Goal: Task Accomplishment & Management: Manage account settings

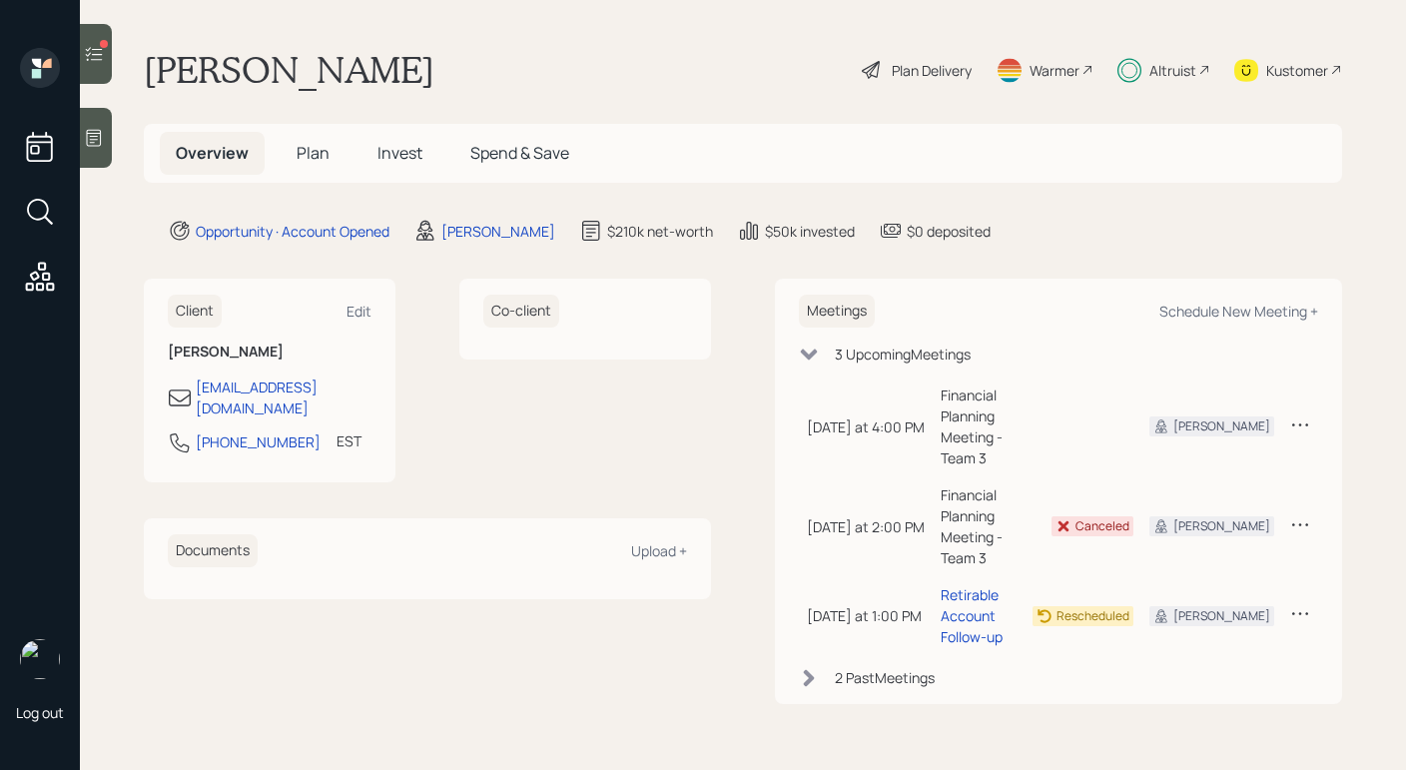
click at [1192, 66] on div "Altruist" at bounding box center [1173, 70] width 47 height 21
click at [391, 155] on span "Invest" at bounding box center [400, 153] width 45 height 22
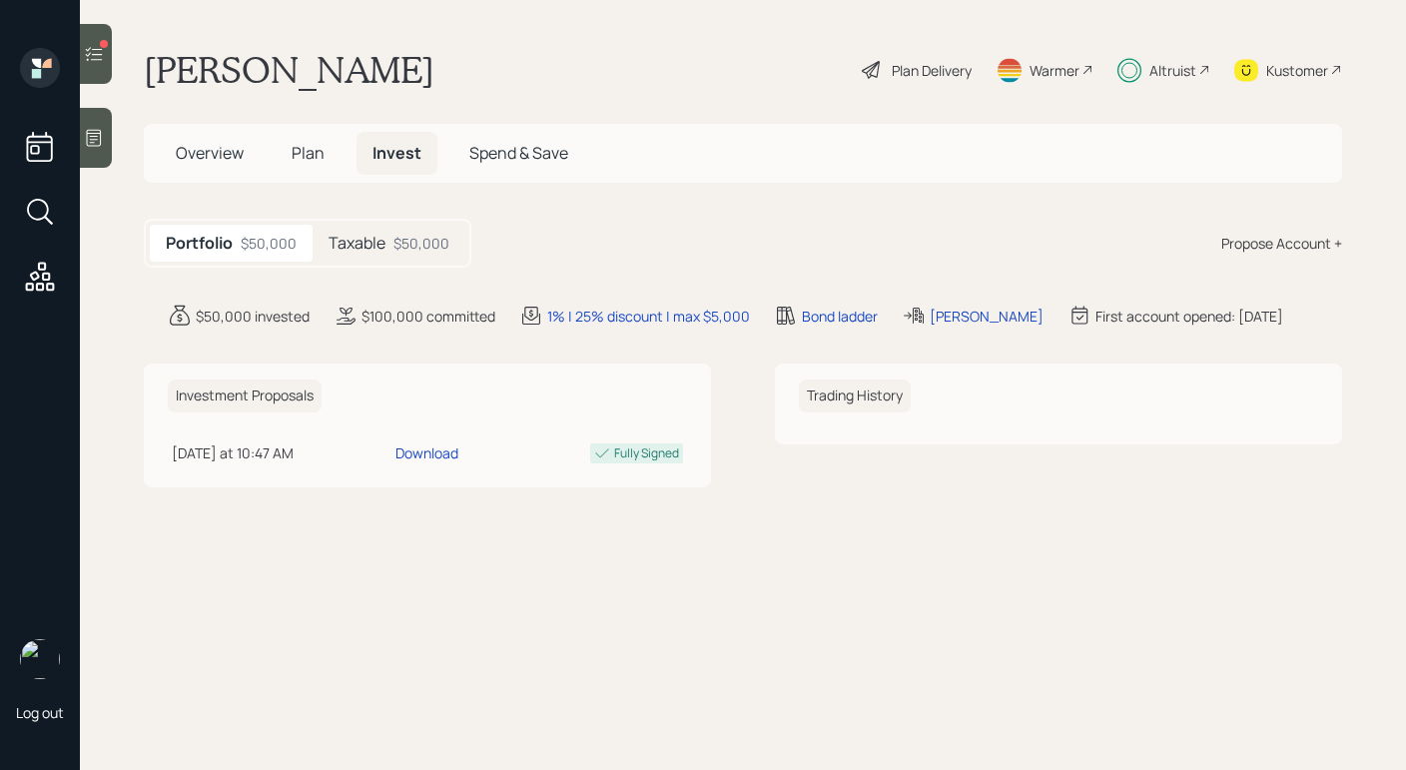
click at [101, 66] on div at bounding box center [96, 54] width 32 height 60
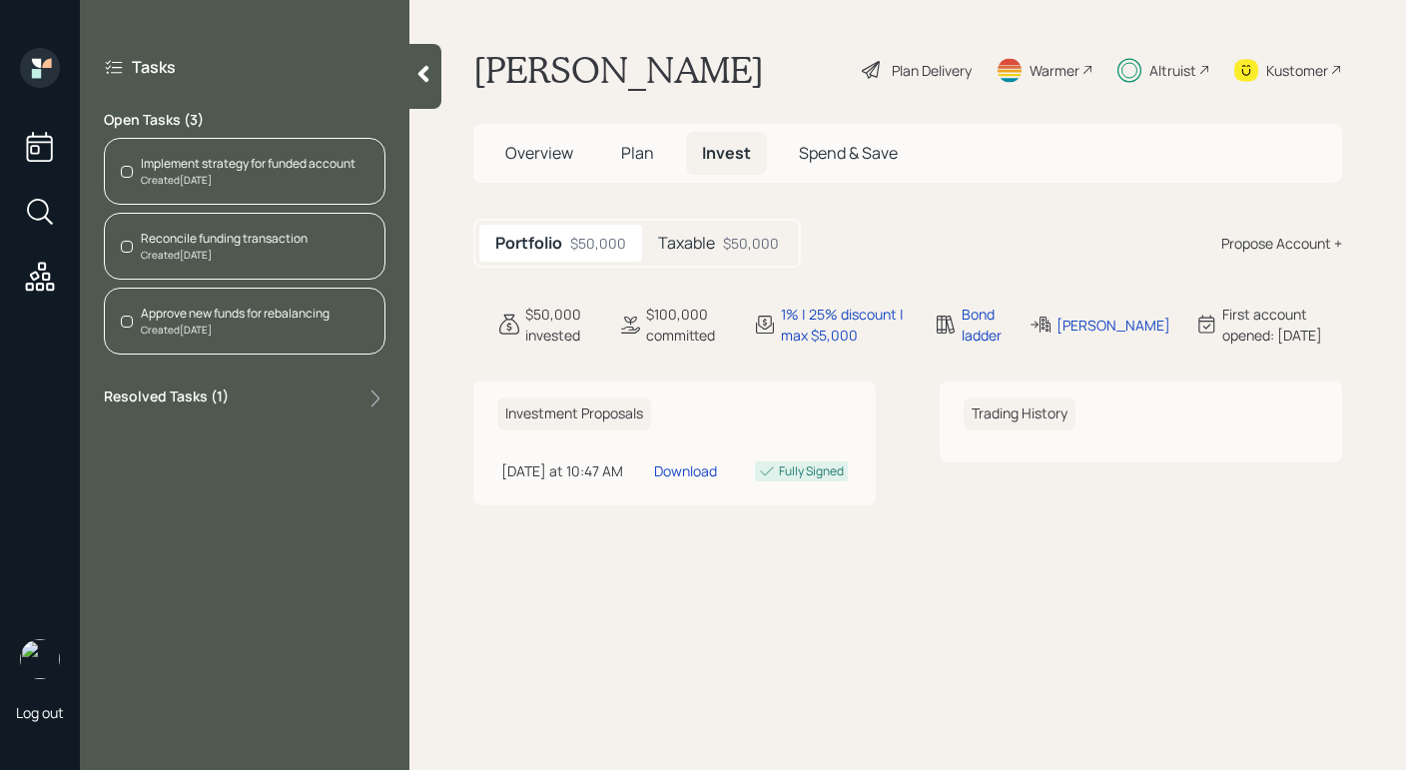
click at [48, 280] on icon at bounding box center [40, 276] width 29 height 29
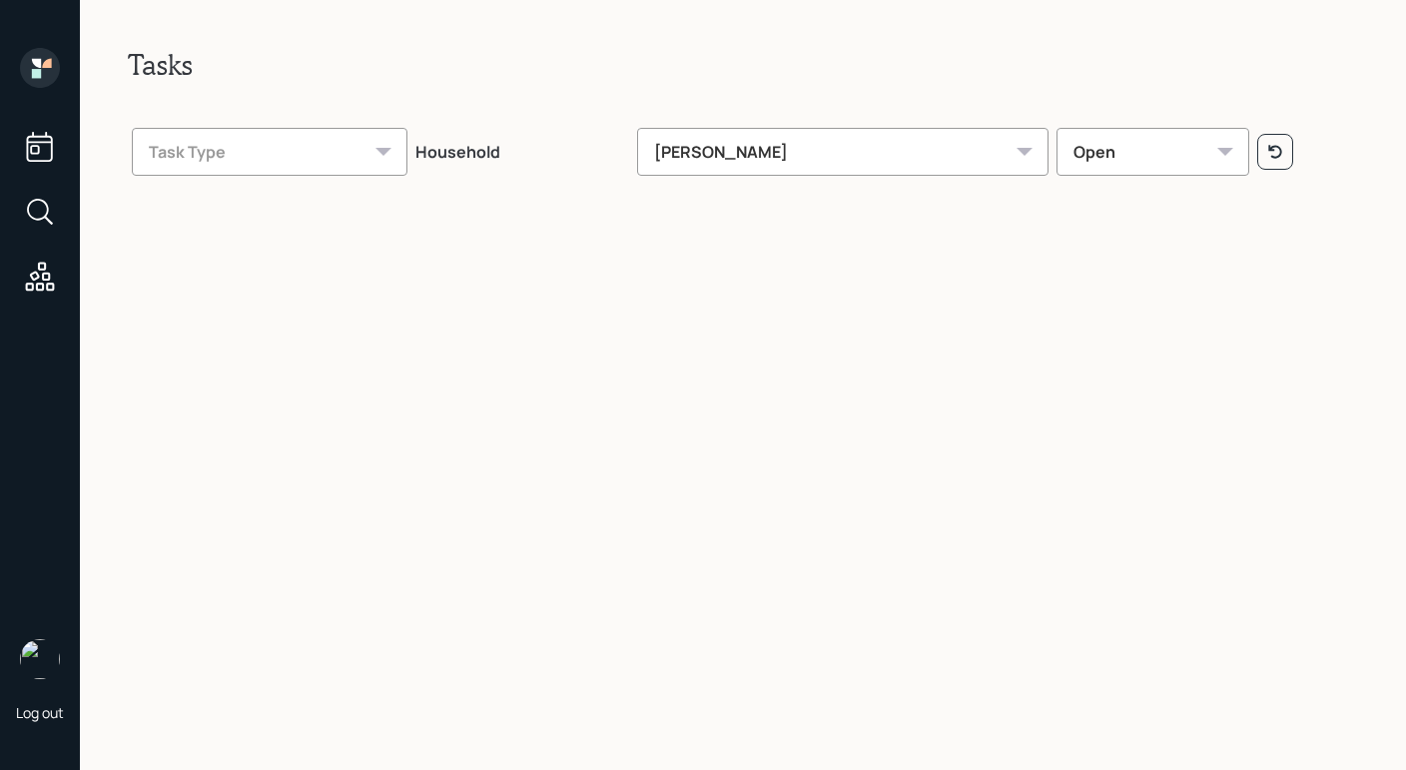
click at [52, 231] on div at bounding box center [40, 214] width 36 height 41
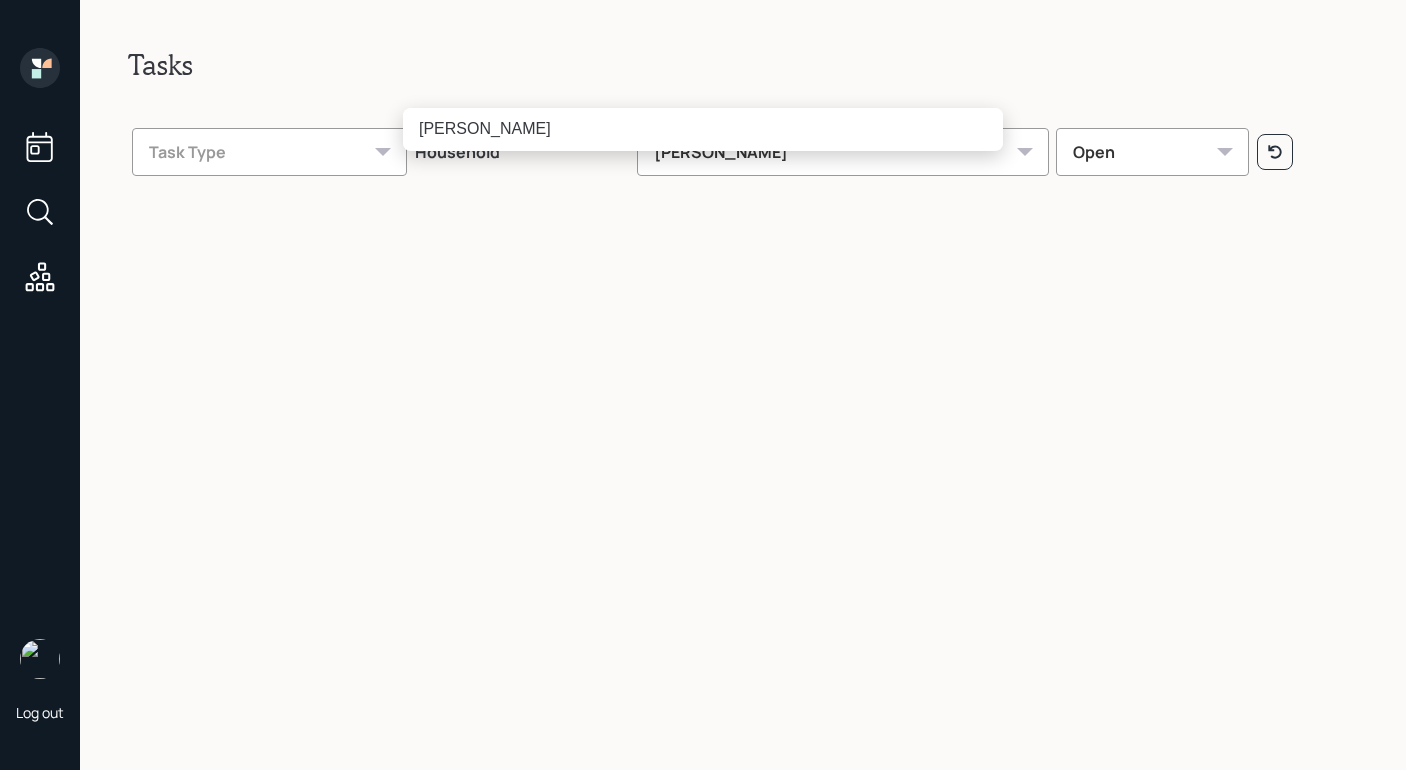
type input "chrisitne harrison"
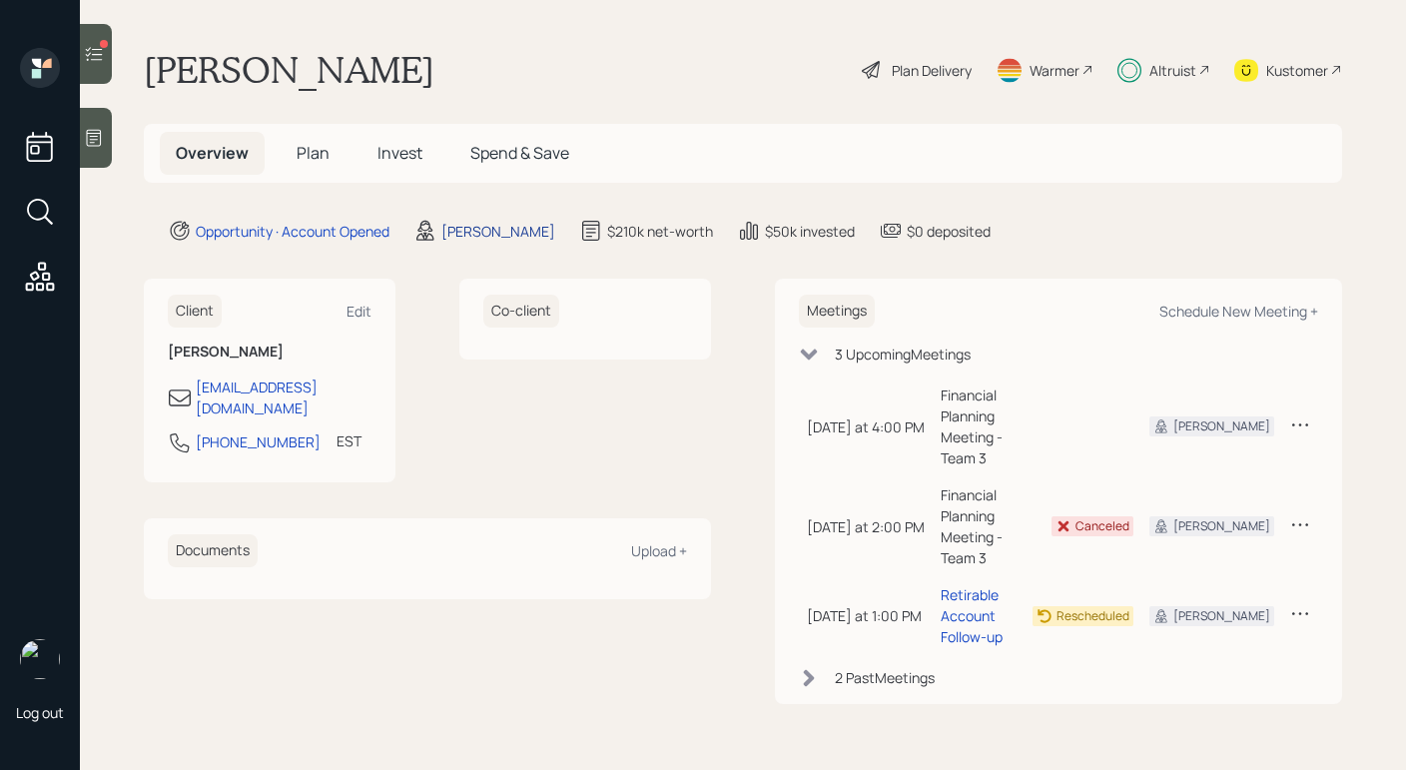
click at [472, 233] on div "[PERSON_NAME]" at bounding box center [499, 231] width 114 height 21
select select "59554aeb-d739-4552-90b9-0d27d70b4bf7"
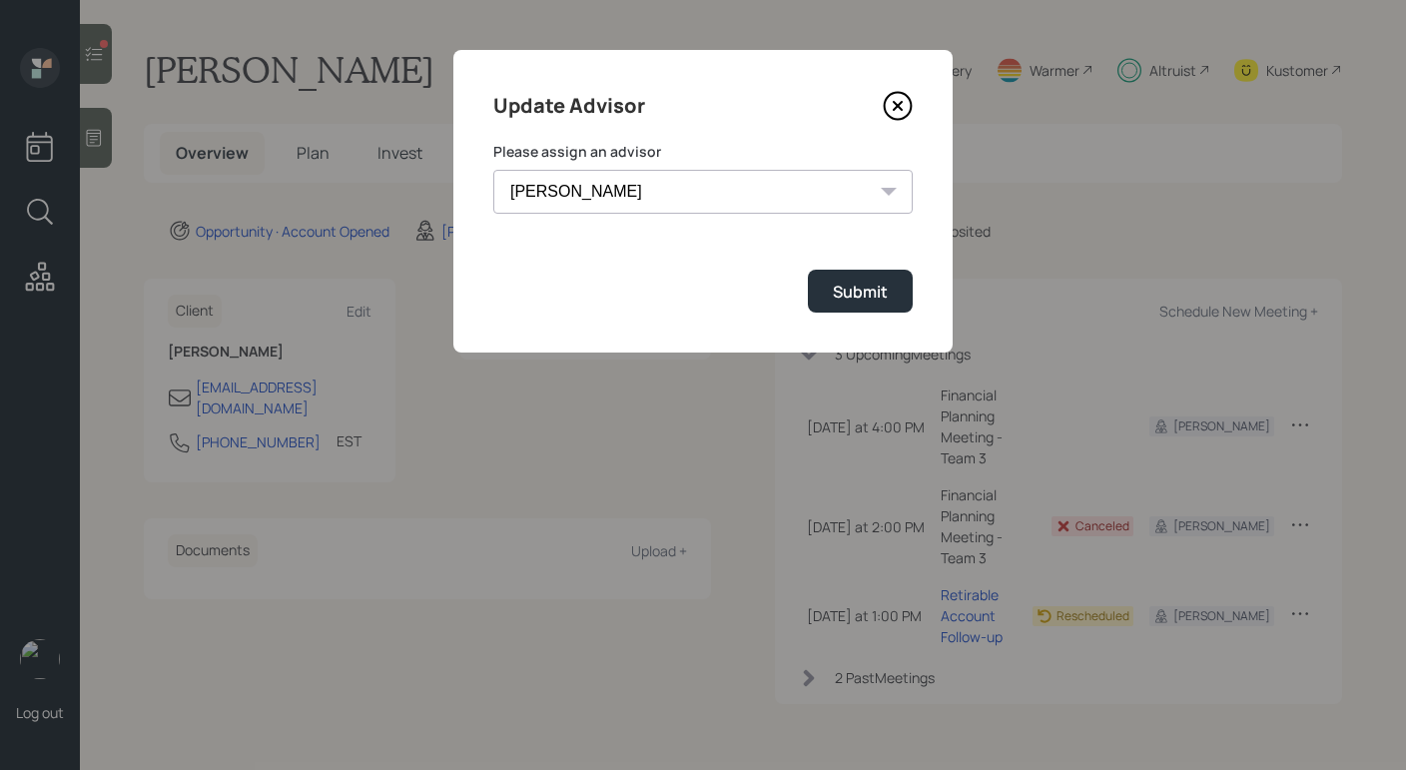
click at [774, 203] on select "[PERSON_NAME] [PERSON_NAME] [PERSON_NAME] [PERSON_NAME] End [PERSON_NAME] [PERS…" at bounding box center [703, 192] width 420 height 44
click at [493, 170] on select "[PERSON_NAME] [PERSON_NAME] [PERSON_NAME] [PERSON_NAME] End [PERSON_NAME] [PERS…" at bounding box center [703, 192] width 420 height 44
click at [893, 297] on button "Submit" at bounding box center [860, 291] width 105 height 43
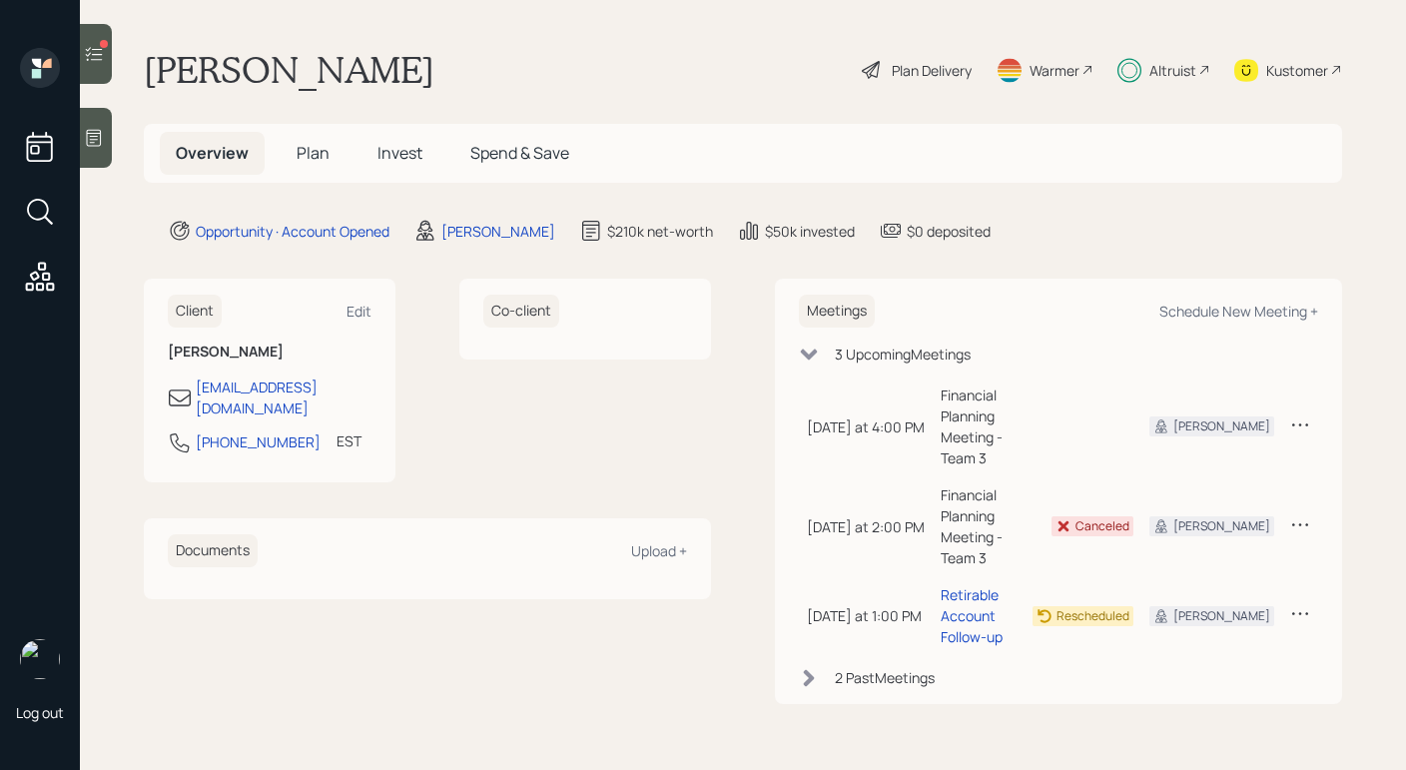
click at [95, 39] on div at bounding box center [96, 54] width 32 height 60
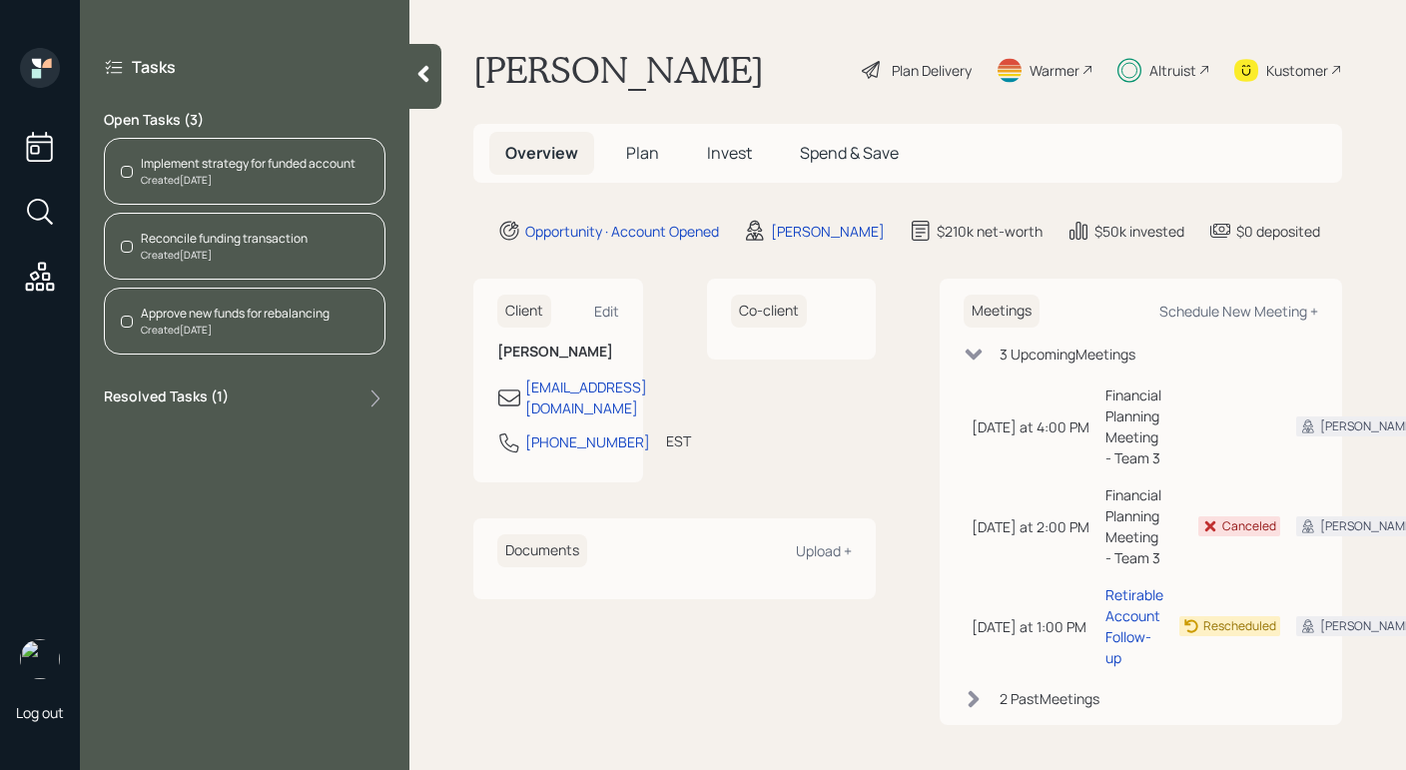
click at [250, 168] on div "Implement strategy for funded account" at bounding box center [248, 164] width 215 height 18
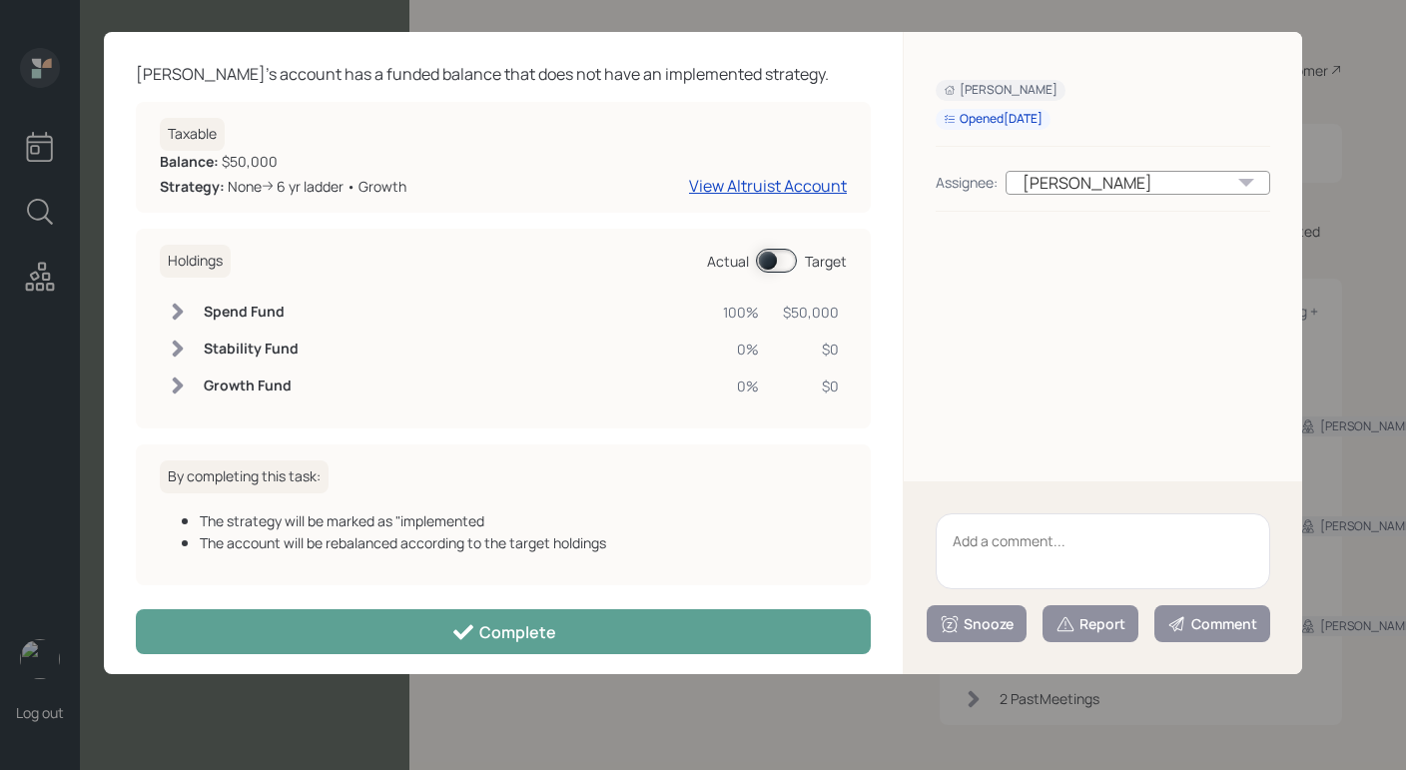
scroll to position [59, 0]
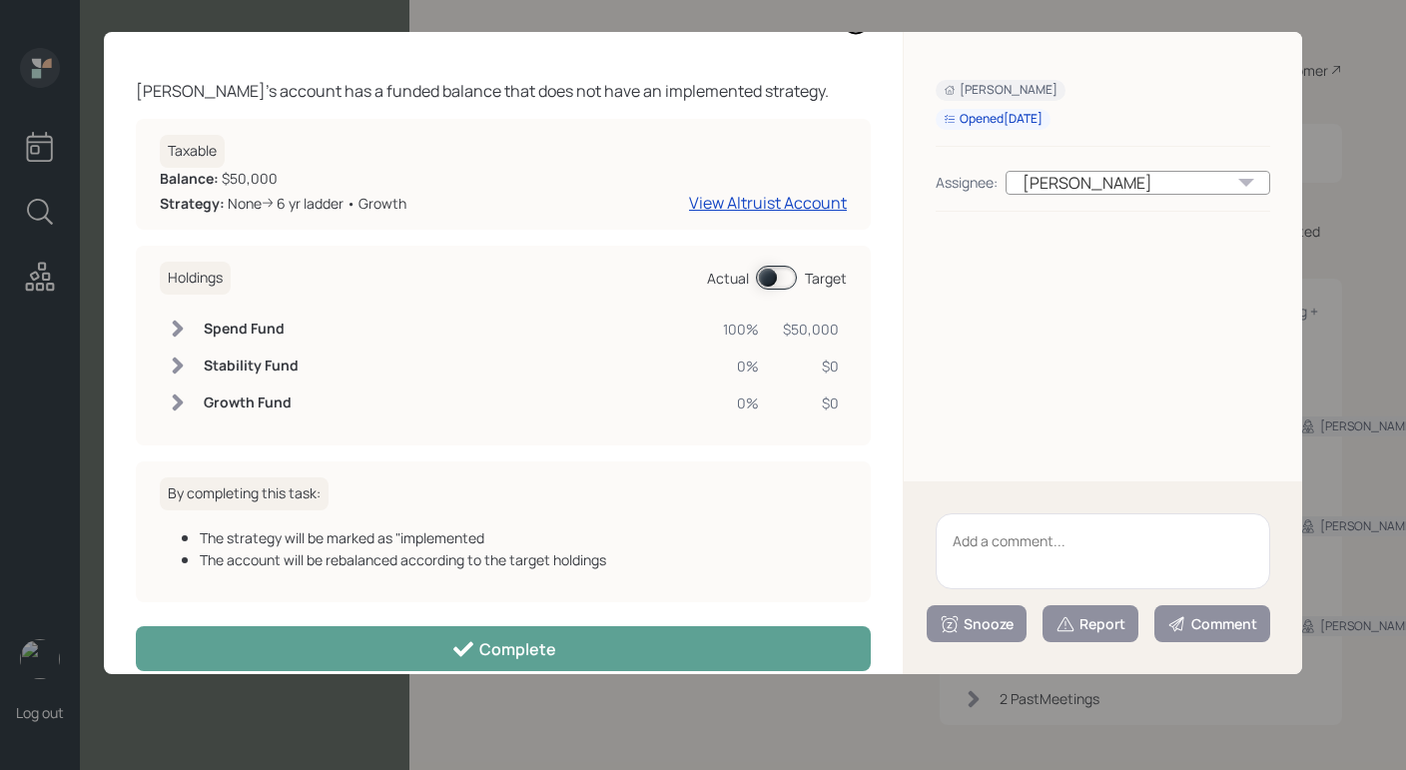
click at [827, 283] on div "Target" at bounding box center [826, 278] width 42 height 21
click at [829, 278] on div "Target" at bounding box center [826, 278] width 42 height 21
click at [756, 277] on span at bounding box center [776, 278] width 41 height 24
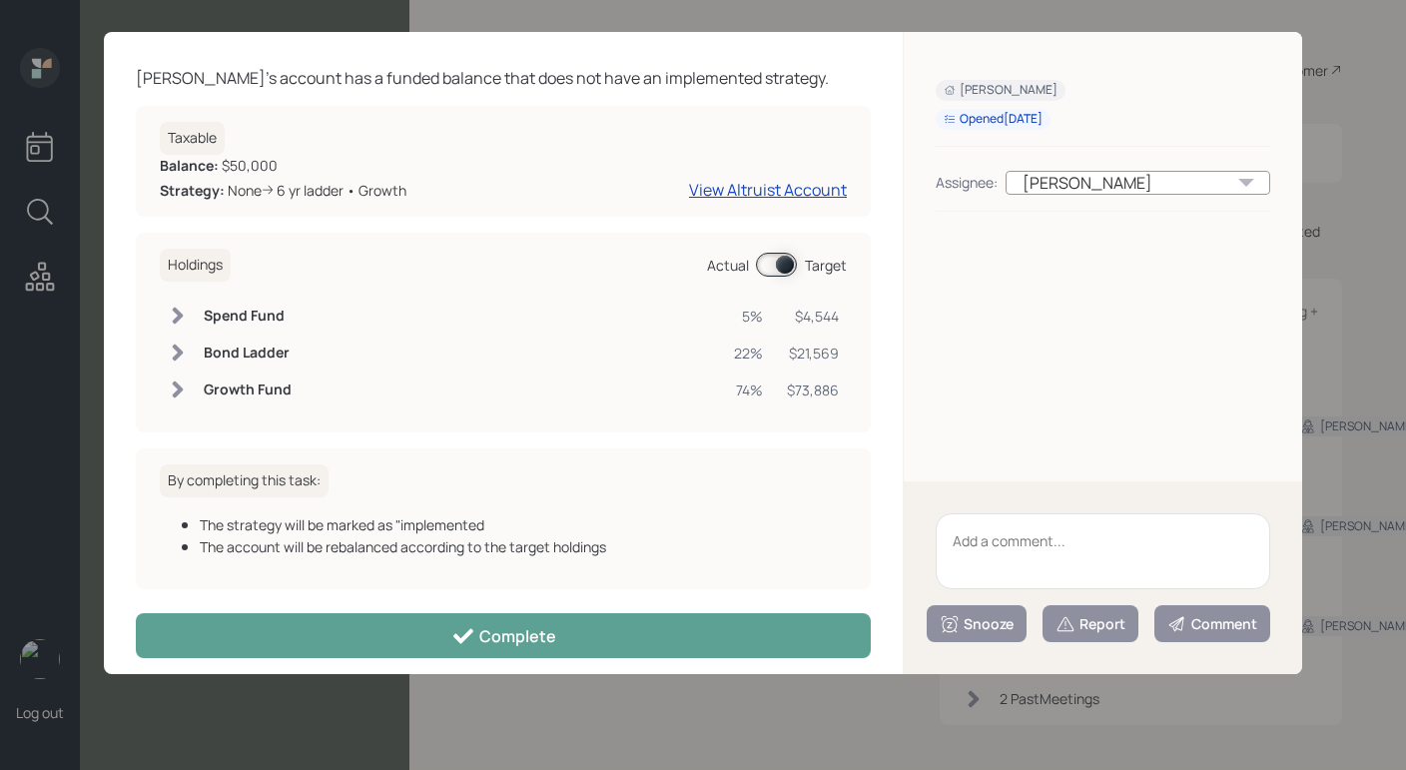
scroll to position [88, 0]
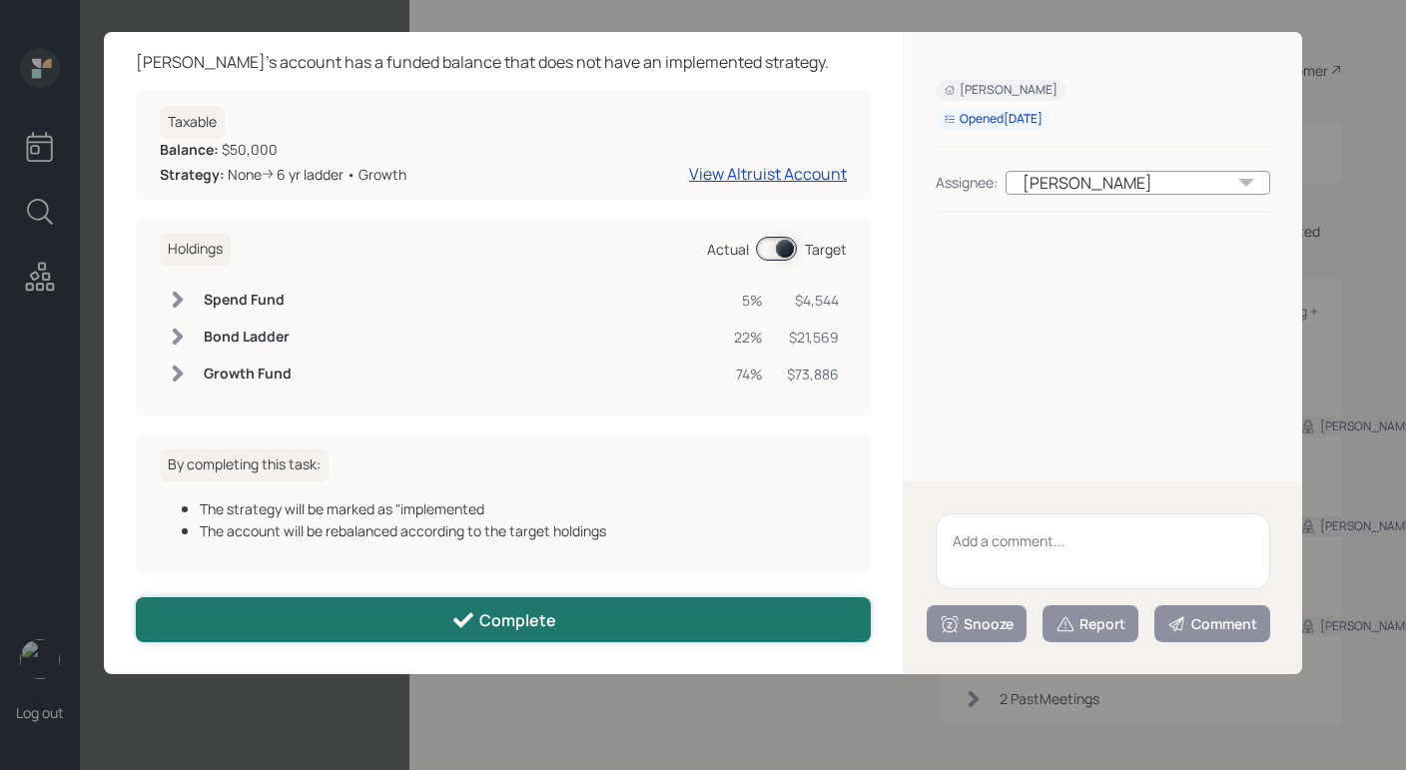
click at [578, 621] on button "Complete" at bounding box center [503, 619] width 735 height 45
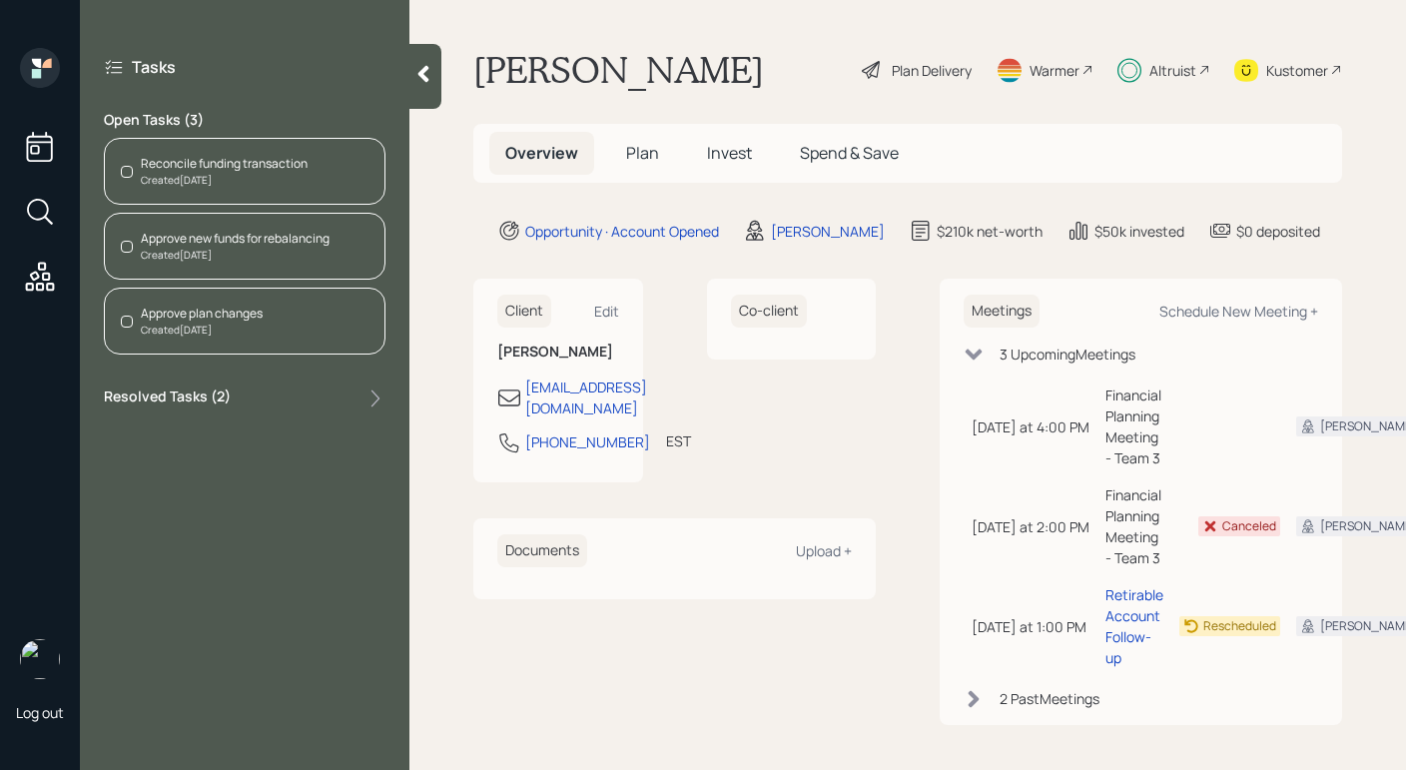
click at [302, 255] on div "Created [DATE]" at bounding box center [235, 255] width 189 height 15
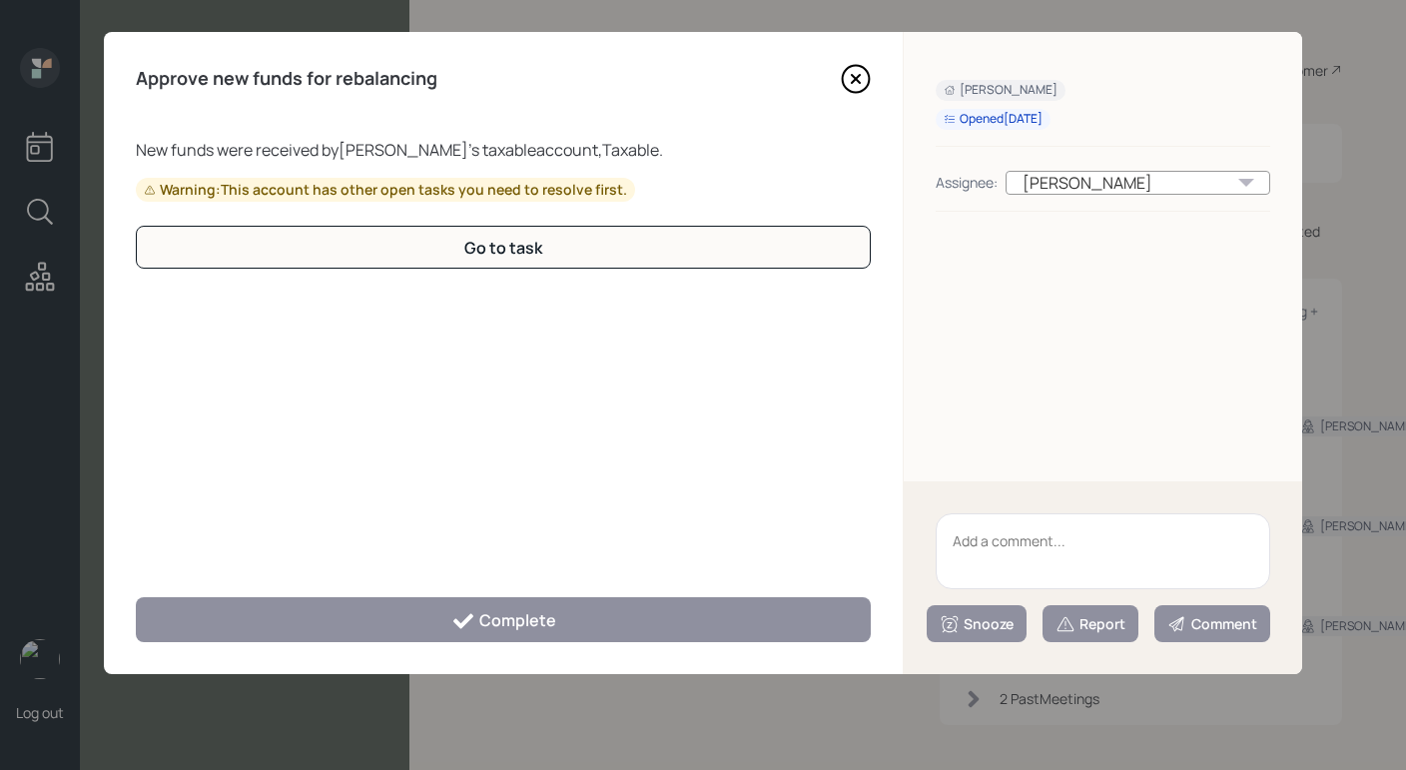
click at [870, 83] on icon at bounding box center [856, 79] width 30 height 30
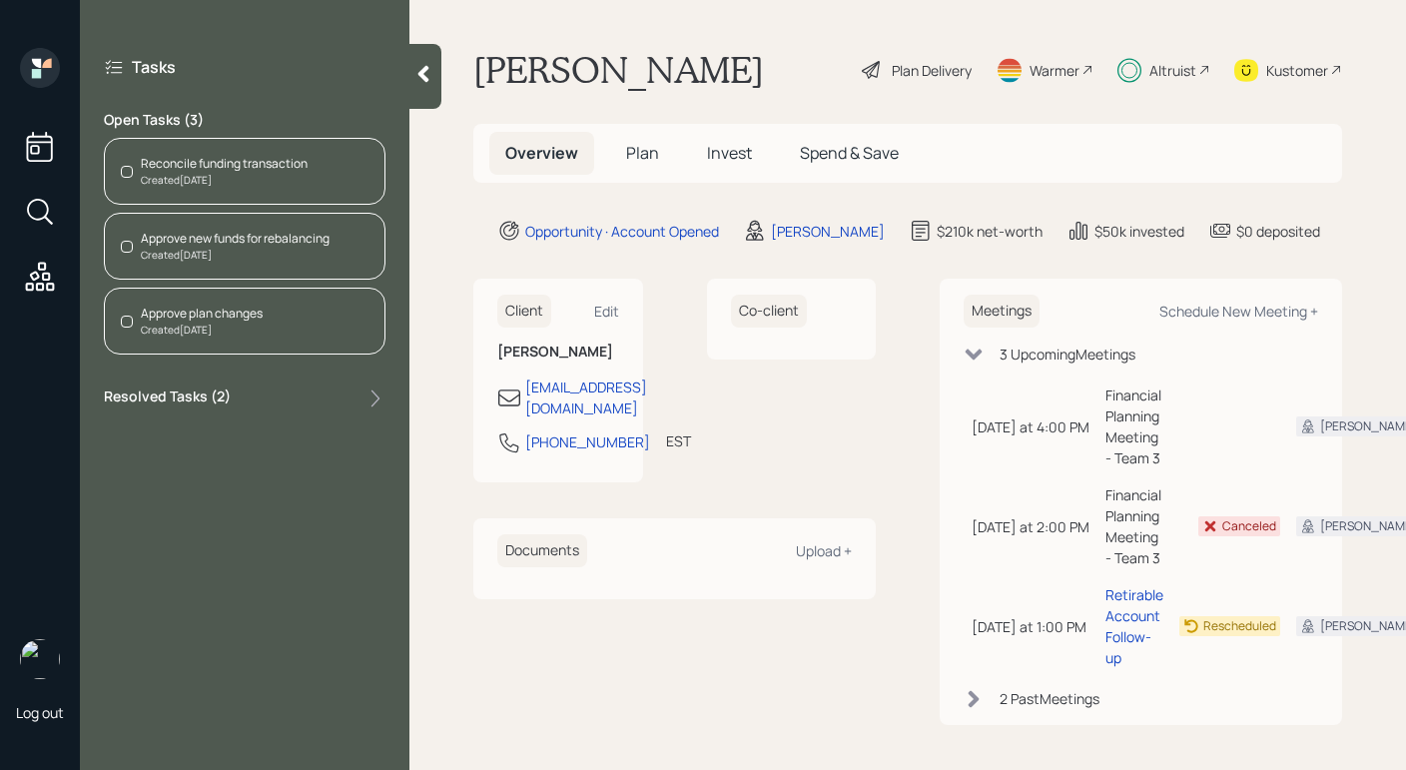
click at [253, 177] on div "Created [DATE]" at bounding box center [224, 180] width 167 height 15
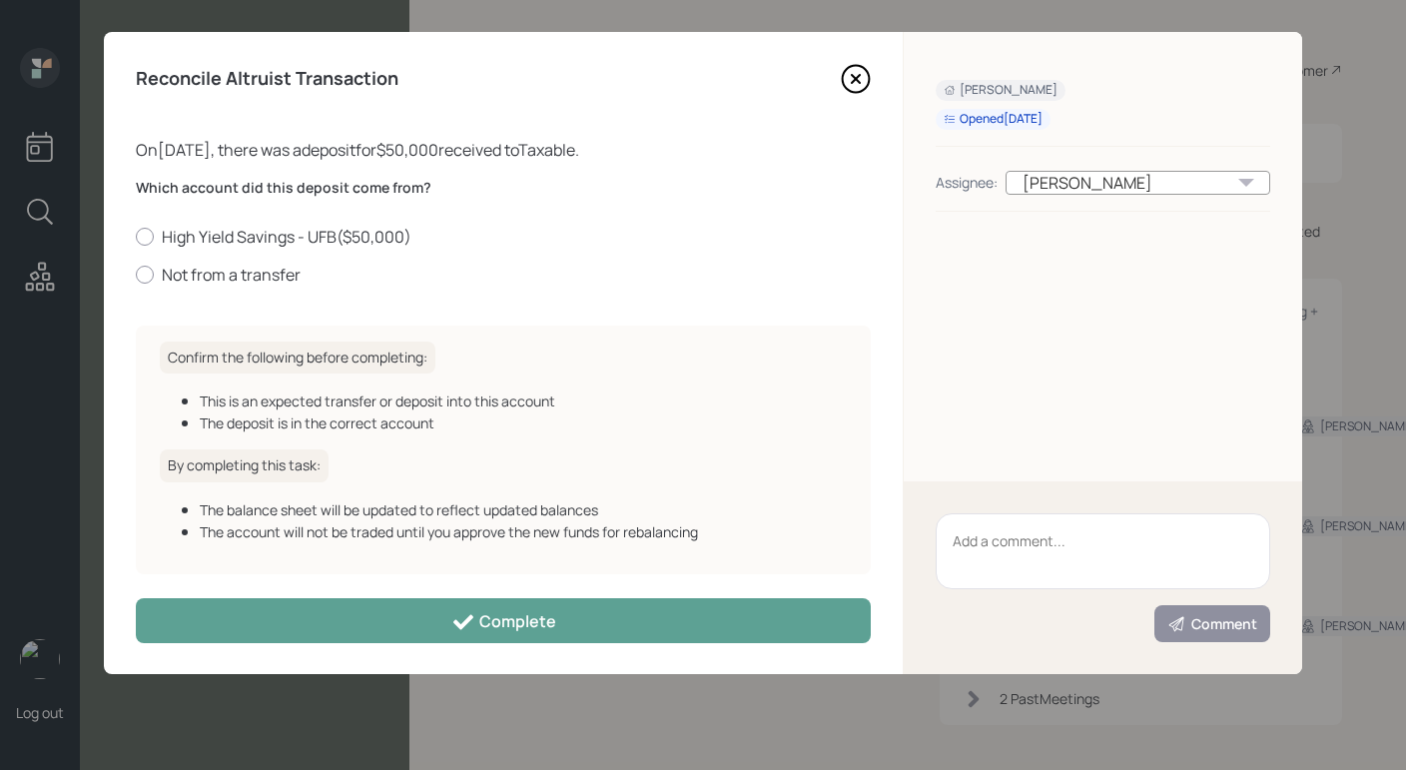
click at [862, 86] on div "Reconcile Altruist Transaction On [DATE] , there was a deposit for $50,000 rece…" at bounding box center [503, 353] width 799 height 642
click at [829, 74] on div "Reconcile Altruist Transaction" at bounding box center [503, 79] width 735 height 30
click at [841, 77] on icon at bounding box center [856, 79] width 30 height 30
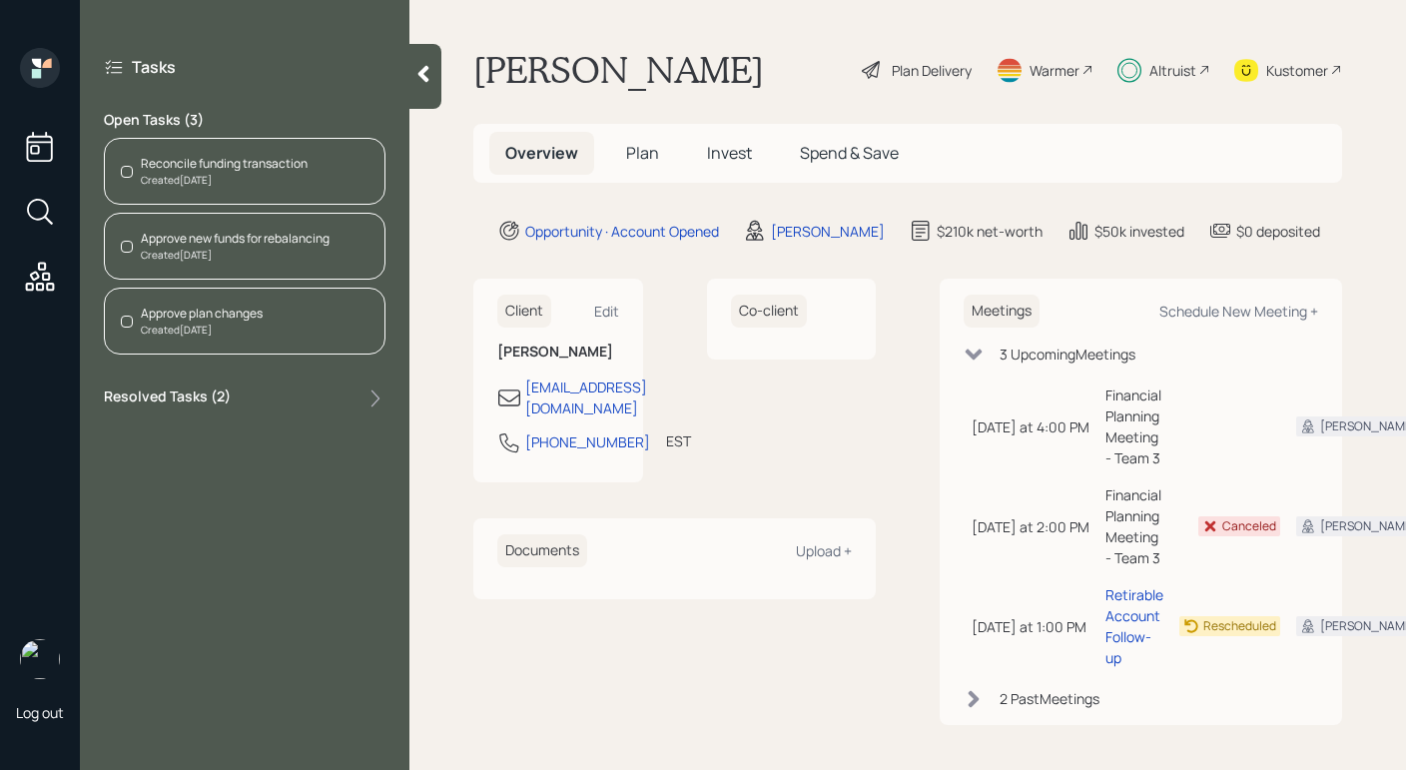
click at [649, 156] on span "Plan" at bounding box center [642, 153] width 33 height 22
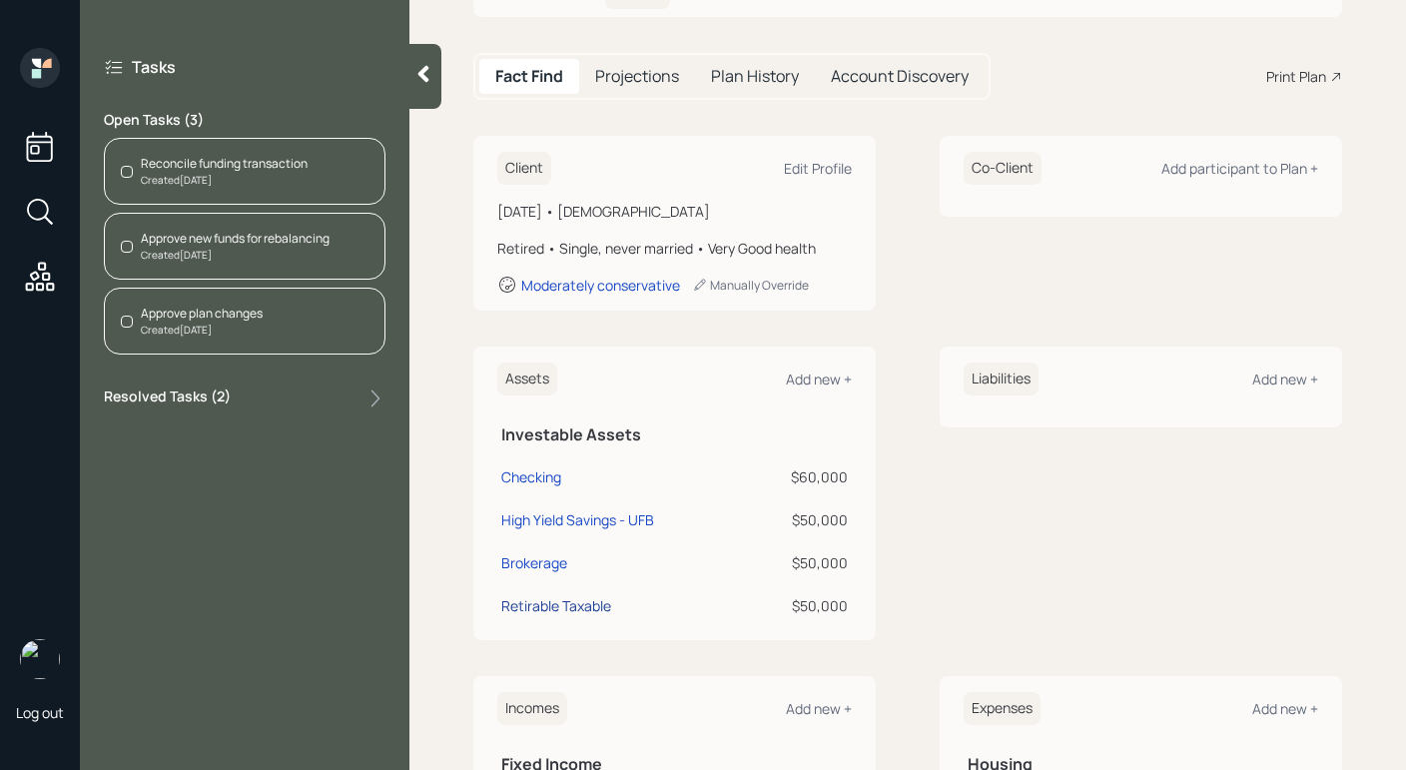
scroll to position [167, 0]
click at [546, 552] on div "Brokerage" at bounding box center [534, 561] width 66 height 21
select select "taxable"
select select "balanced"
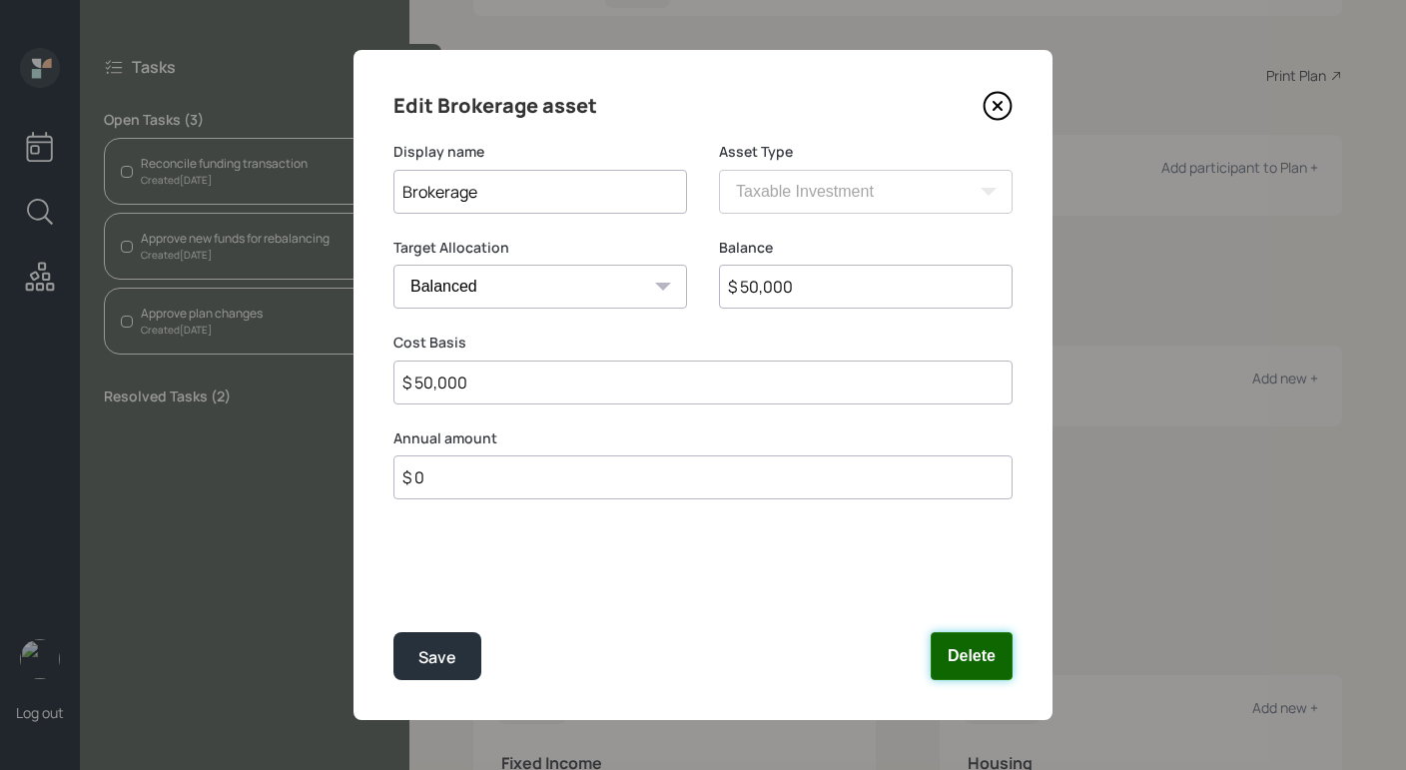
click at [992, 660] on button "Delete" at bounding box center [972, 656] width 82 height 48
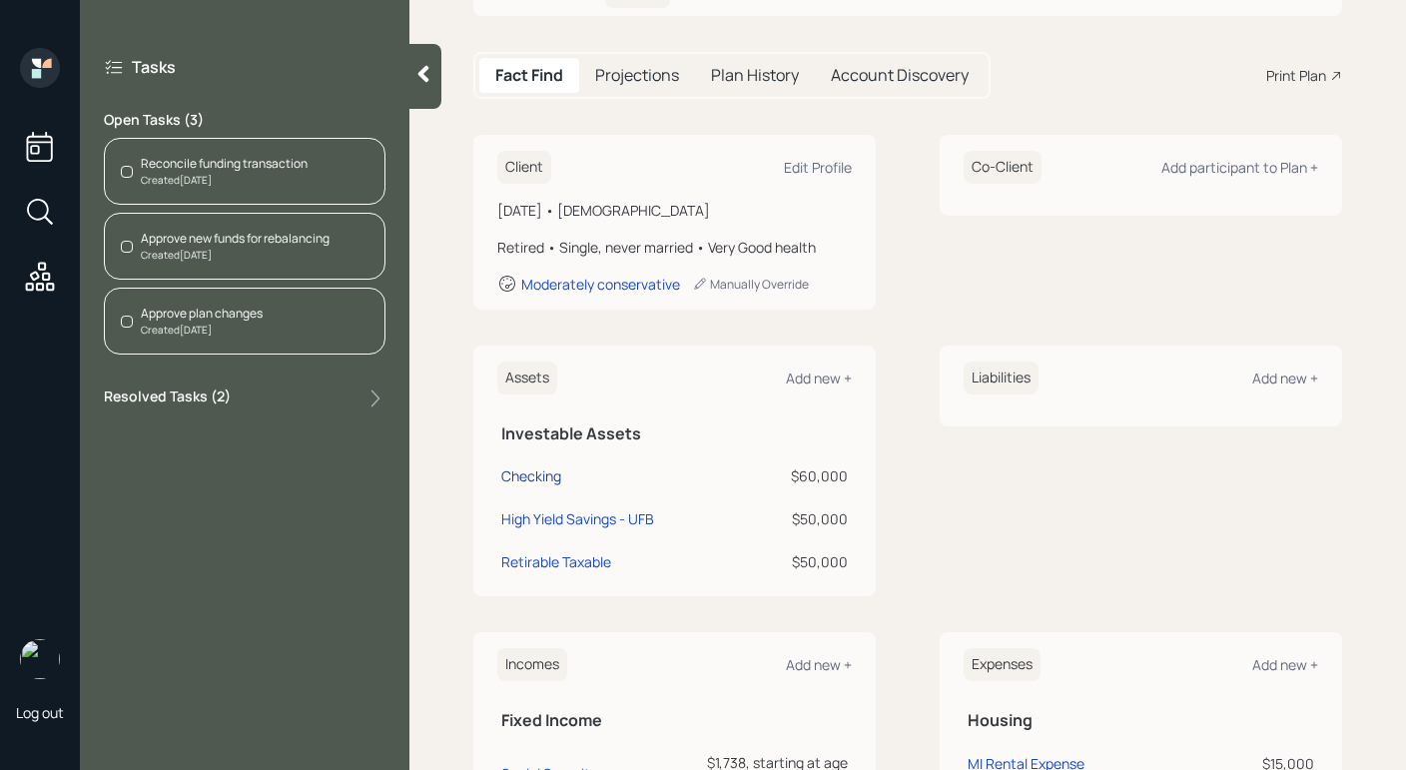
click at [517, 467] on div "Checking" at bounding box center [531, 475] width 60 height 21
select select "cash"
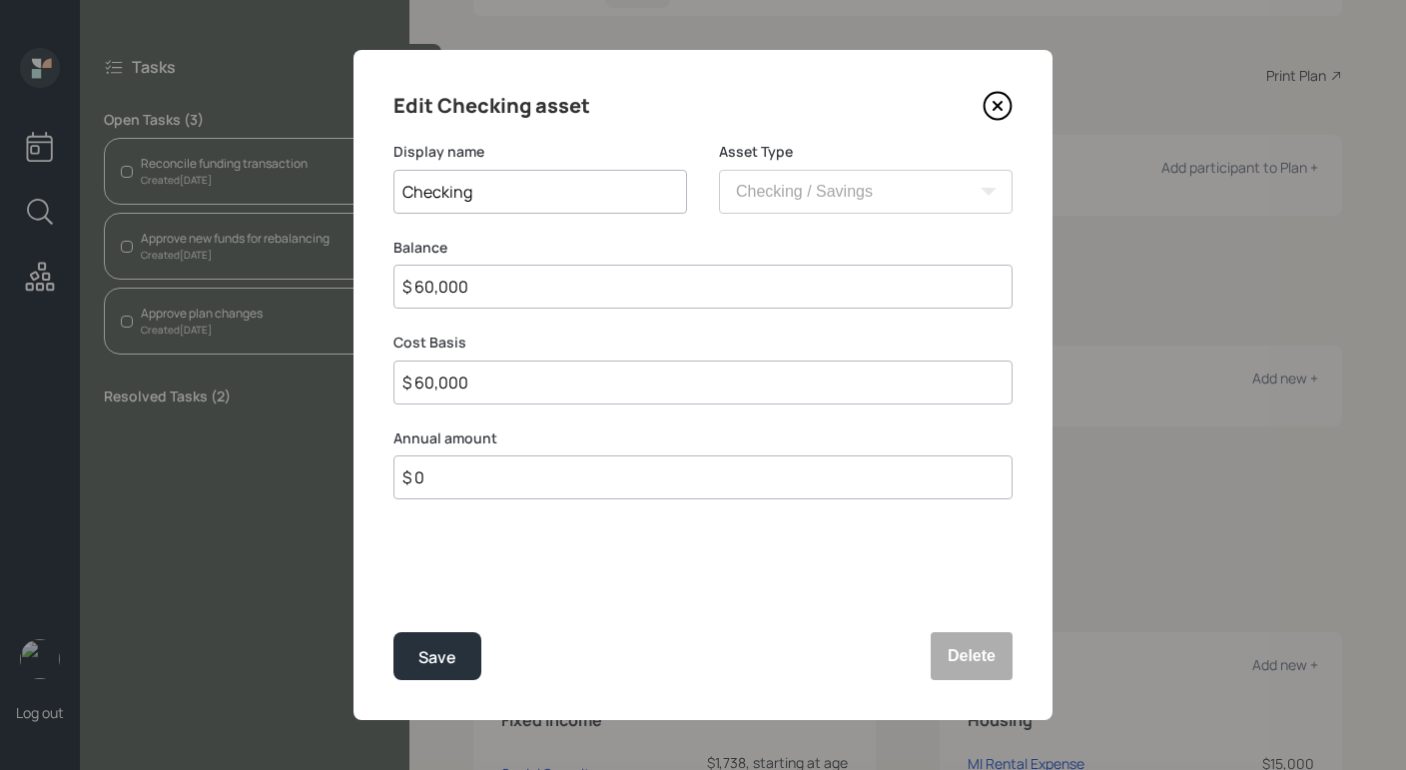
drag, startPoint x: 570, startPoint y: 291, endPoint x: 329, endPoint y: 237, distance: 247.7
click at [331, 237] on div "Edit Checking asset Display name Checking Asset Type SEP [PERSON_NAME] IRA 401(…" at bounding box center [703, 385] width 1406 height 770
type input "$ 1"
type input "$ 11"
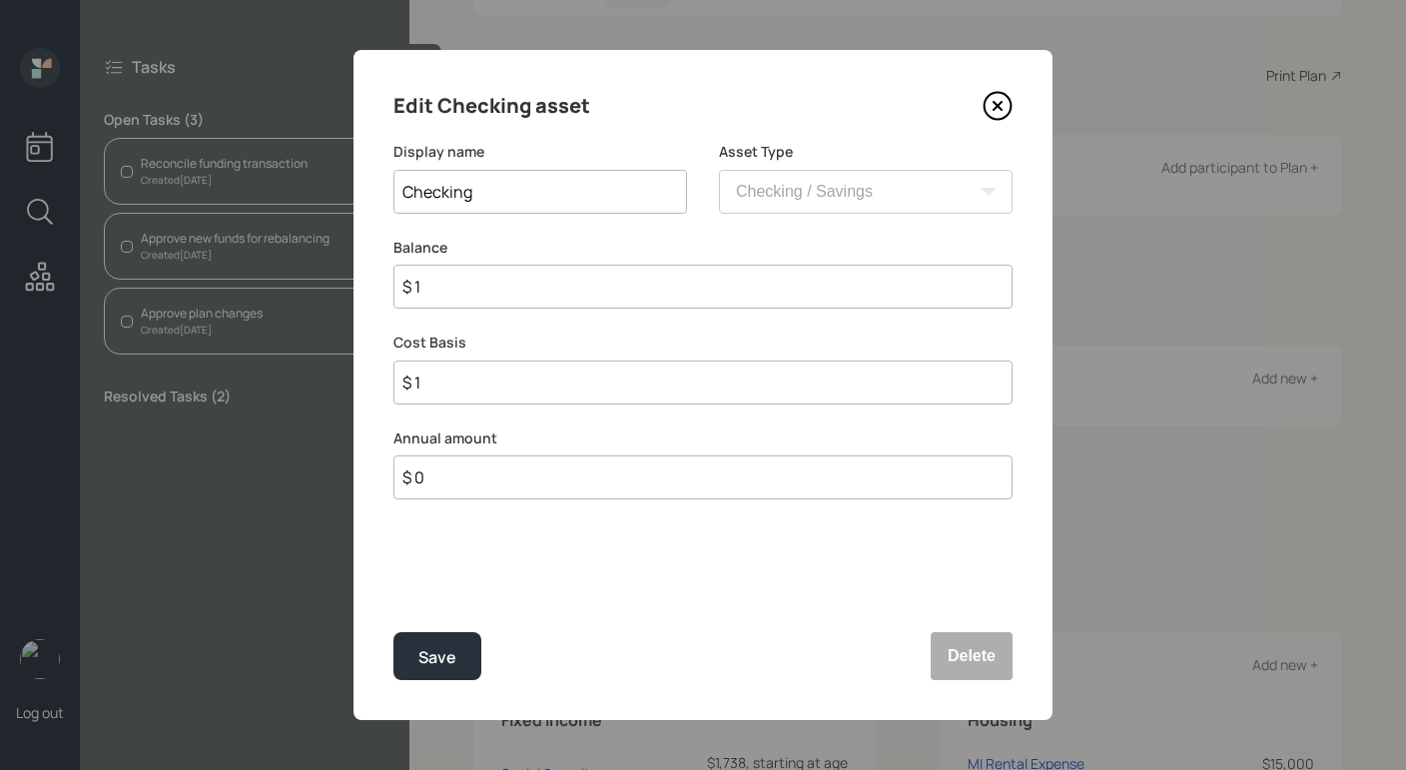
type input "$ 11"
type input "$ 111"
type input "$ 1,110"
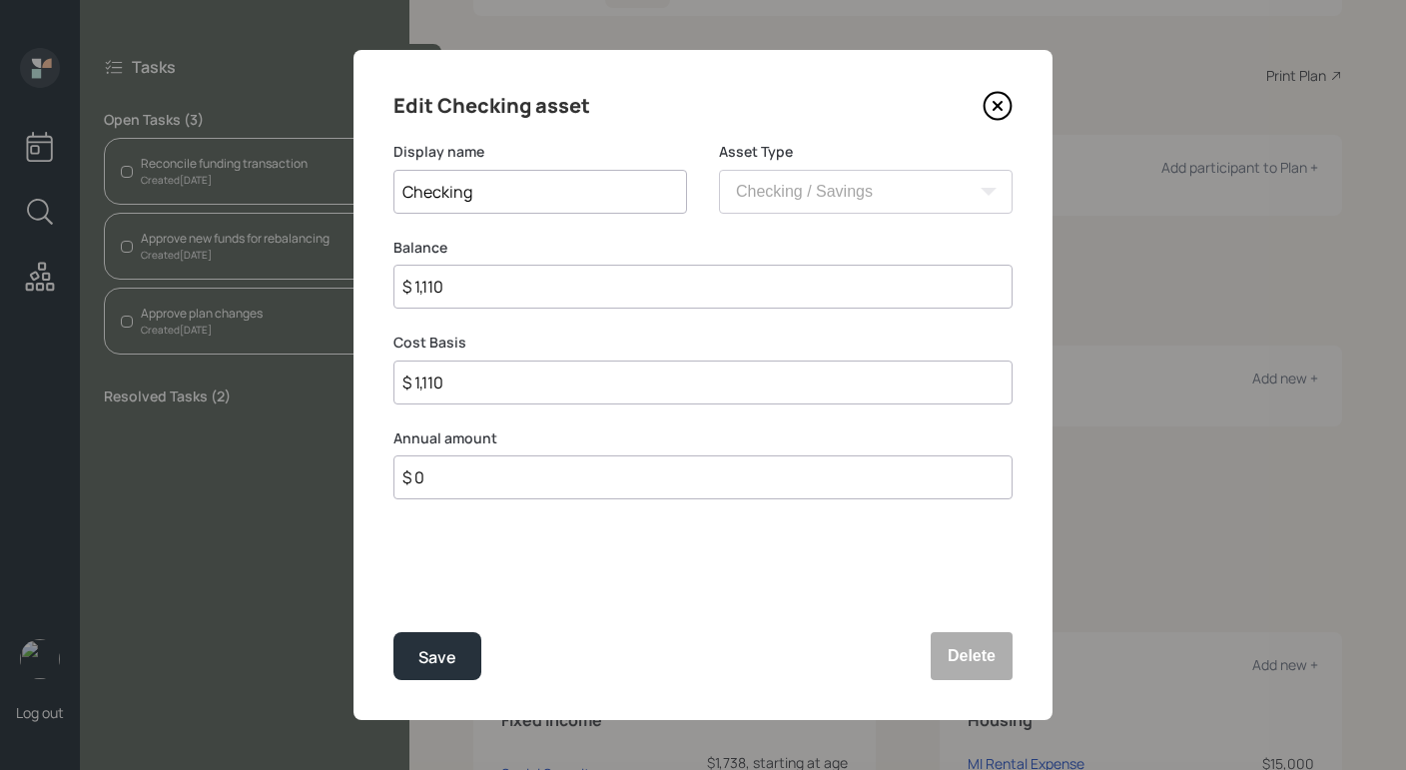
type input "$ 11,100"
type input "$ 111,000"
type input "$ 11,100"
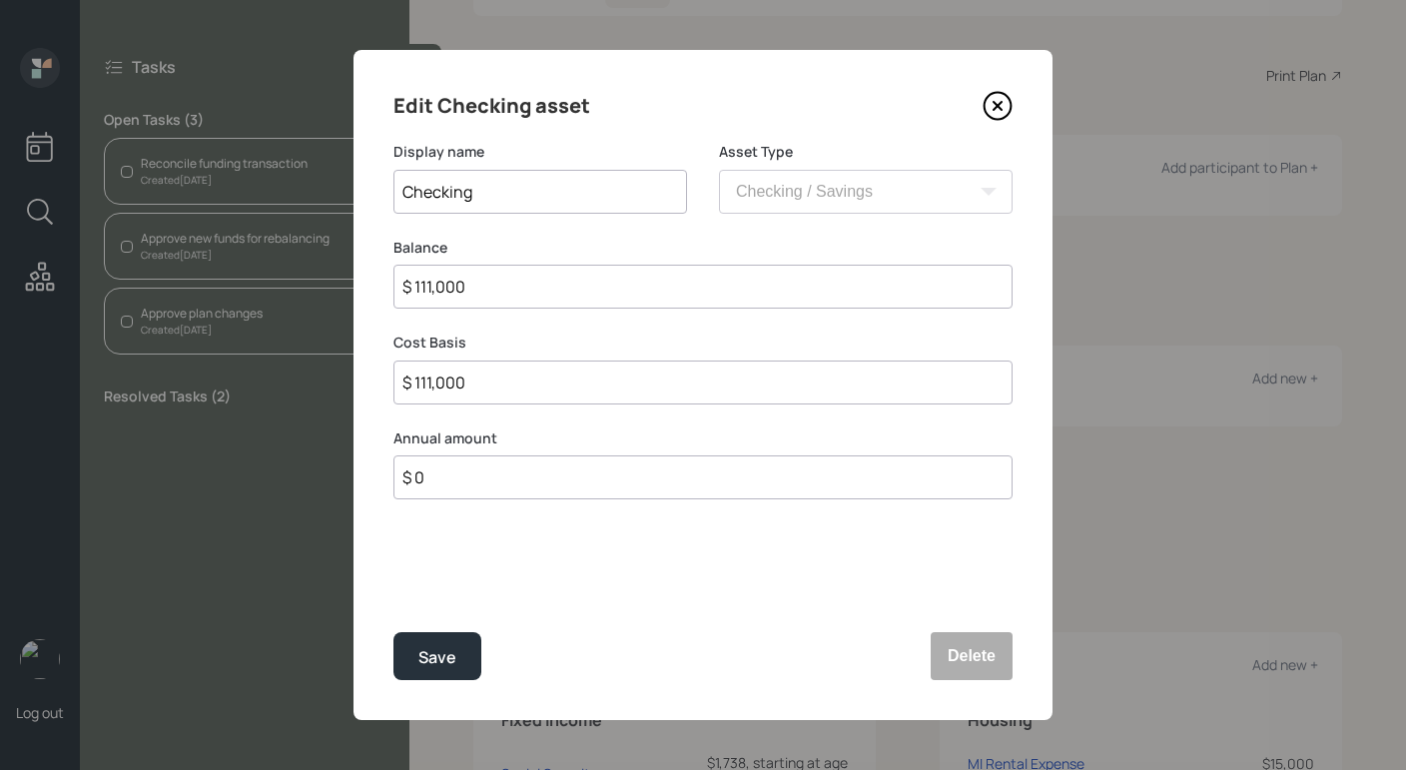
type input "$ 11,100"
type input "$ 1,110"
type input "$ 111"
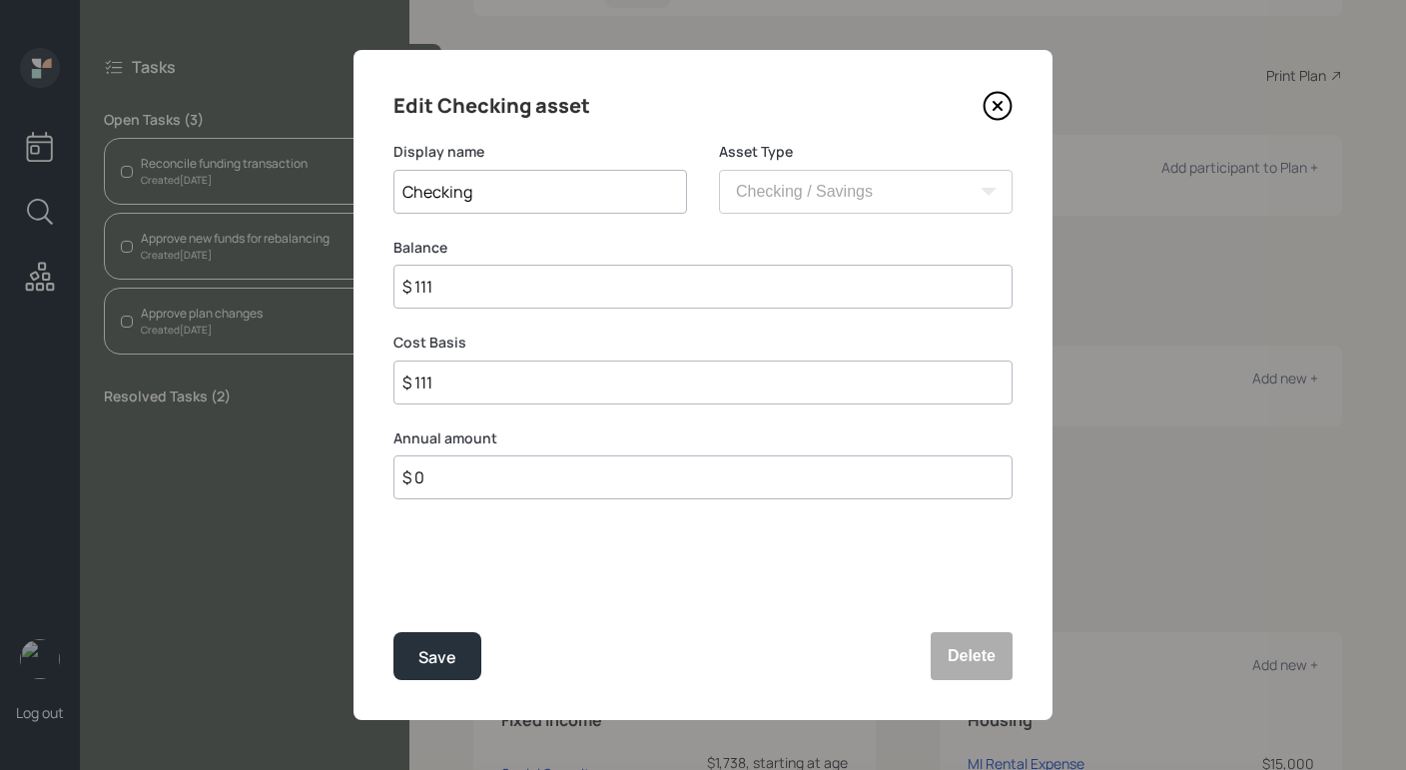
type input "$ 11"
type input "$ 110"
type input "$ 1,100"
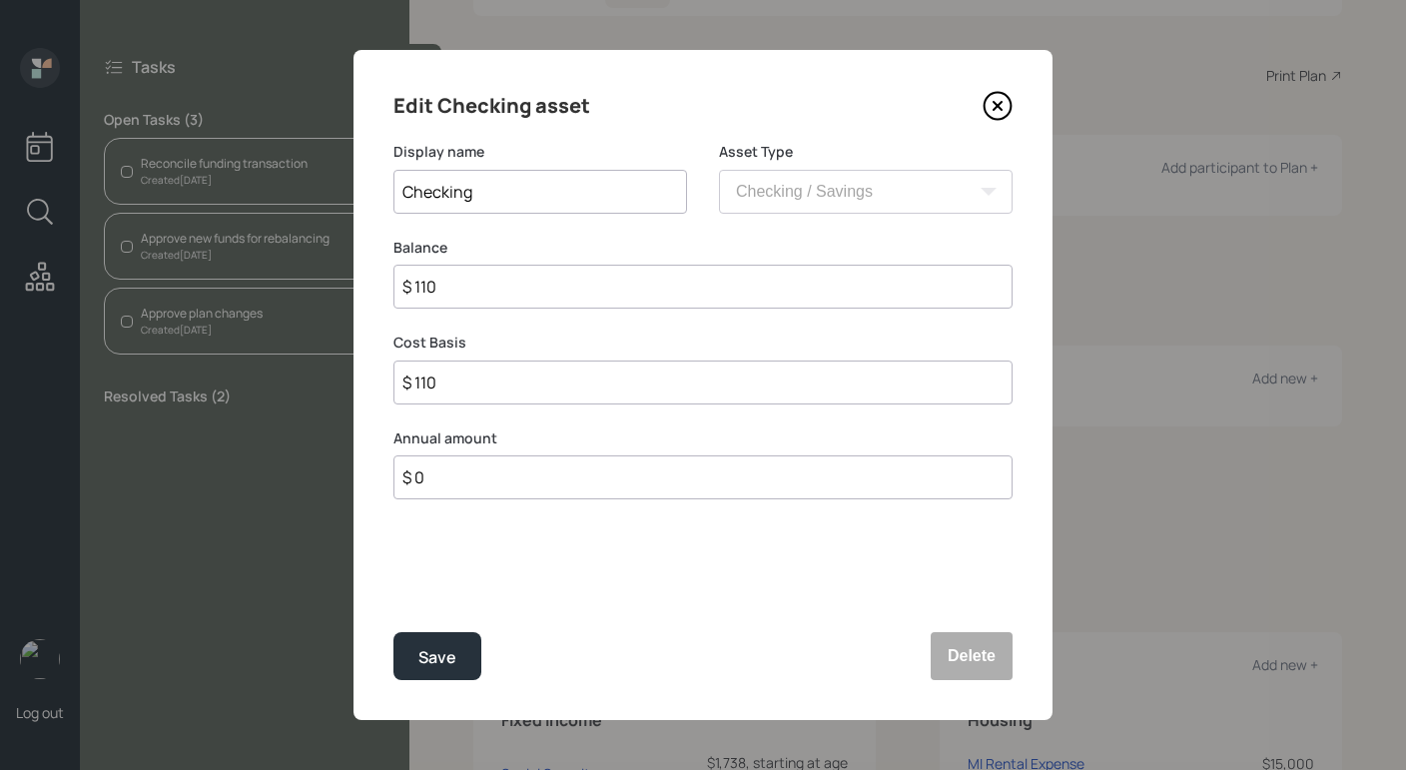
type input "$ 1,100"
type input "$ 11,000"
type input "$ 110,000"
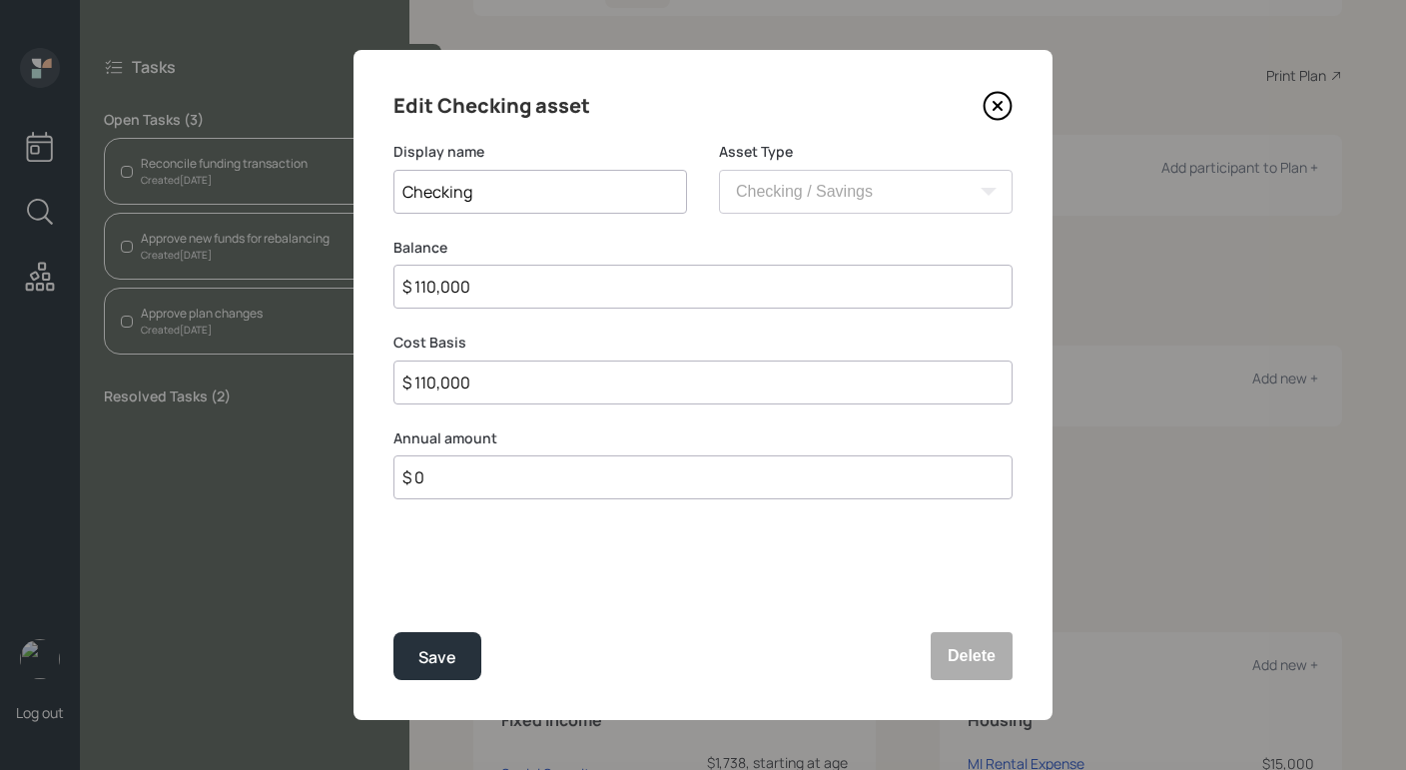
type input "$ 110,000"
click at [394, 632] on button "Save" at bounding box center [438, 656] width 88 height 48
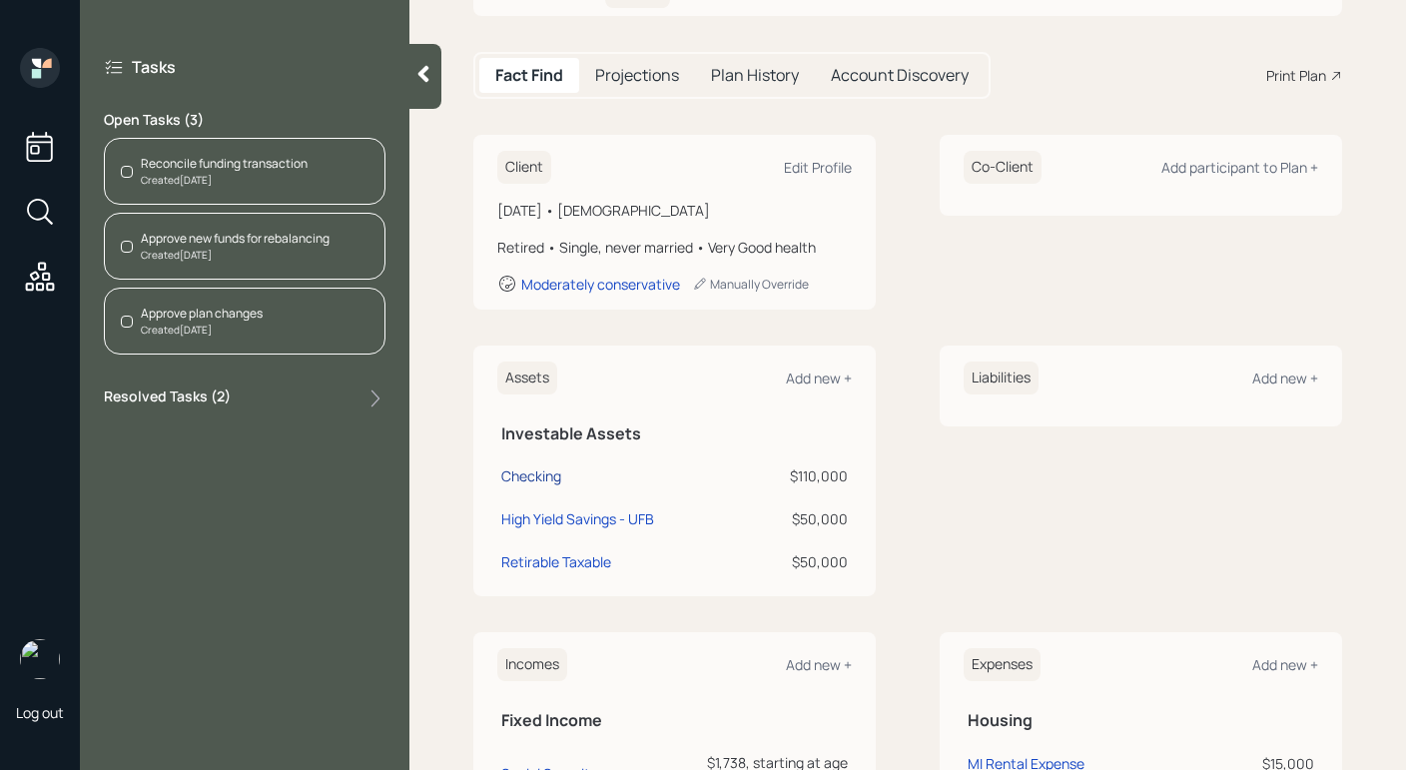
click at [543, 472] on div "Checking" at bounding box center [531, 475] width 60 height 21
select select "cash"
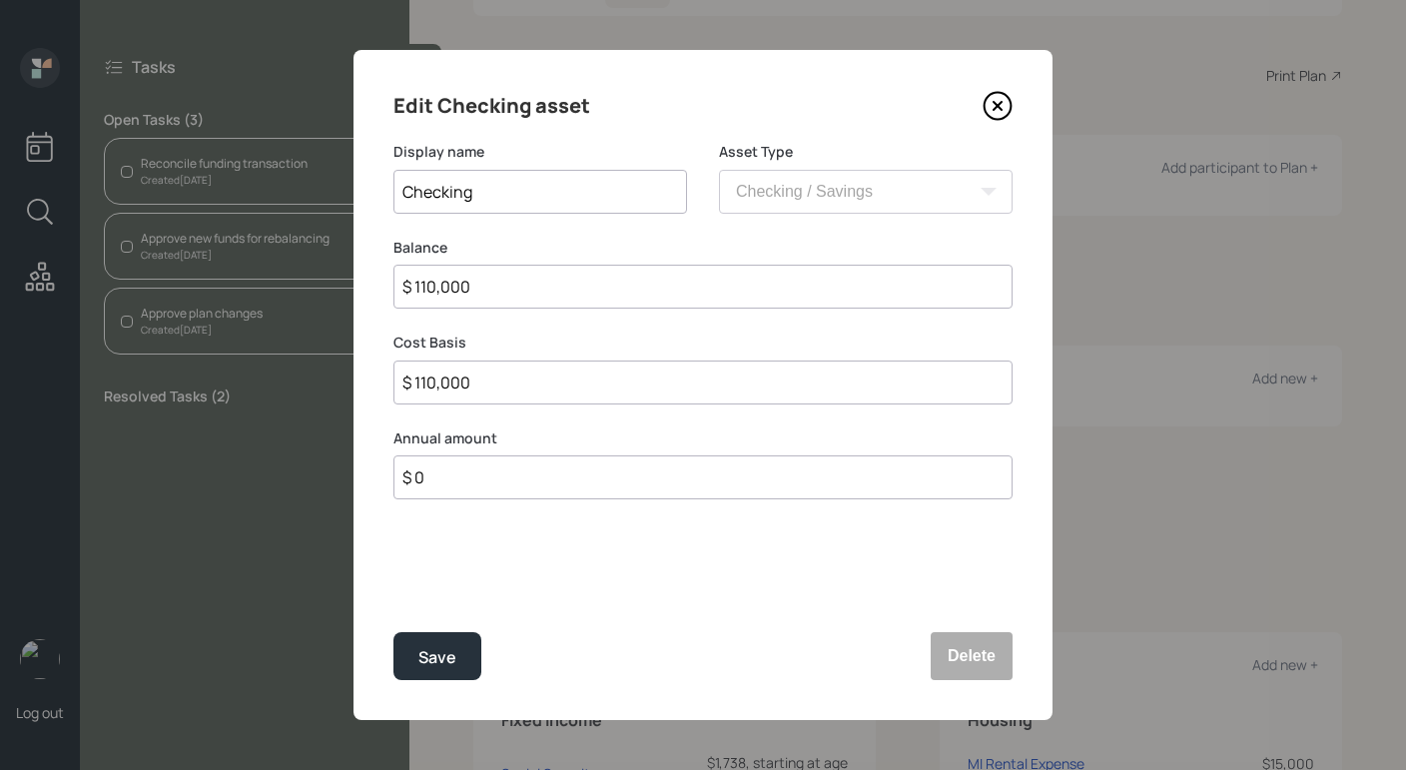
click at [589, 195] on input "Checking" at bounding box center [541, 192] width 294 height 44
click at [989, 119] on div "Edit Checking asset" at bounding box center [703, 106] width 619 height 32
click at [990, 113] on icon at bounding box center [998, 106] width 30 height 30
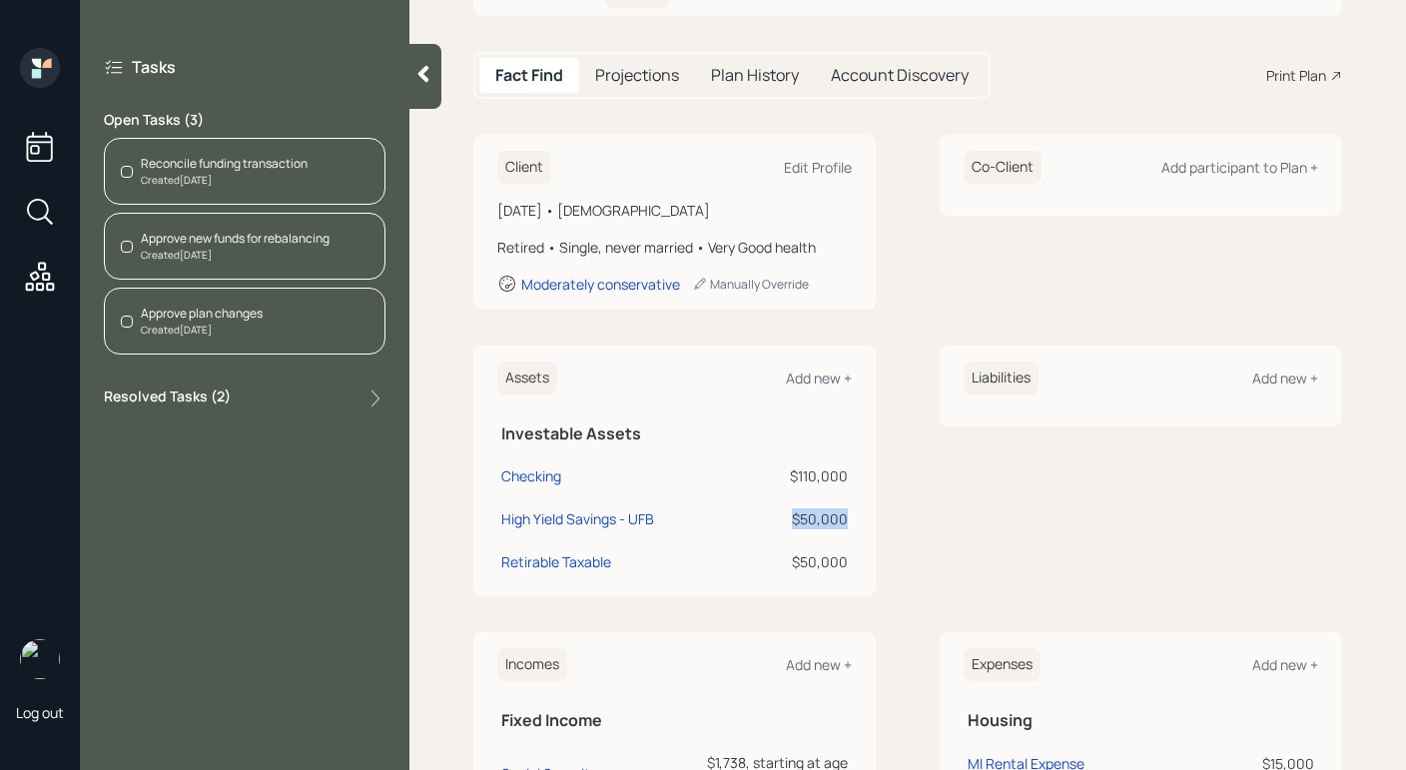
drag, startPoint x: 840, startPoint y: 519, endPoint x: 762, endPoint y: 509, distance: 78.6
click at [762, 509] on div "$50,000" at bounding box center [800, 518] width 95 height 21
click at [553, 480] on div "Checking" at bounding box center [531, 475] width 60 height 21
select select "cash"
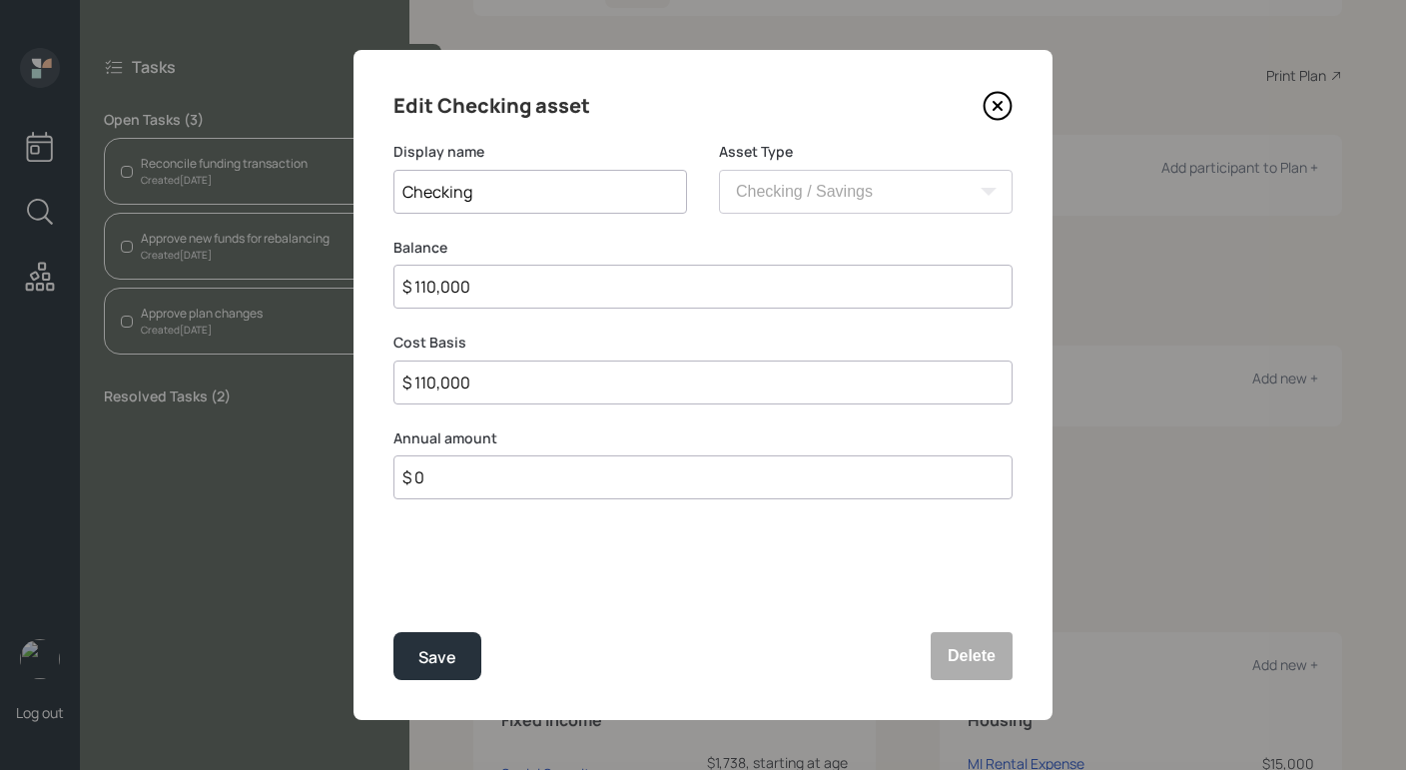
click at [988, 109] on icon at bounding box center [998, 106] width 30 height 30
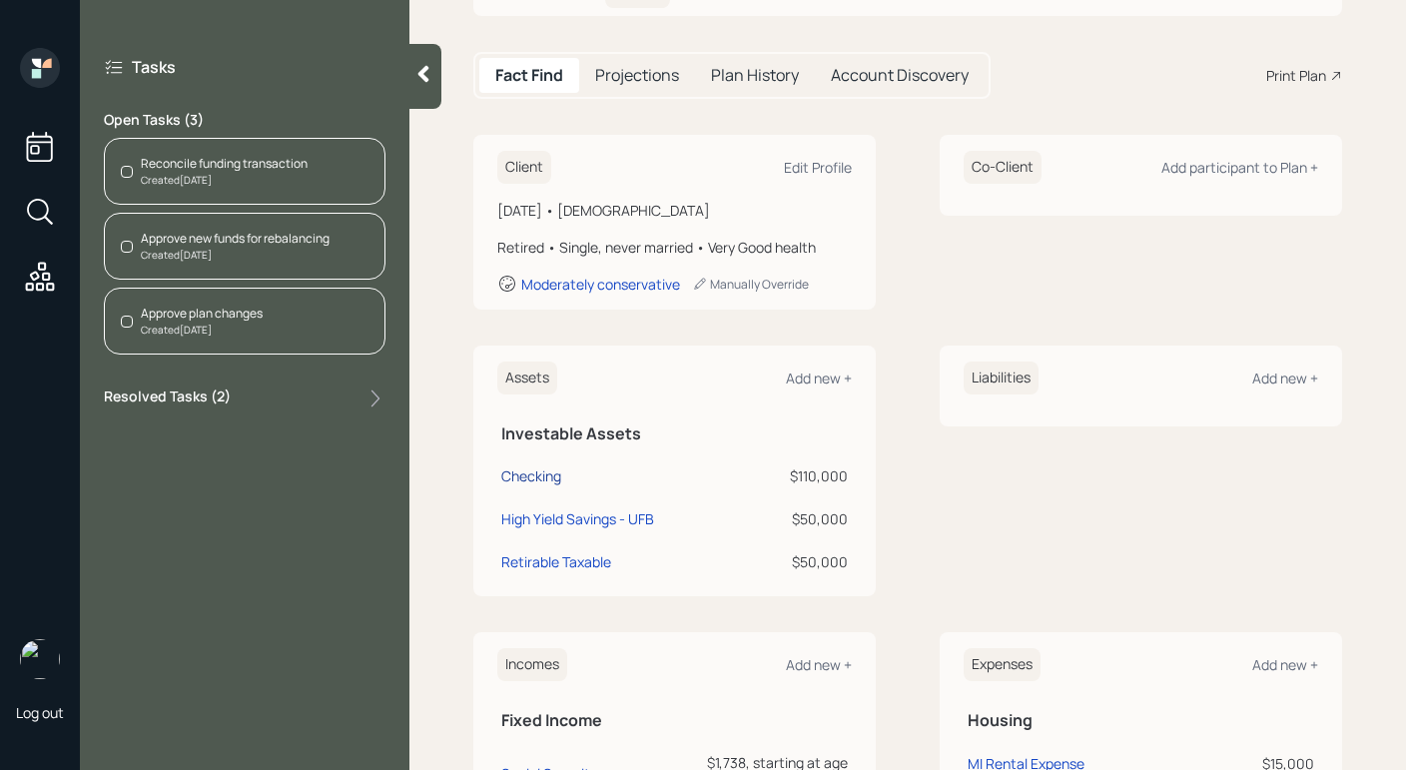
click at [549, 484] on div "Checking" at bounding box center [531, 475] width 60 height 21
select select "cash"
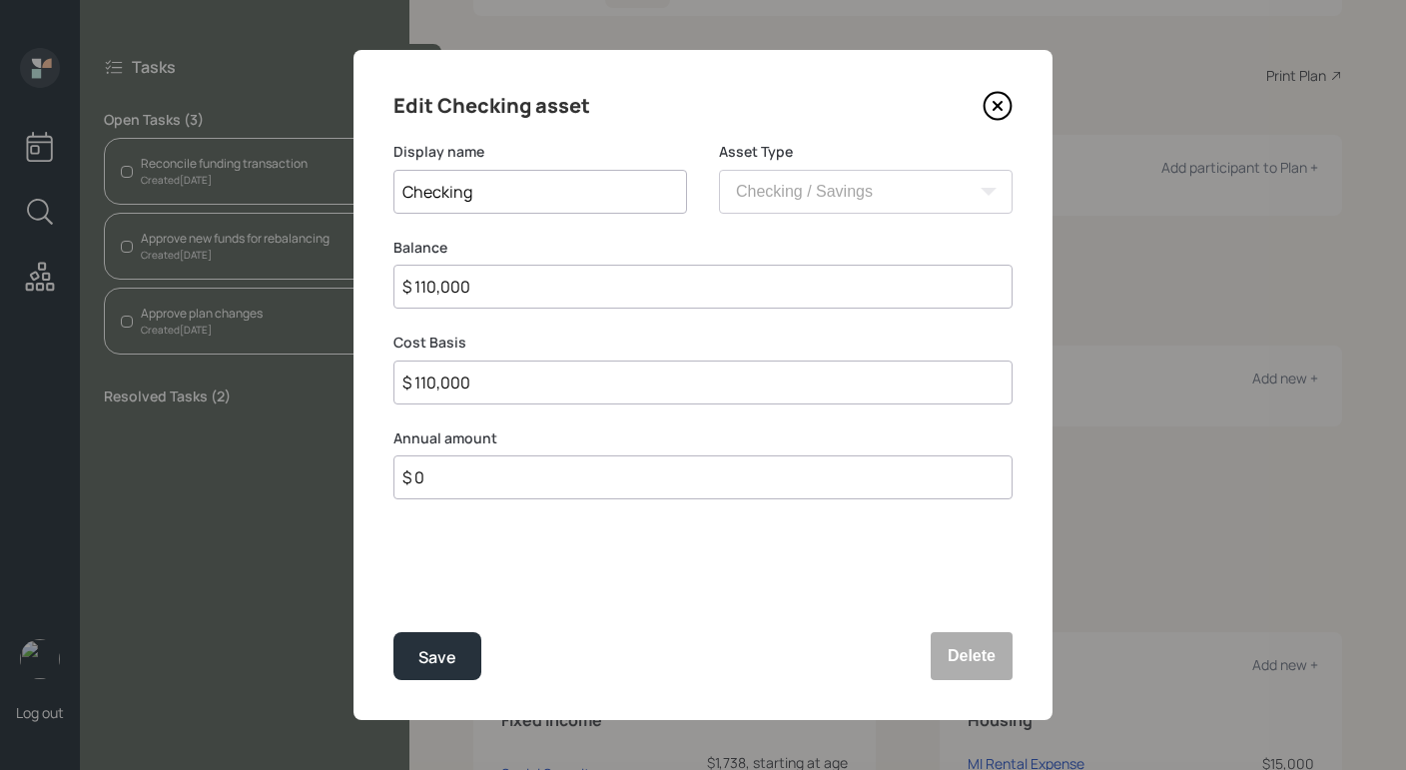
drag, startPoint x: 604, startPoint y: 290, endPoint x: 510, endPoint y: 320, distance: 98.6
click at [502, 303] on input "$ 110,000" at bounding box center [703, 287] width 619 height 44
drag, startPoint x: 521, startPoint y: 308, endPoint x: 255, endPoint y: 202, distance: 287.0
click at [251, 201] on div "Edit Checking asset Display name Checking Asset Type SEP [PERSON_NAME] IRA 401(…" at bounding box center [703, 385] width 1406 height 770
type input "$ 6"
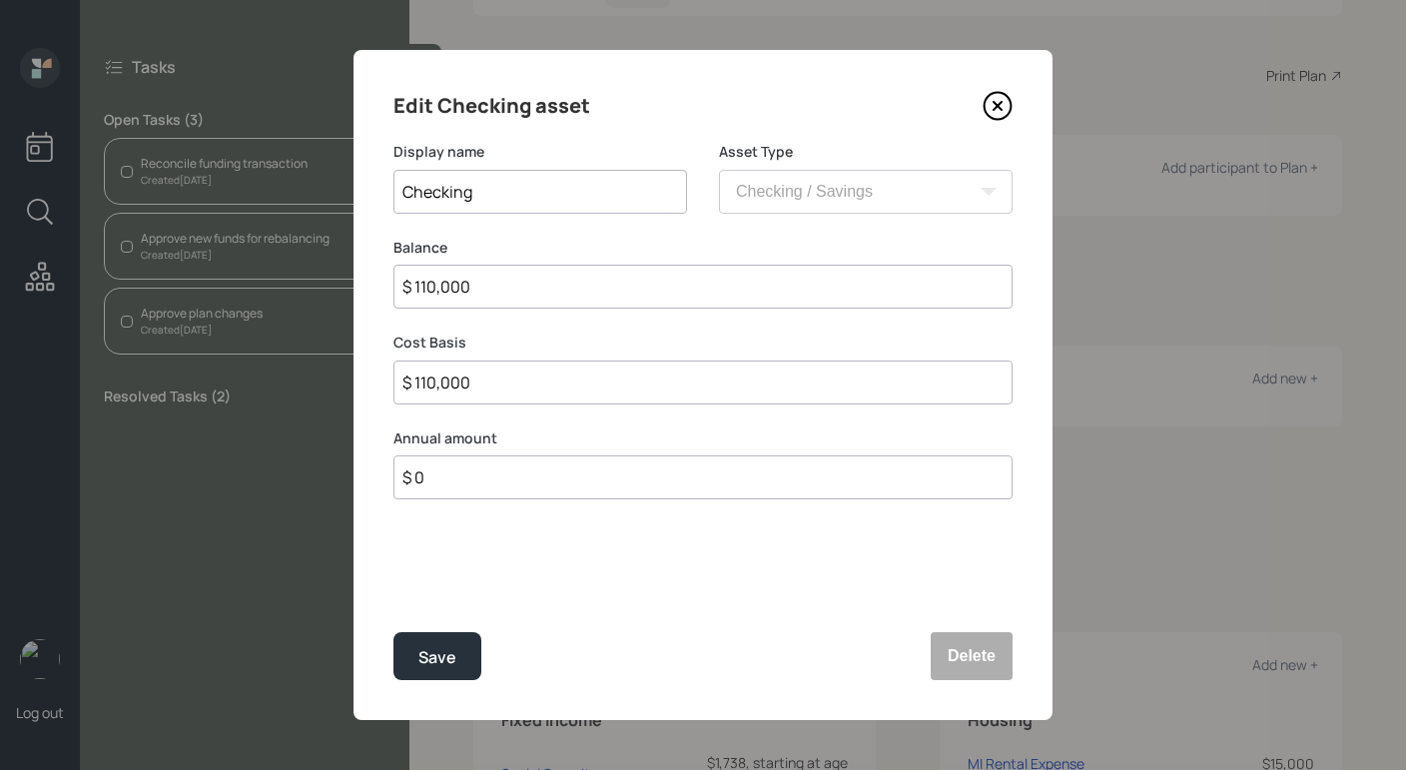
type input "$ 6"
type input "$ 60"
type input "$ 600"
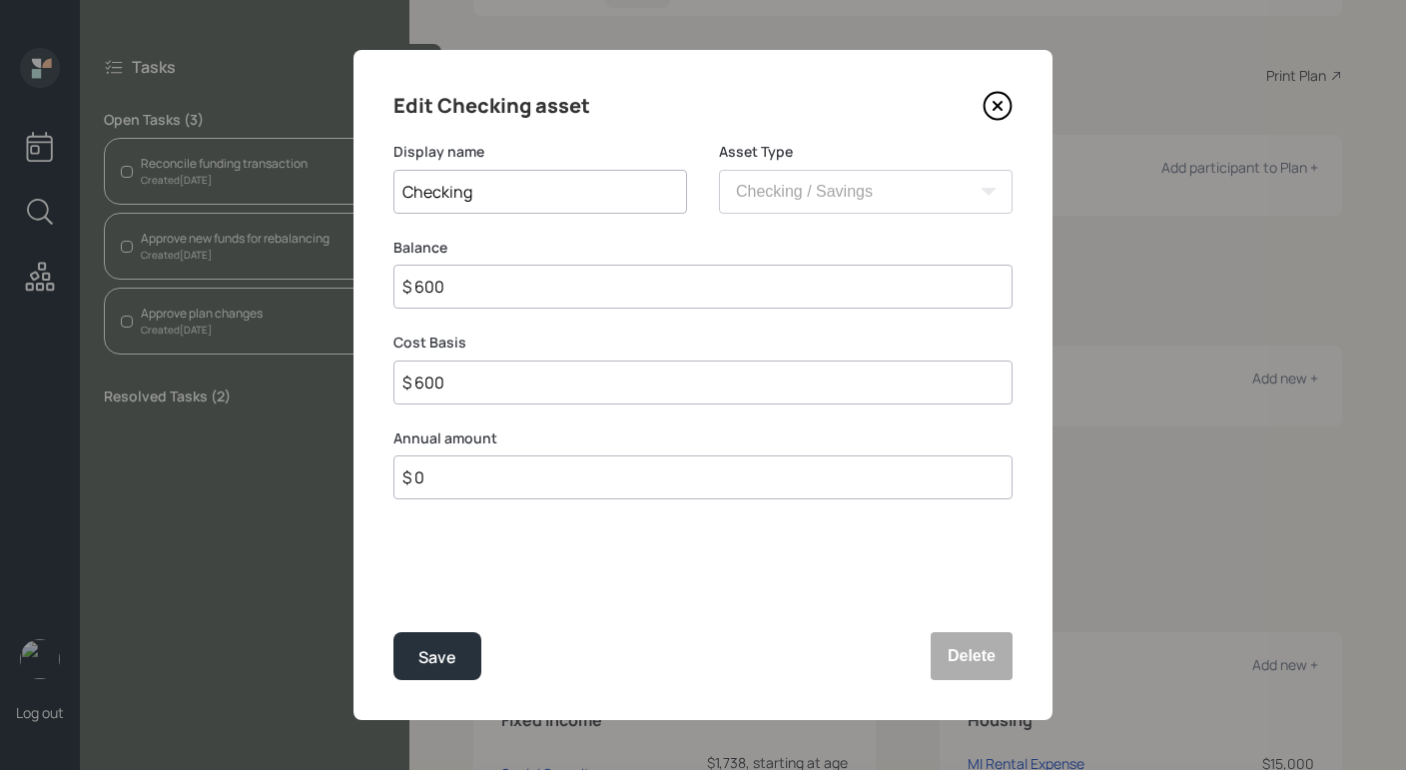
type input "$ 6,000"
type input "$ 60,000"
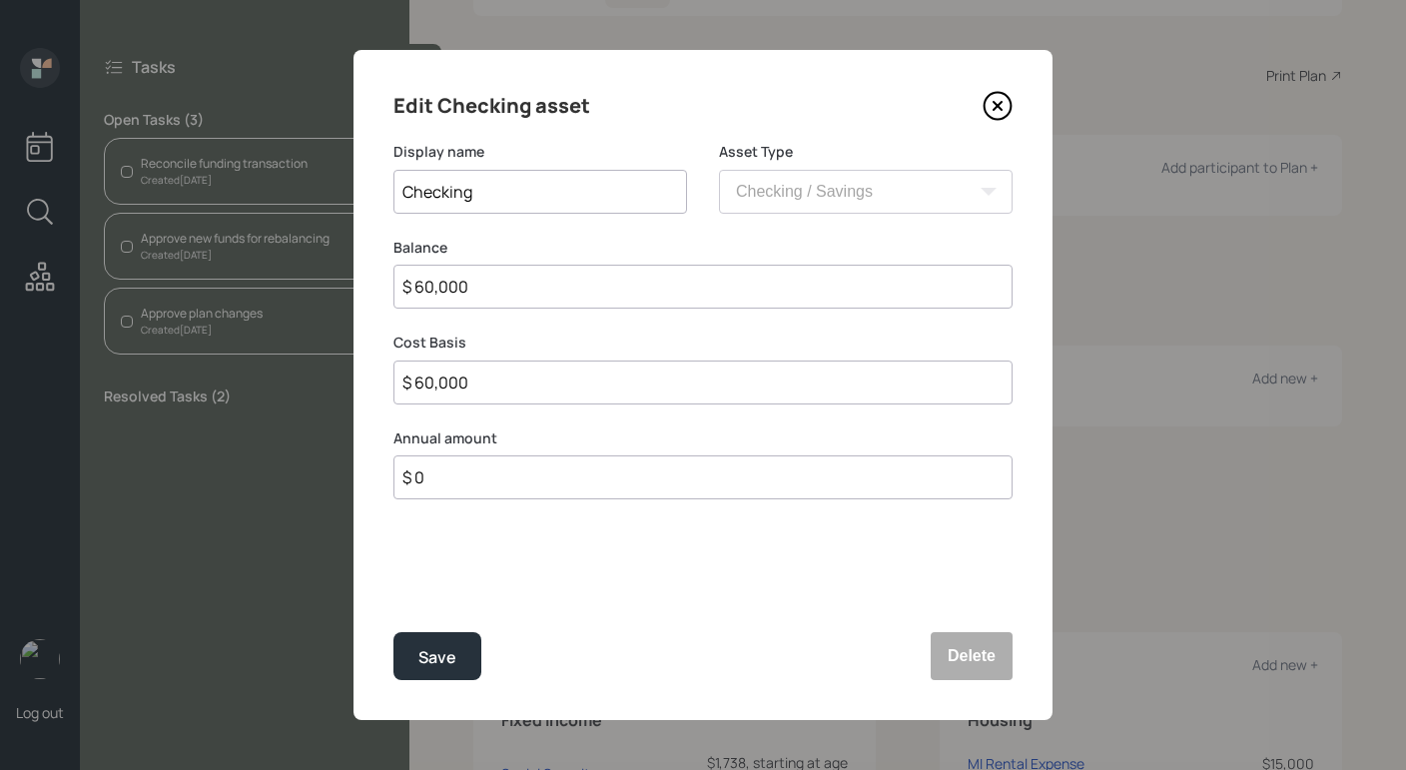
click at [394, 632] on button "Save" at bounding box center [438, 656] width 88 height 48
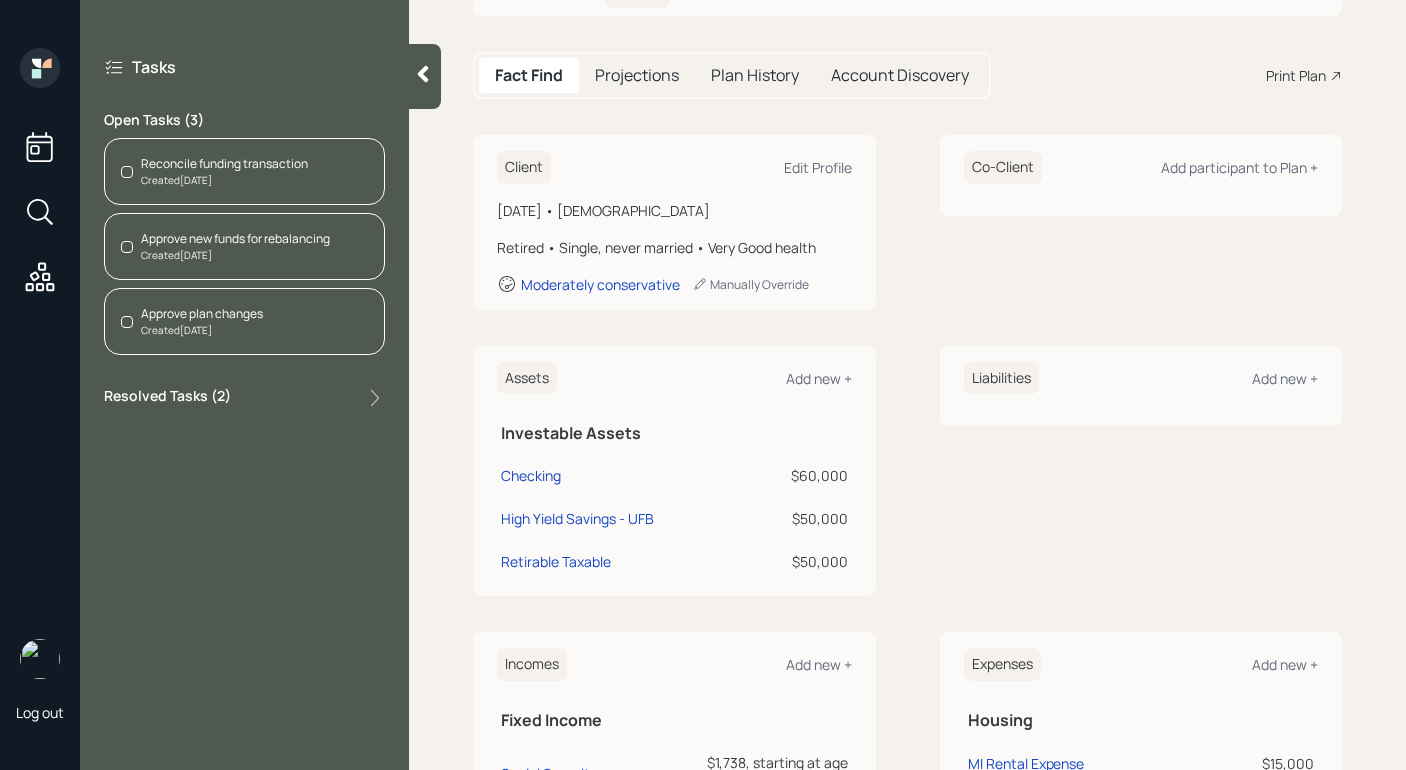
click at [566, 529] on td "High Yield Savings - UFB" at bounding box center [623, 515] width 253 height 43
click at [568, 523] on div "High Yield Savings - UFB" at bounding box center [577, 518] width 153 height 21
select select "cash"
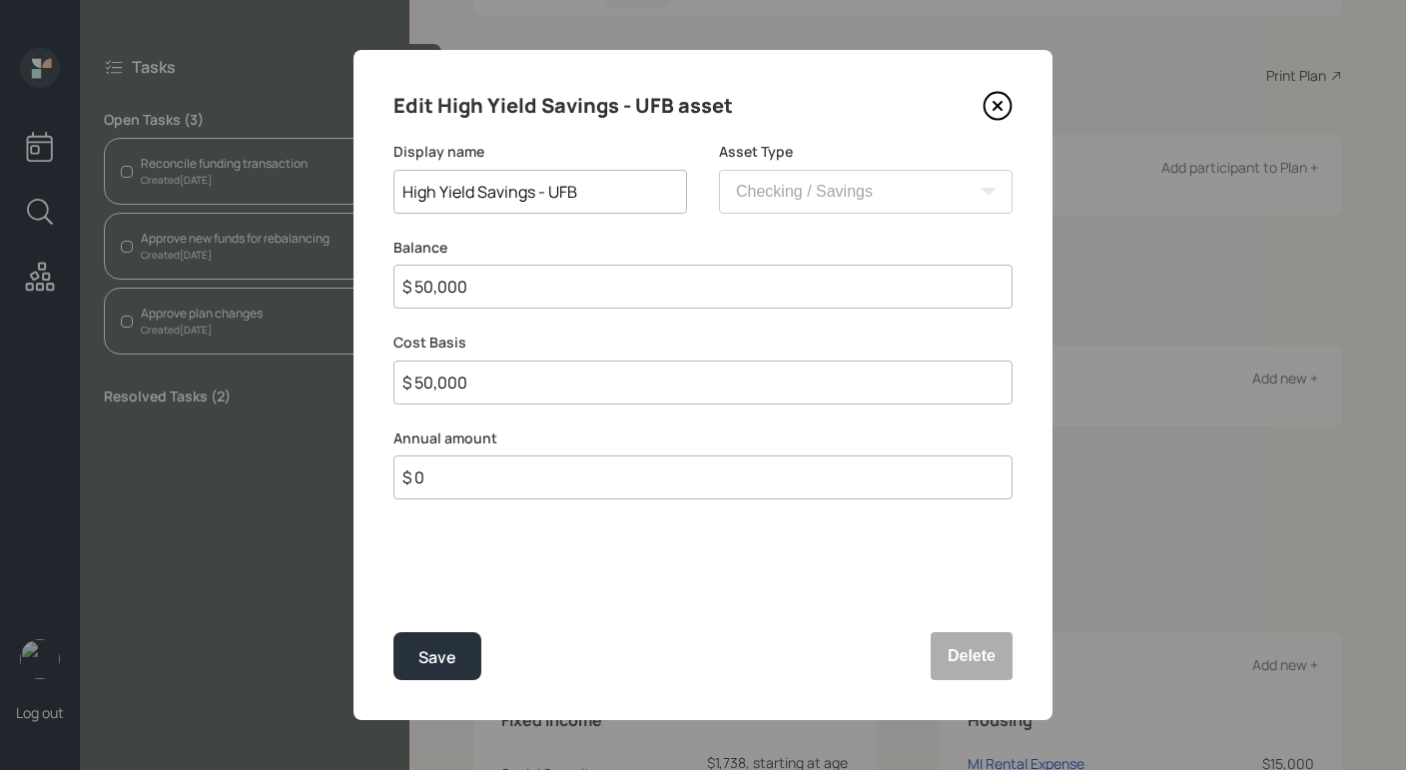
drag, startPoint x: 510, startPoint y: 288, endPoint x: 253, endPoint y: 220, distance: 266.5
click at [252, 223] on div "Edit High Yield Savings - UFB asset Display name High Yield Savings - UFB Asset…" at bounding box center [703, 385] width 1406 height 770
type input "$ 1"
type input "$ 11"
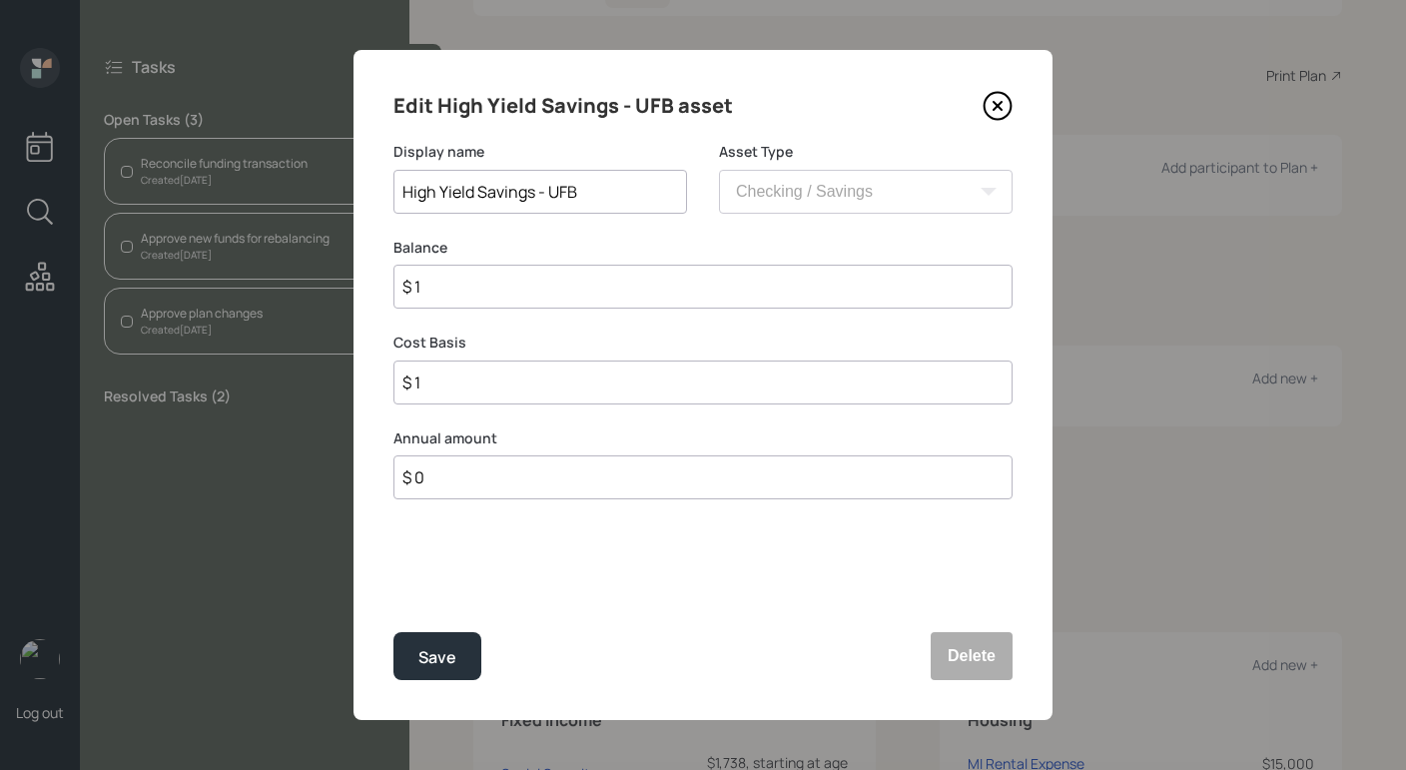
type input "$ 11"
type input "$ 110"
type input "$ 1,100"
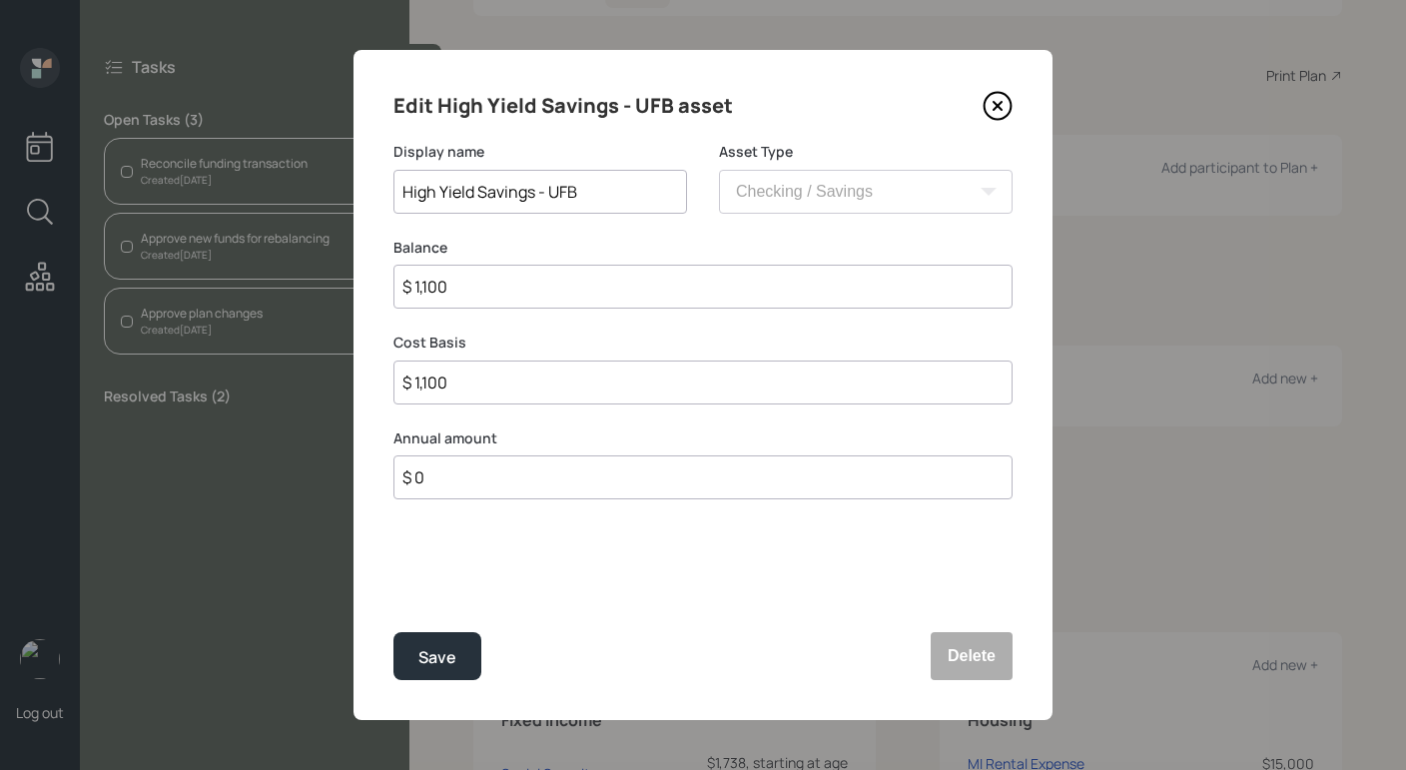
type input "$ 11,000"
type input "$ 110,000"
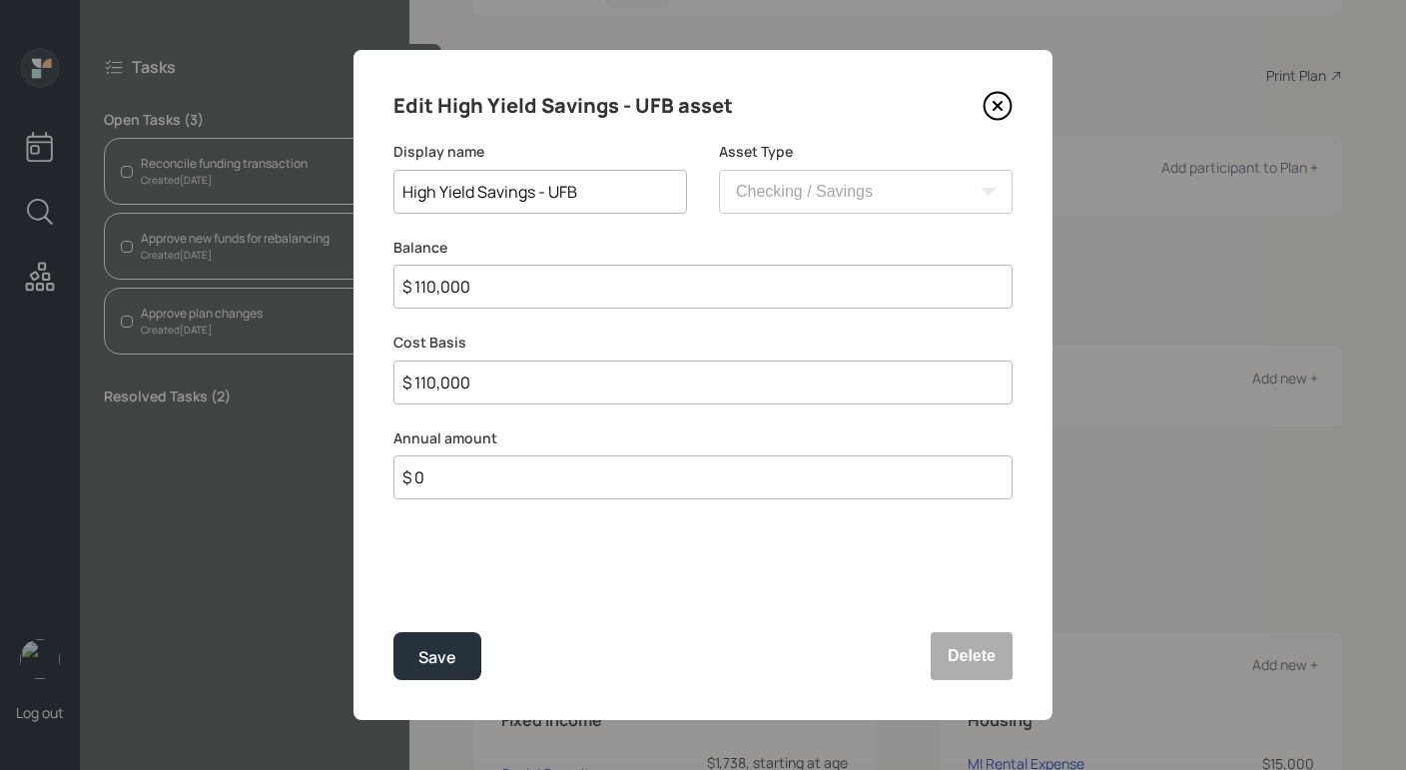
click at [394, 632] on button "Save" at bounding box center [438, 656] width 88 height 48
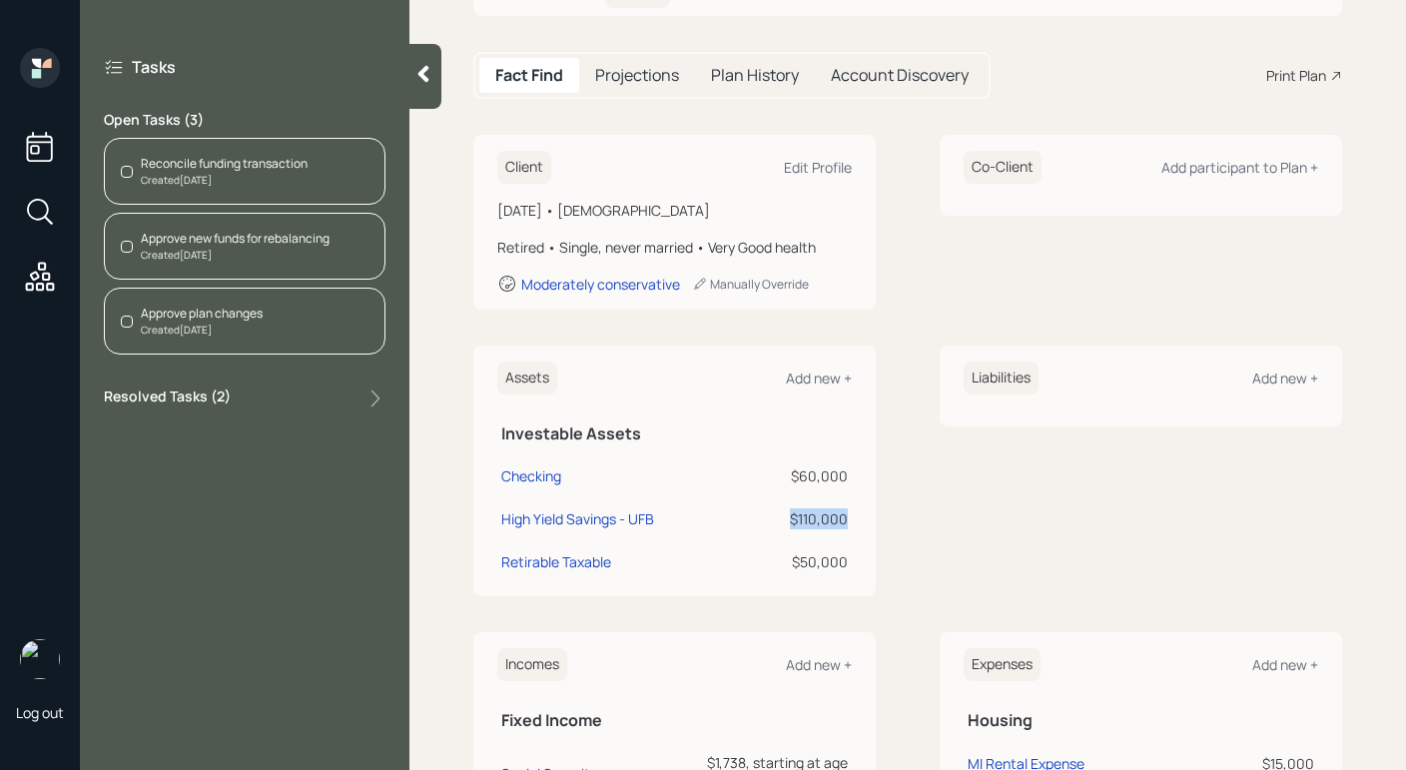
drag, startPoint x: 843, startPoint y: 513, endPoint x: 785, endPoint y: 509, distance: 58.1
click at [785, 509] on td "$110,000" at bounding box center [800, 515] width 103 height 43
click at [789, 528] on div "$110,000" at bounding box center [800, 518] width 95 height 21
drag, startPoint x: 787, startPoint y: 519, endPoint x: 843, endPoint y: 528, distance: 56.7
click at [843, 528] on td "$110,000" at bounding box center [800, 515] width 103 height 43
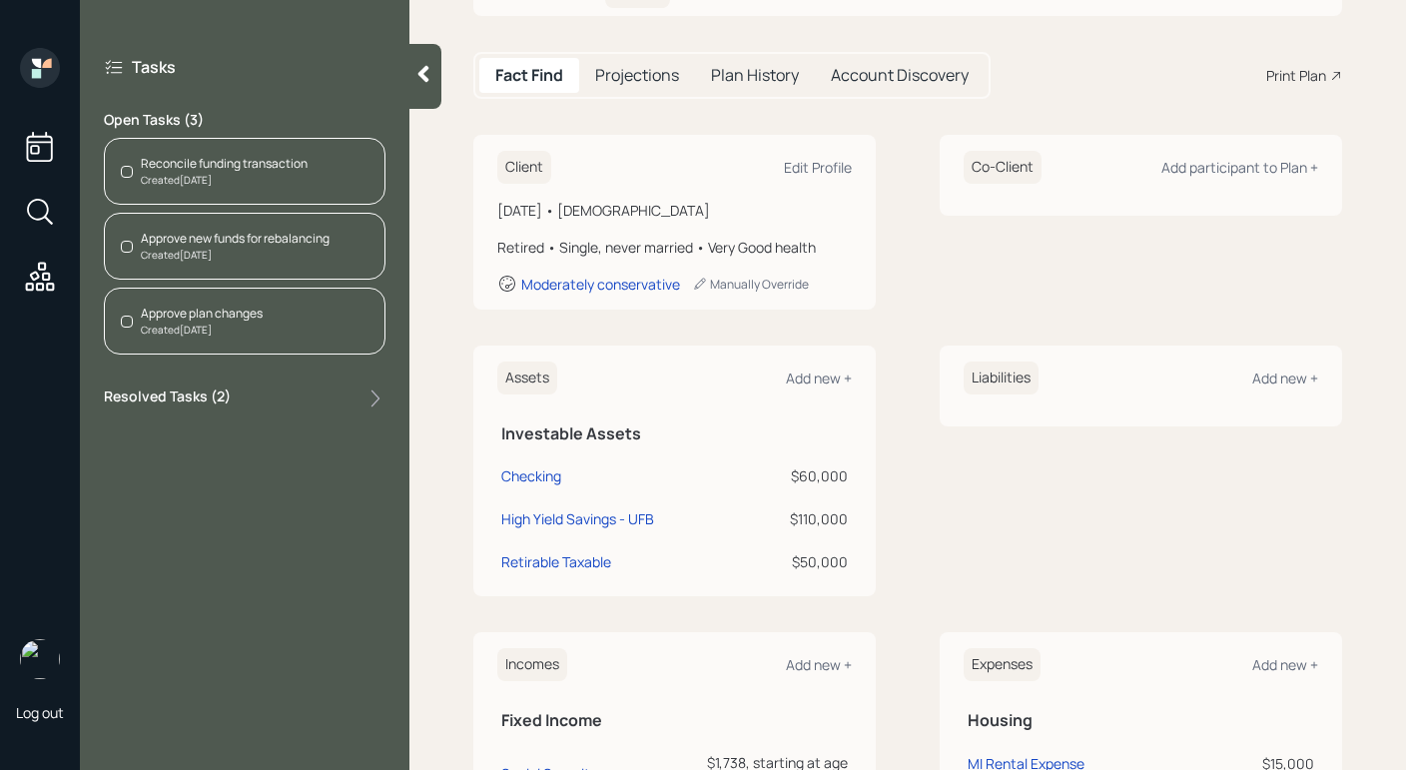
click at [840, 522] on div "$110,000" at bounding box center [800, 518] width 95 height 21
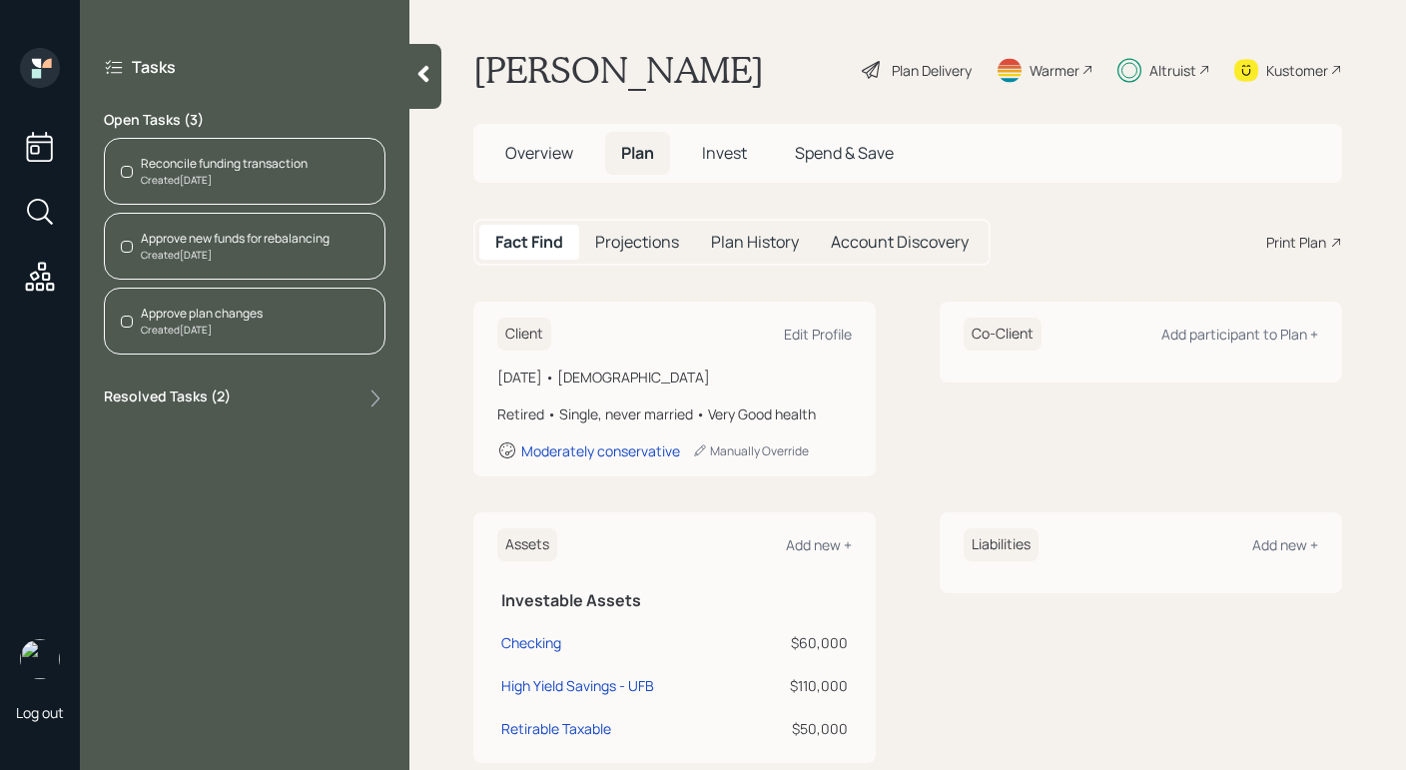
click at [710, 163] on span "Invest" at bounding box center [724, 153] width 45 height 22
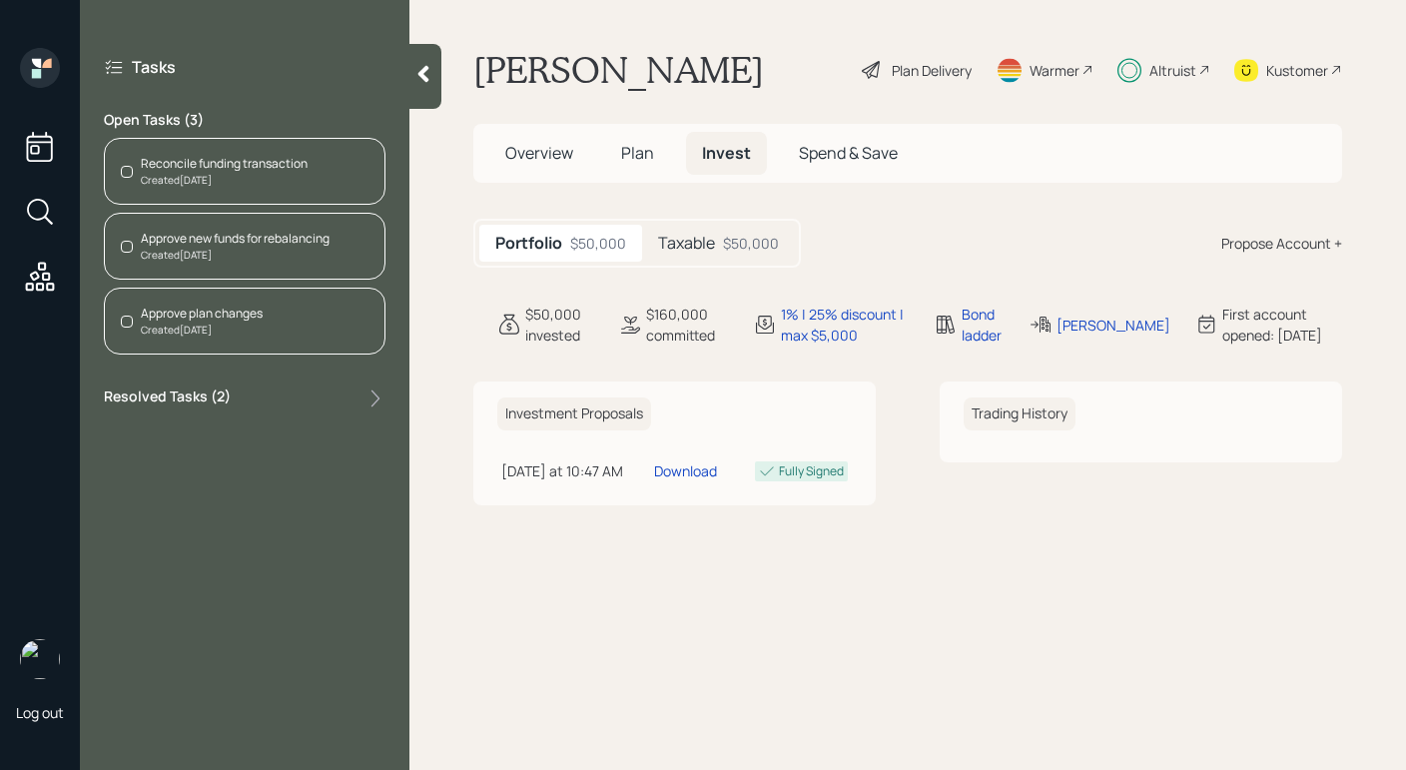
click at [768, 247] on div "$50,000" at bounding box center [751, 243] width 56 height 21
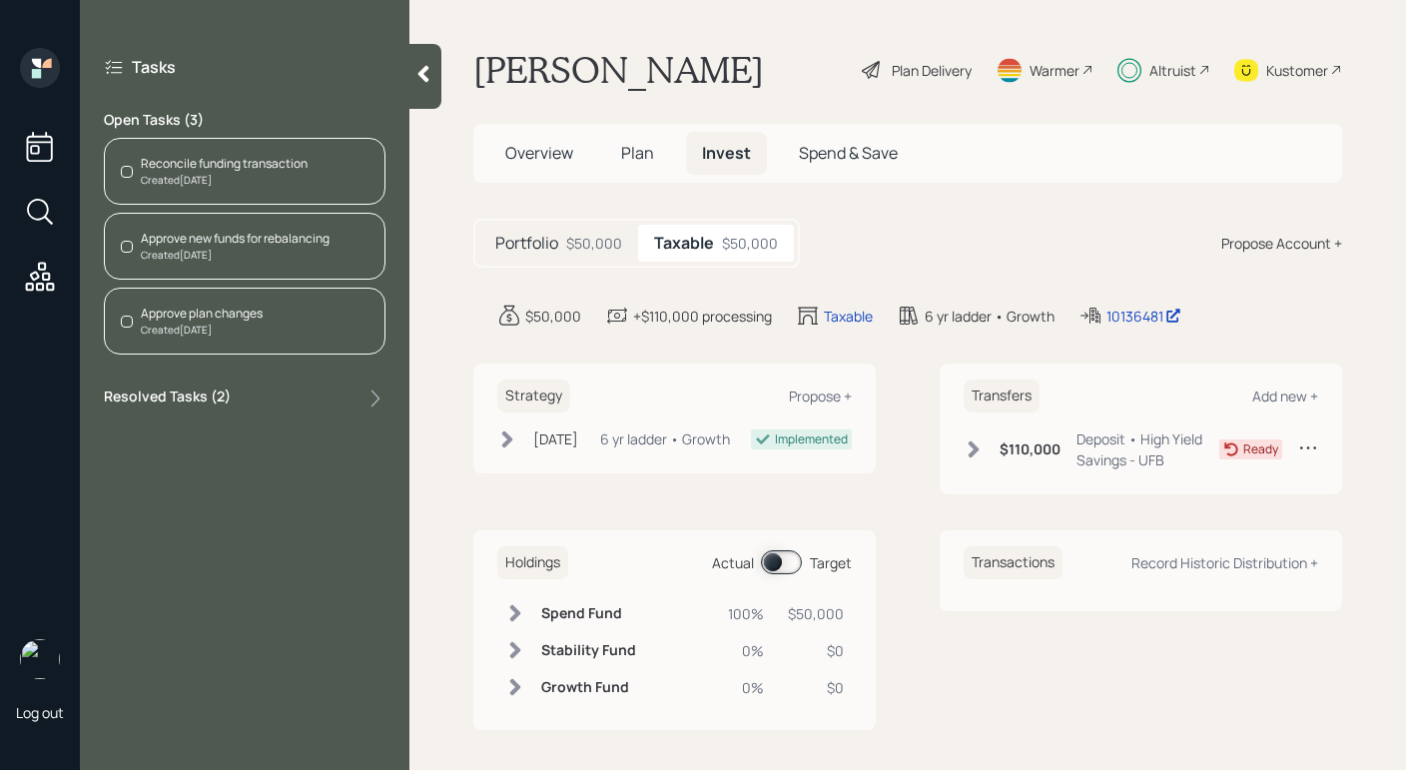
click at [1281, 441] on div "Ready" at bounding box center [1269, 450] width 99 height 42
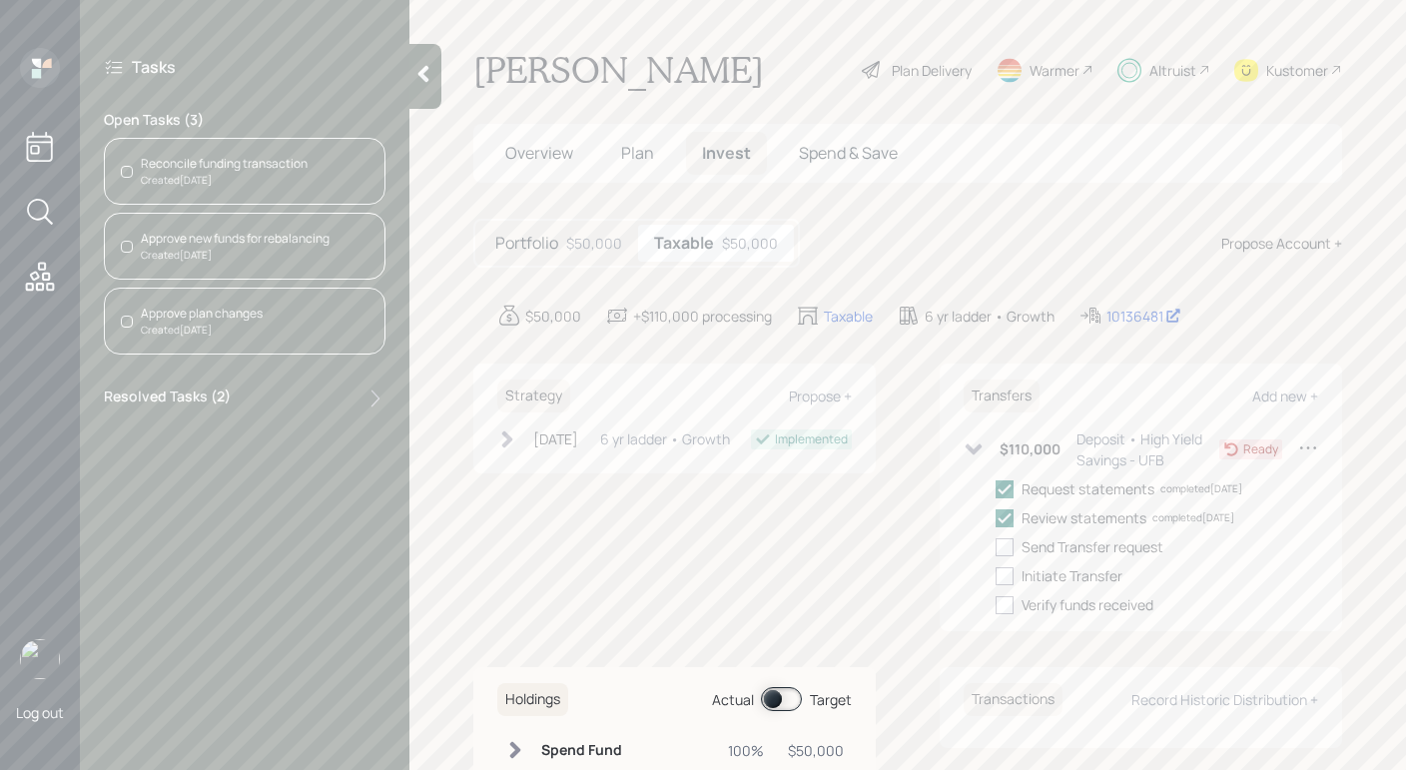
click at [1299, 443] on icon at bounding box center [1309, 448] width 20 height 20
click at [1227, 483] on div "Edit transfer" at bounding box center [1247, 485] width 144 height 19
select select "deposit"
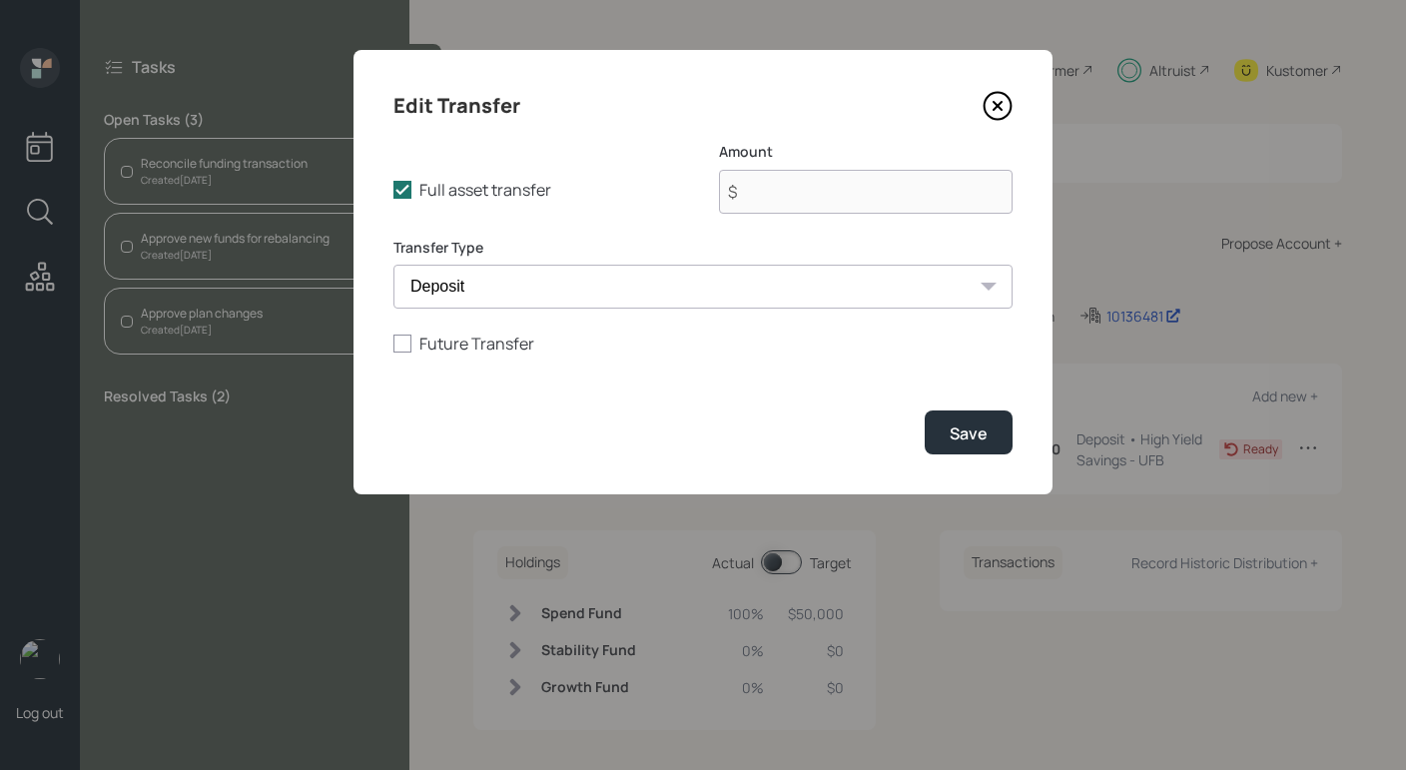
type input "$ 110,000"
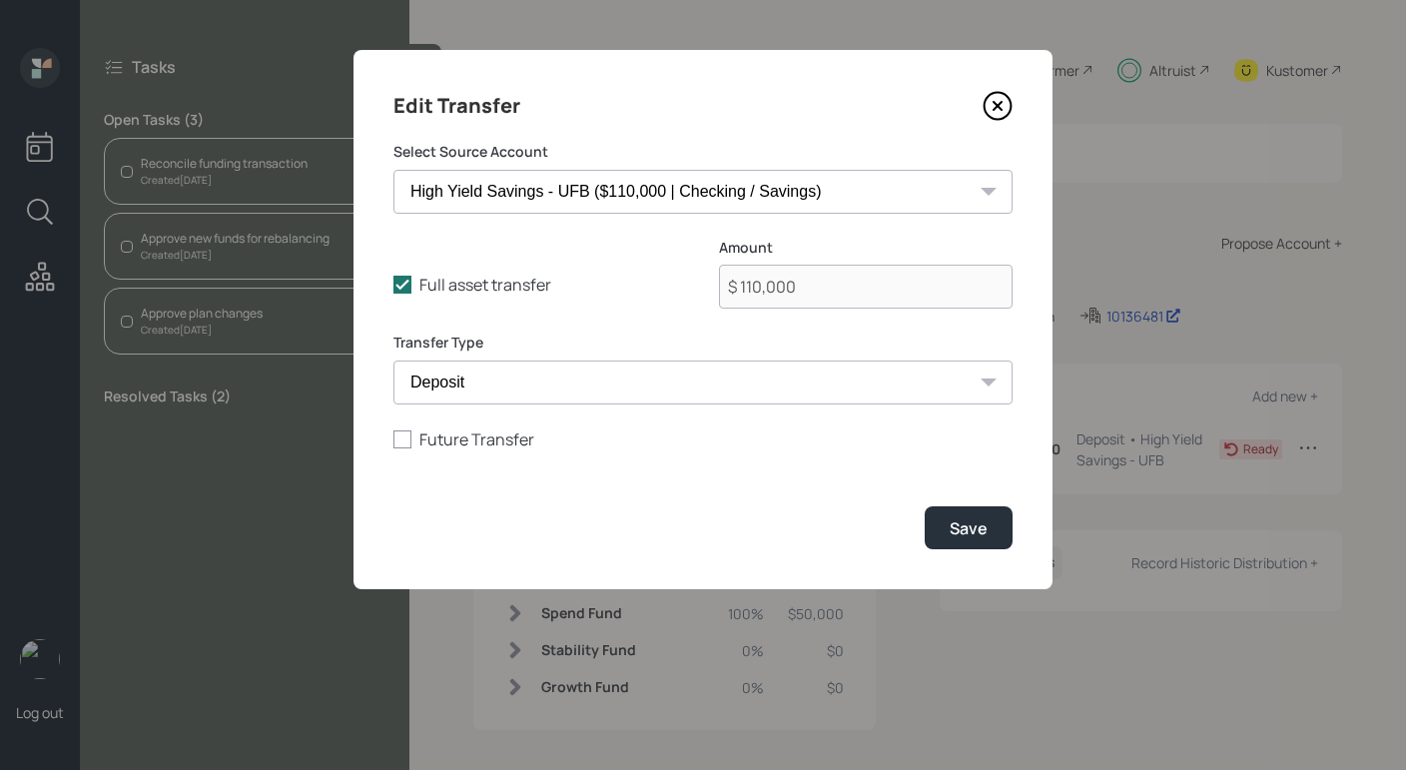
click at [839, 201] on select "Checking ($60,000 | Checking / Savings) High Yield Savings - UFB ($110,000 | Ch…" at bounding box center [703, 192] width 619 height 44
select select "4f0d051f-792e-4c6a-910f-a9ce0b4d88d2"
click at [394, 170] on select "Checking ($60,000 | Checking / Savings) High Yield Savings - UFB ($110,000 | Ch…" at bounding box center [703, 192] width 619 height 44
type input "$ 60,000"
drag, startPoint x: 506, startPoint y: 268, endPoint x: 516, endPoint y: 296, distance: 29.7
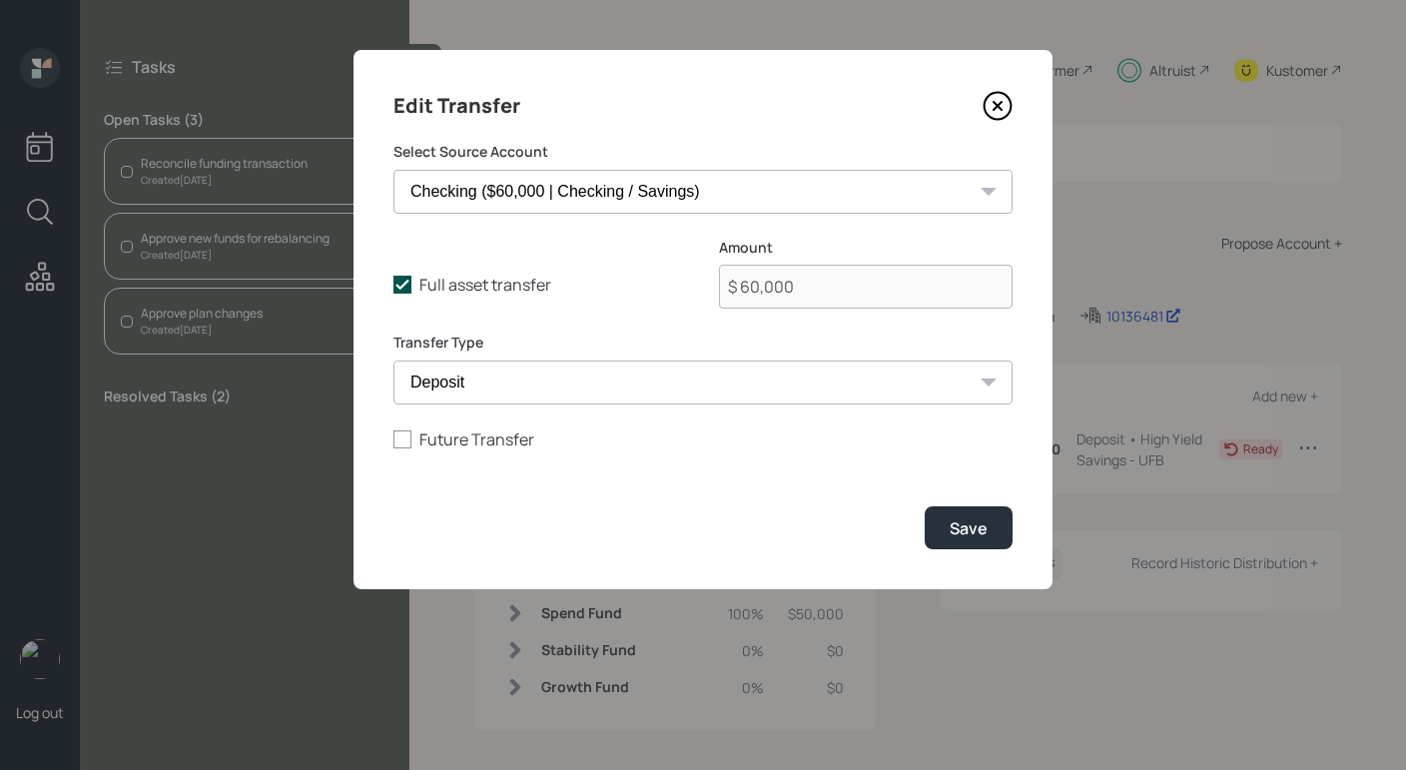
click at [506, 268] on div "Full asset transfer Check this option when we expect the entire asset to be tra…" at bounding box center [703, 286] width 619 height 96
click at [516, 296] on label "Full asset transfer" at bounding box center [541, 285] width 294 height 22
click at [394, 286] on input "Full asset transfer" at bounding box center [393, 285] width 1 height 1
checkbox input "false"
drag, startPoint x: 803, startPoint y: 292, endPoint x: 622, endPoint y: 242, distance: 187.6
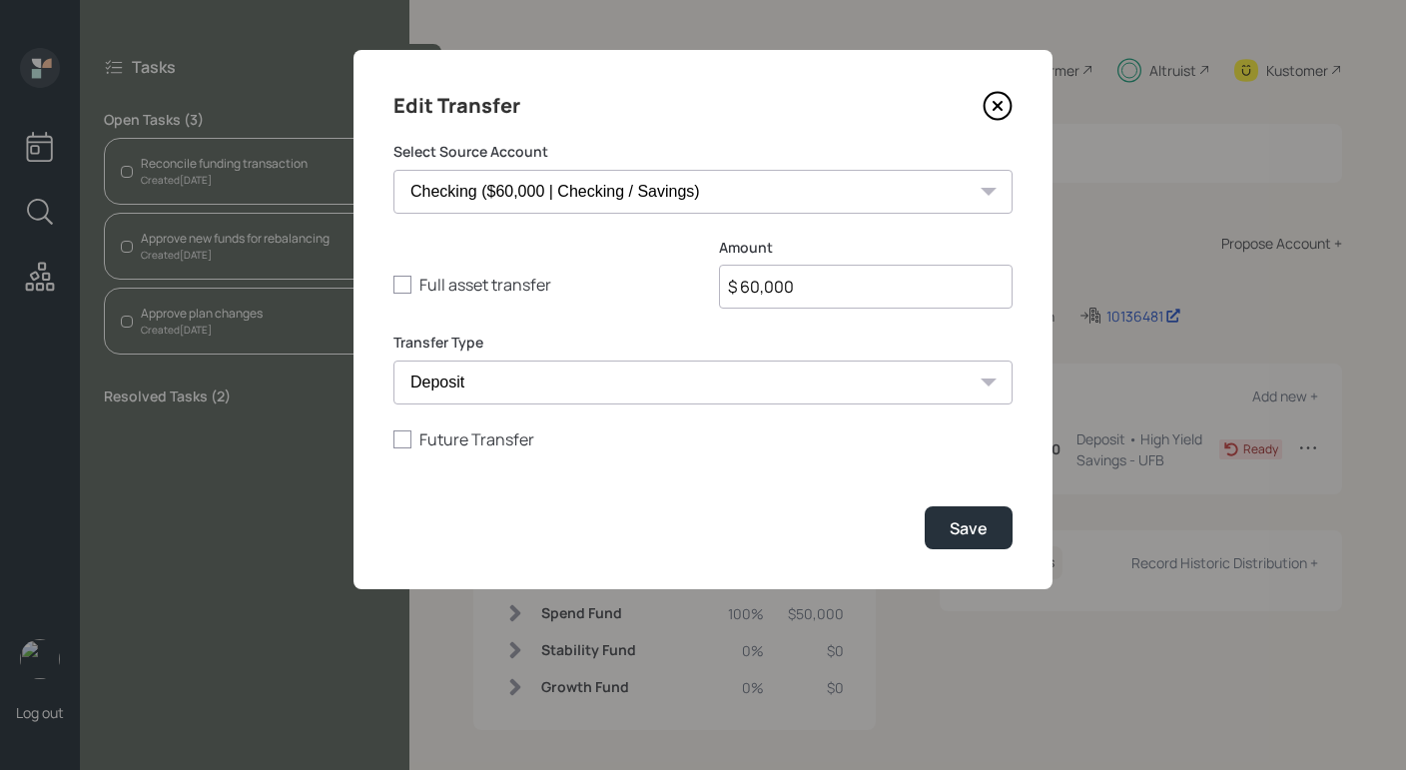
click at [622, 242] on div "Full asset transfer Check this option when we expect the entire asset to be tra…" at bounding box center [703, 286] width 619 height 96
type input "$ 50,000"
click at [925, 506] on button "Save" at bounding box center [969, 527] width 88 height 43
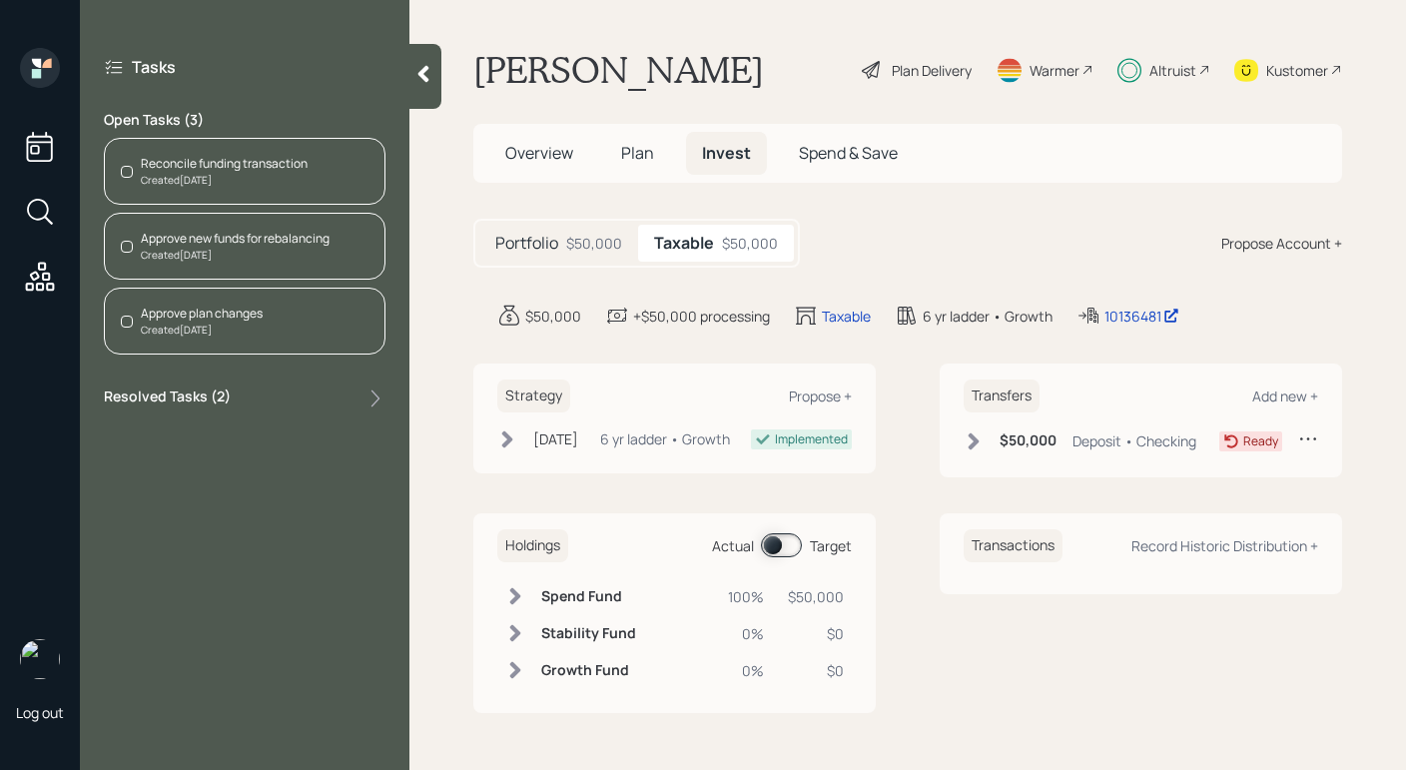
click at [982, 430] on div "$50,000 Deposit • Checking" at bounding box center [1080, 441] width 233 height 25
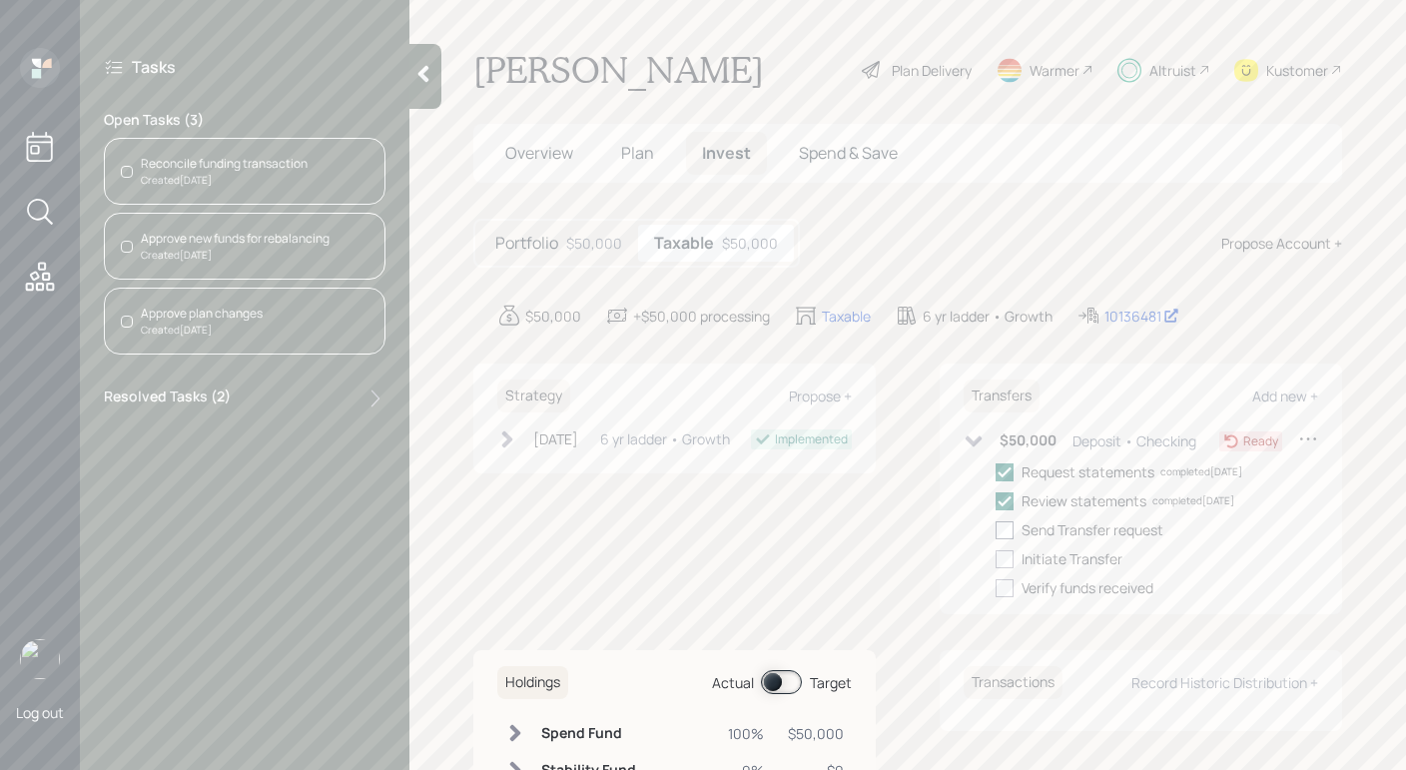
click at [998, 524] on div at bounding box center [1005, 530] width 18 height 18
click at [996, 529] on input "checkbox" at bounding box center [995, 529] width 1 height 1
checkbox input "true"
click at [996, 553] on div at bounding box center [1005, 559] width 18 height 18
click at [995, 558] on input "checkbox" at bounding box center [995, 558] width 1 height 1
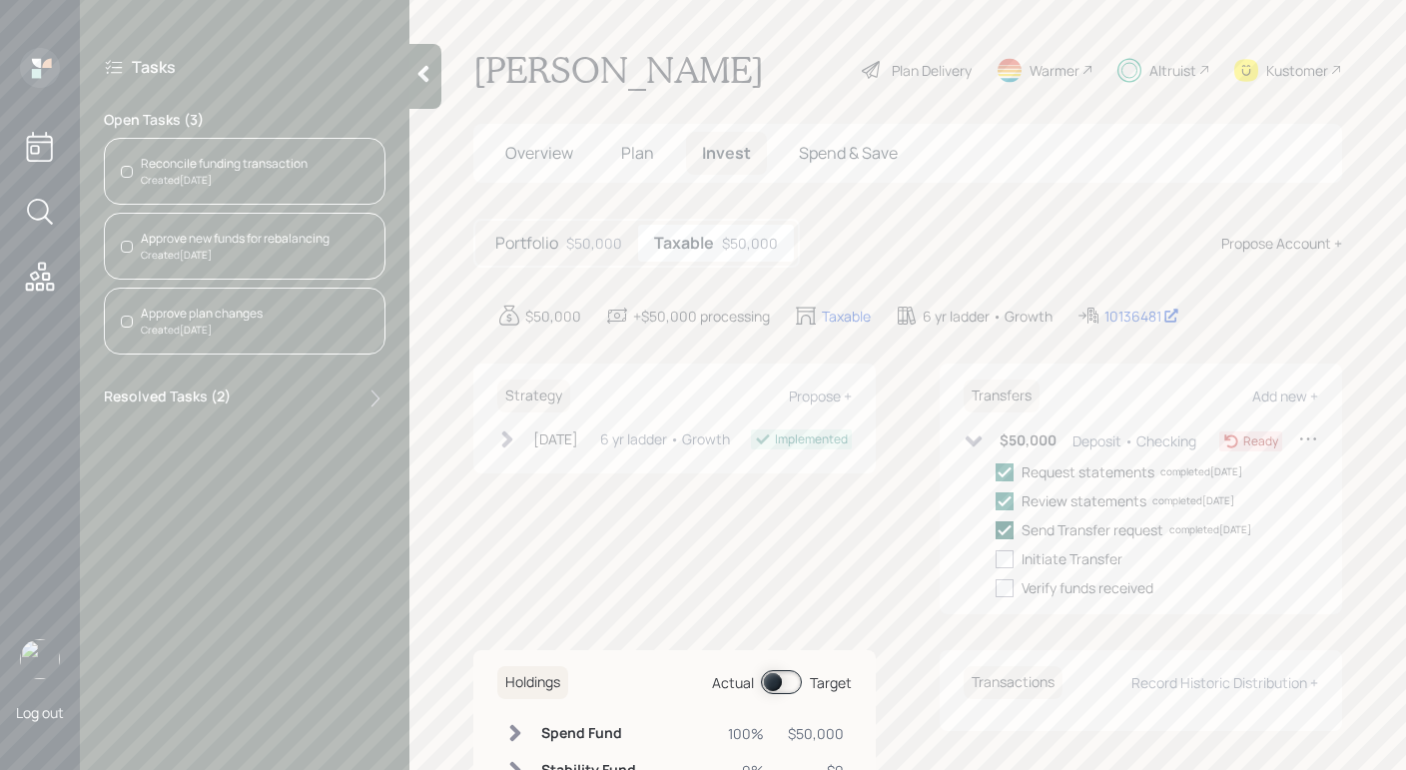
checkbox input "true"
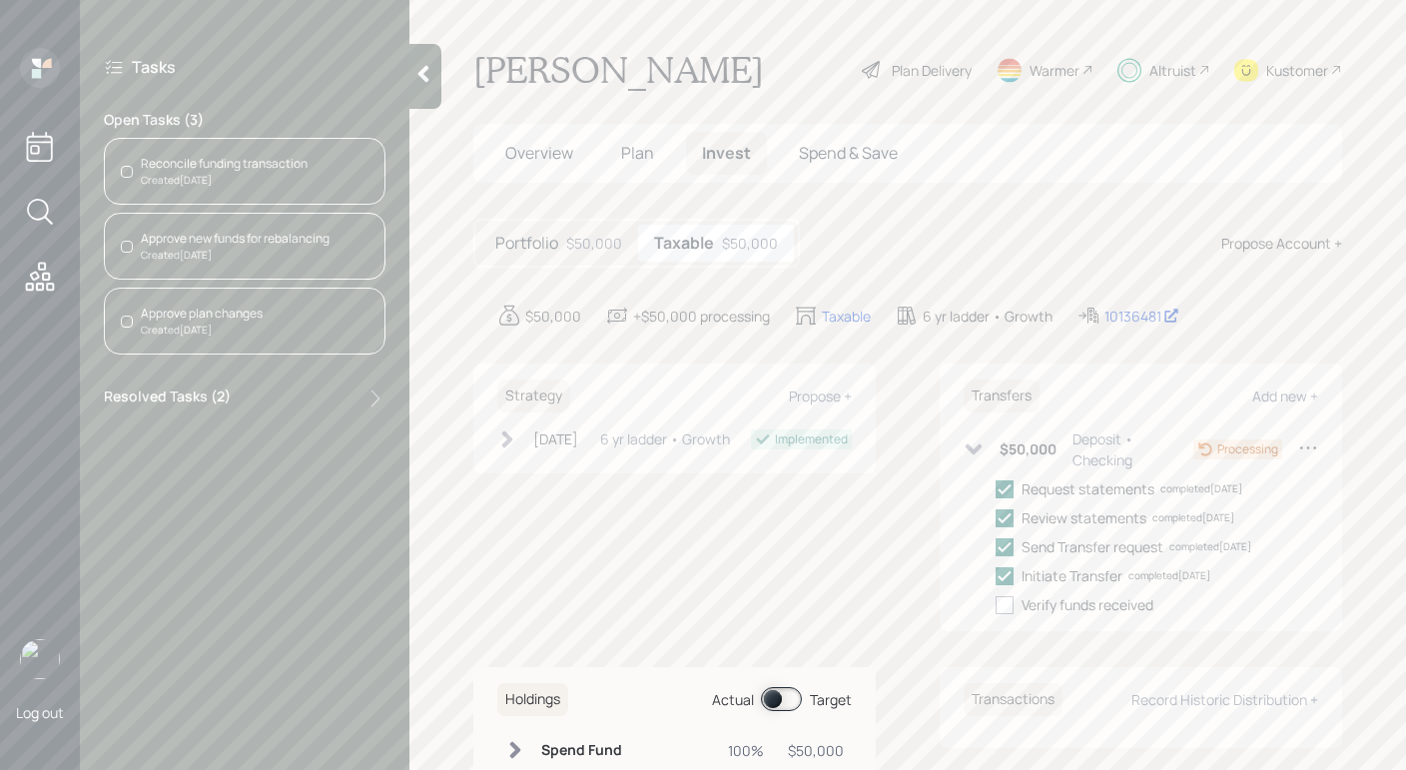
click at [220, 181] on div "Created [DATE]" at bounding box center [224, 180] width 167 height 15
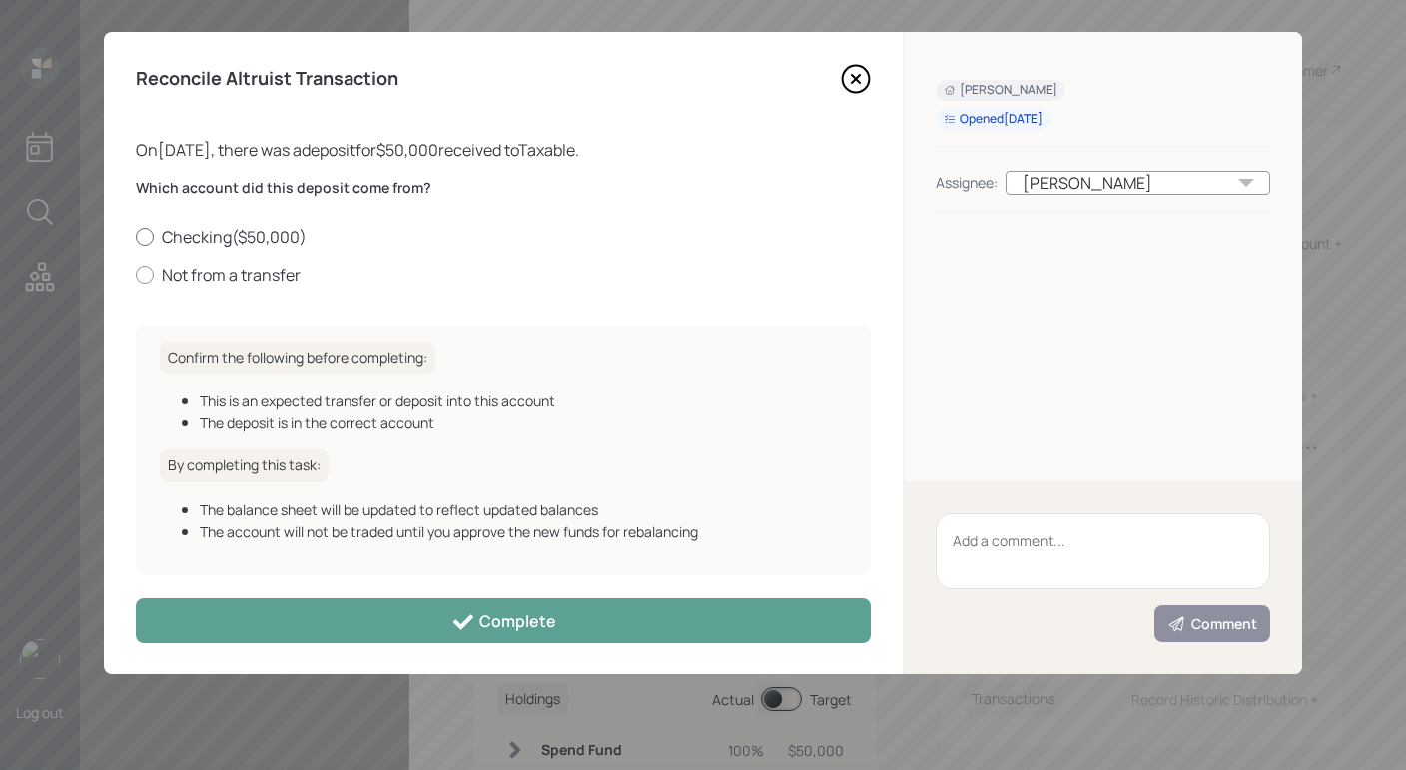
click at [201, 239] on label "Checking ( $50,000 )" at bounding box center [503, 237] width 735 height 22
click at [136, 237] on input "Checking ( $50,000 )" at bounding box center [135, 236] width 1 height 1
radio input "true"
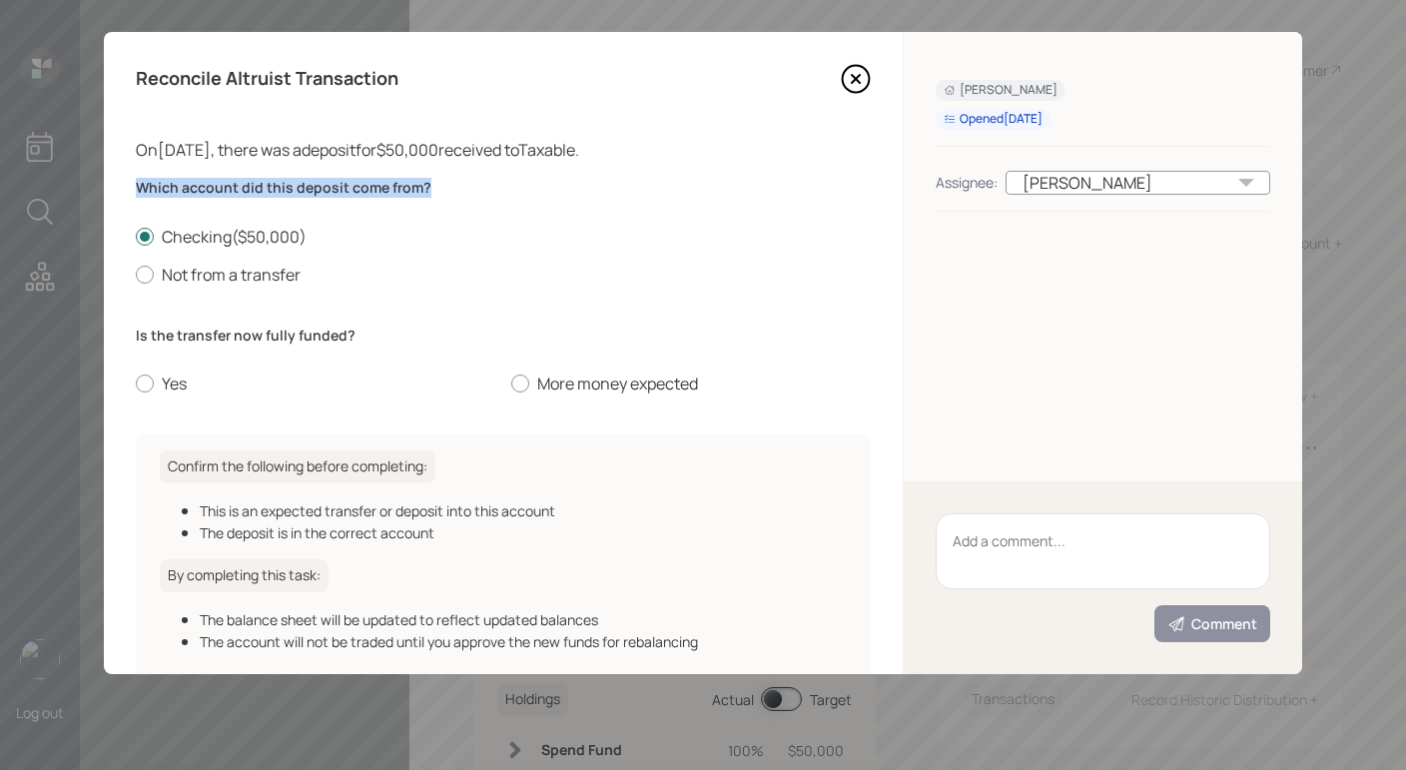
drag, startPoint x: 363, startPoint y: 185, endPoint x: 145, endPoint y: 204, distance: 218.6
click at [137, 197] on label "Which account did this deposit come from?" at bounding box center [503, 188] width 735 height 20
click at [243, 246] on label "Checking ( $50,000 )" at bounding box center [503, 237] width 735 height 22
click at [136, 237] on input "Checking ( $50,000 )" at bounding box center [135, 236] width 1 height 1
click at [174, 377] on label "Yes" at bounding box center [316, 384] width 360 height 22
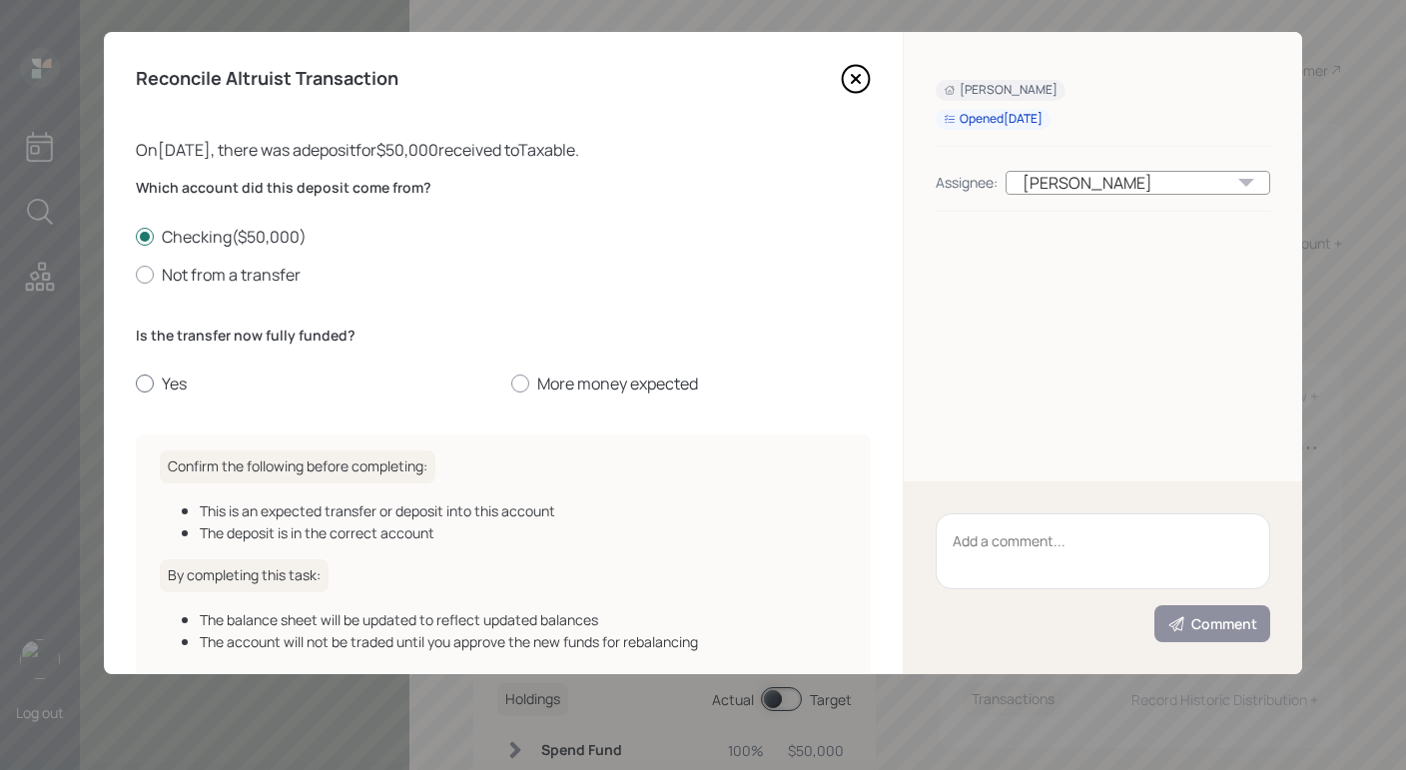
click at [136, 384] on input "Yes" at bounding box center [135, 384] width 1 height 1
radio input "true"
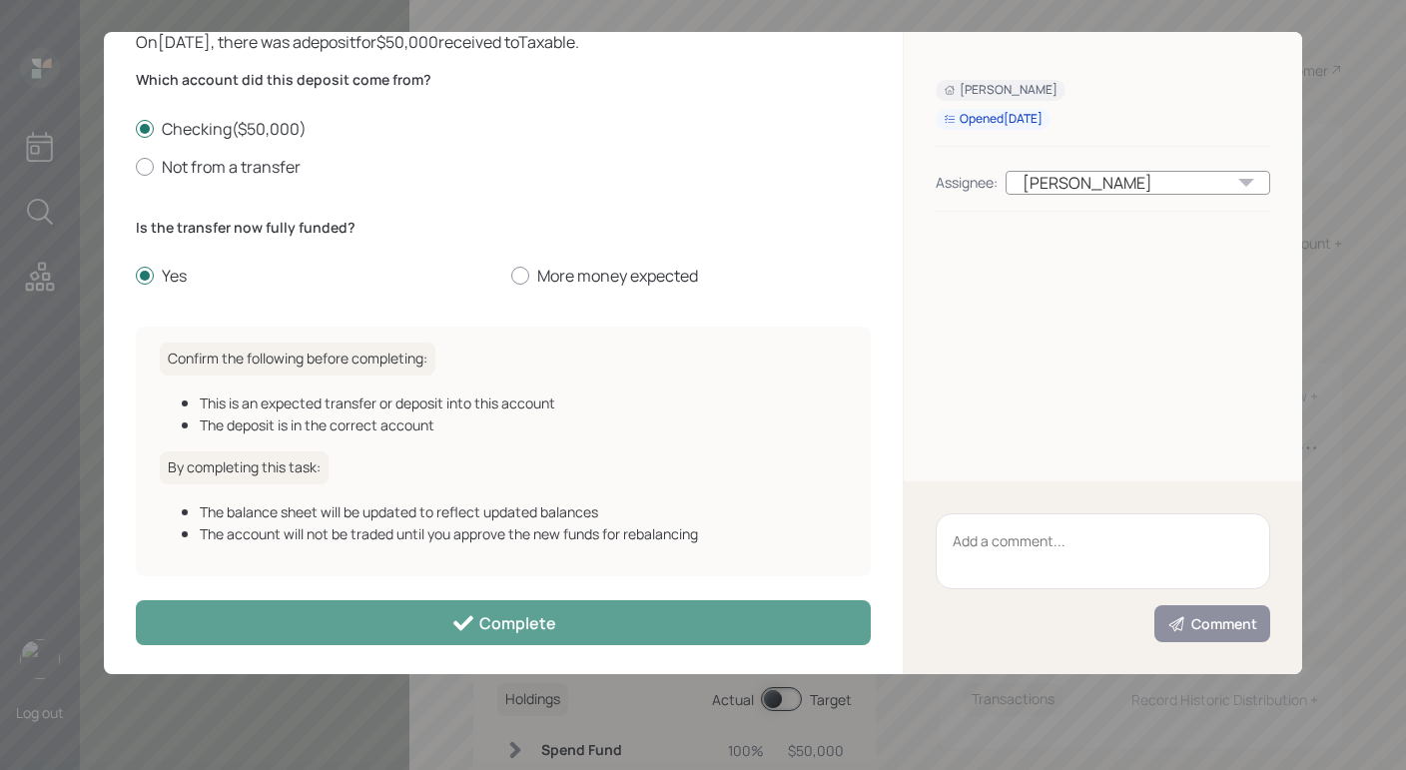
scroll to position [112, 0]
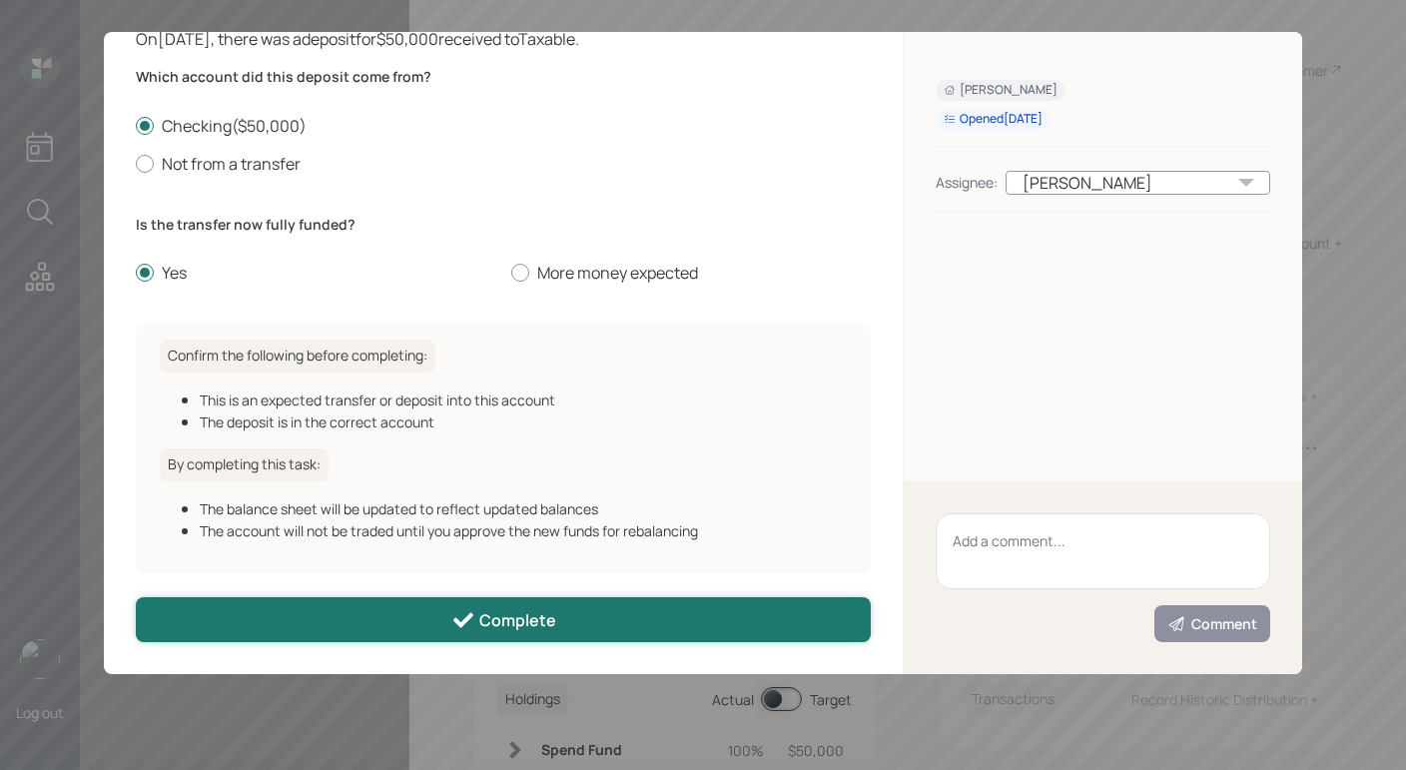
click at [381, 626] on button "Complete" at bounding box center [503, 619] width 735 height 45
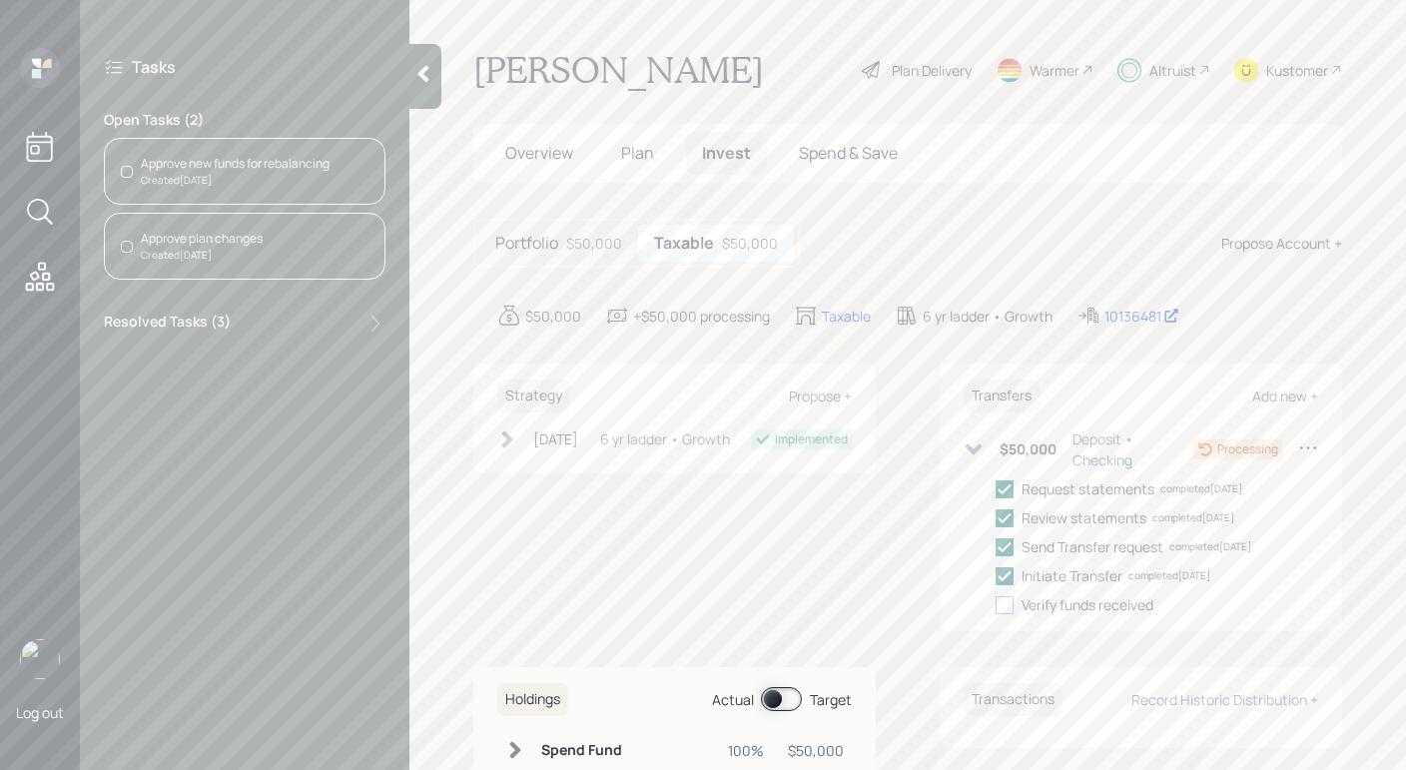
click at [246, 189] on div "Approve new funds for rebalancing Created [DATE]" at bounding box center [245, 171] width 282 height 67
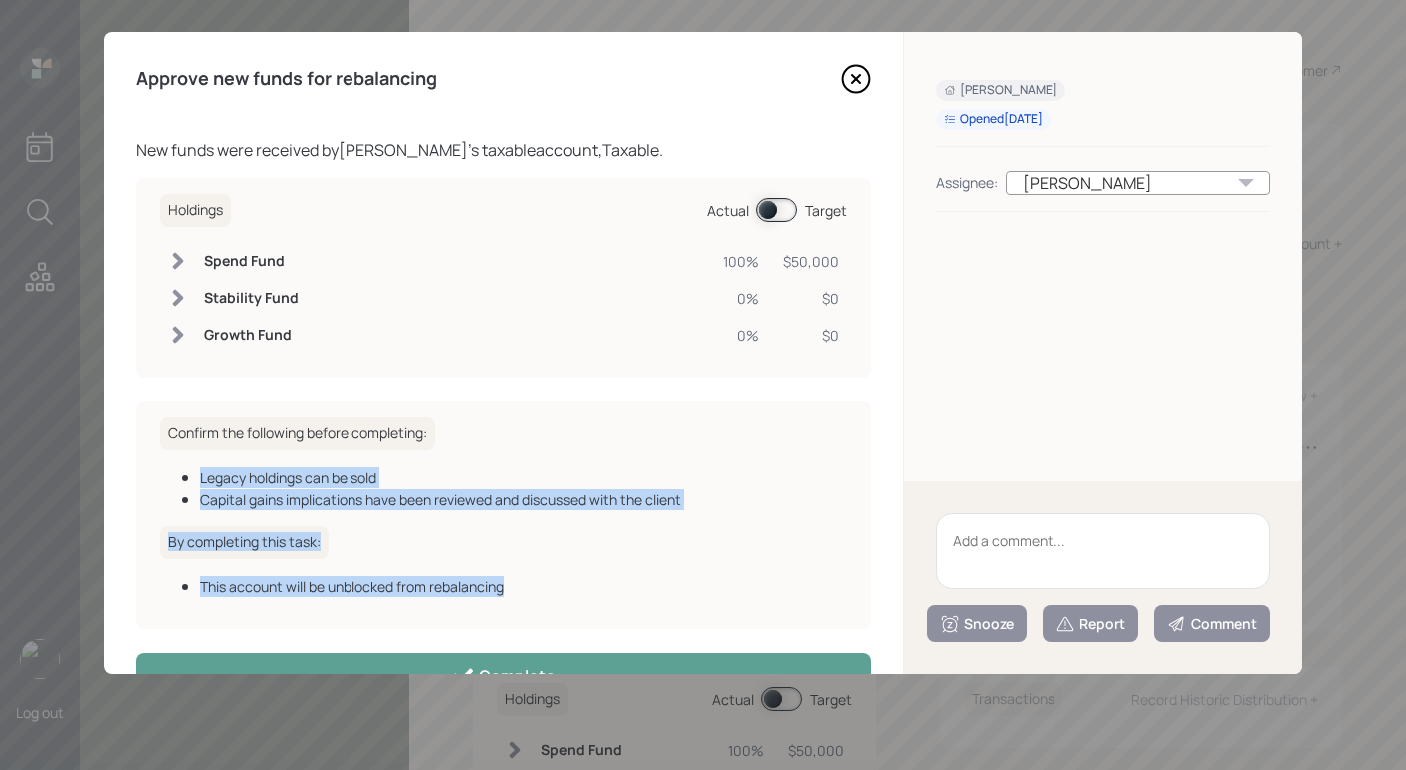
drag, startPoint x: 457, startPoint y: 650, endPoint x: 528, endPoint y: 363, distance: 296.3
click at [608, 412] on div "Approve new funds for rebalancing New funds were received by [PERSON_NAME] 's t…" at bounding box center [503, 353] width 799 height 642
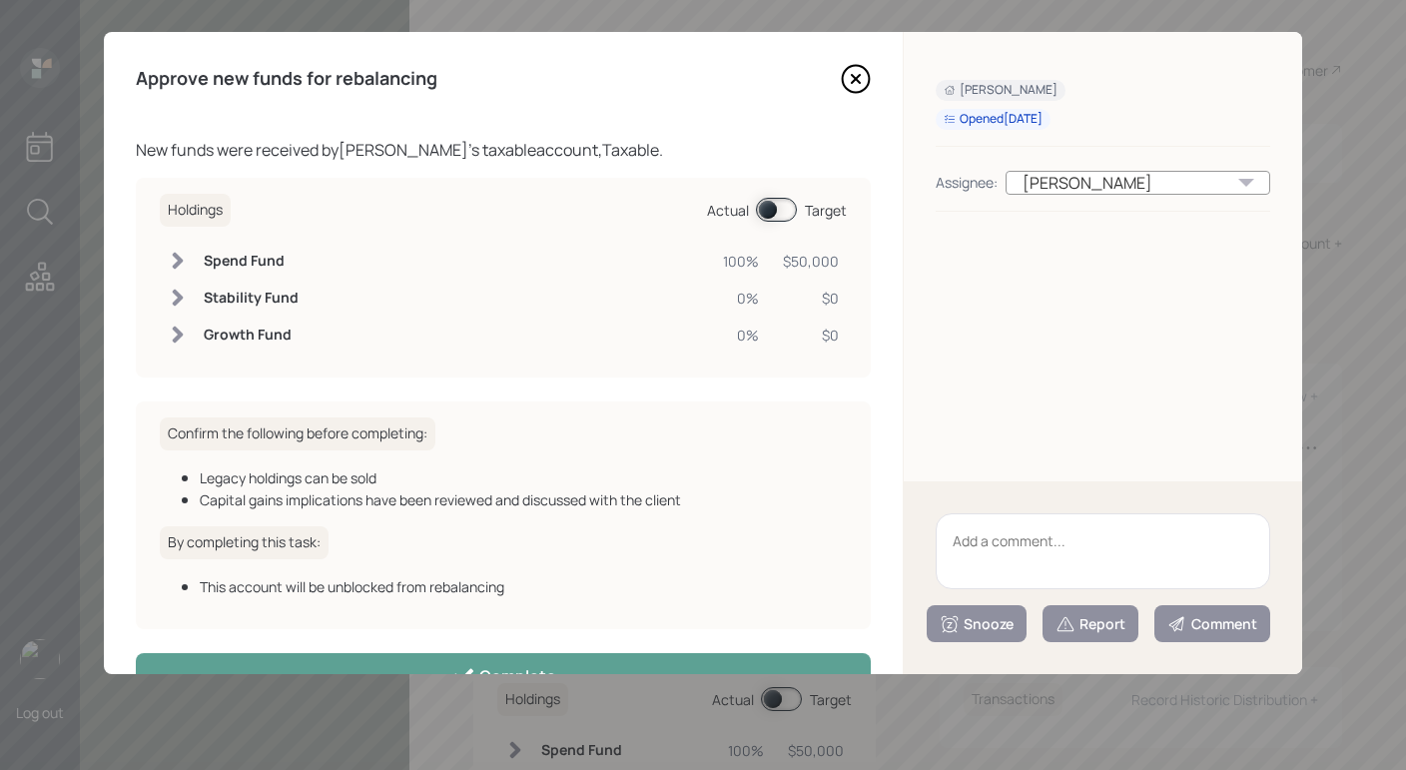
click at [770, 216] on span at bounding box center [776, 210] width 41 height 24
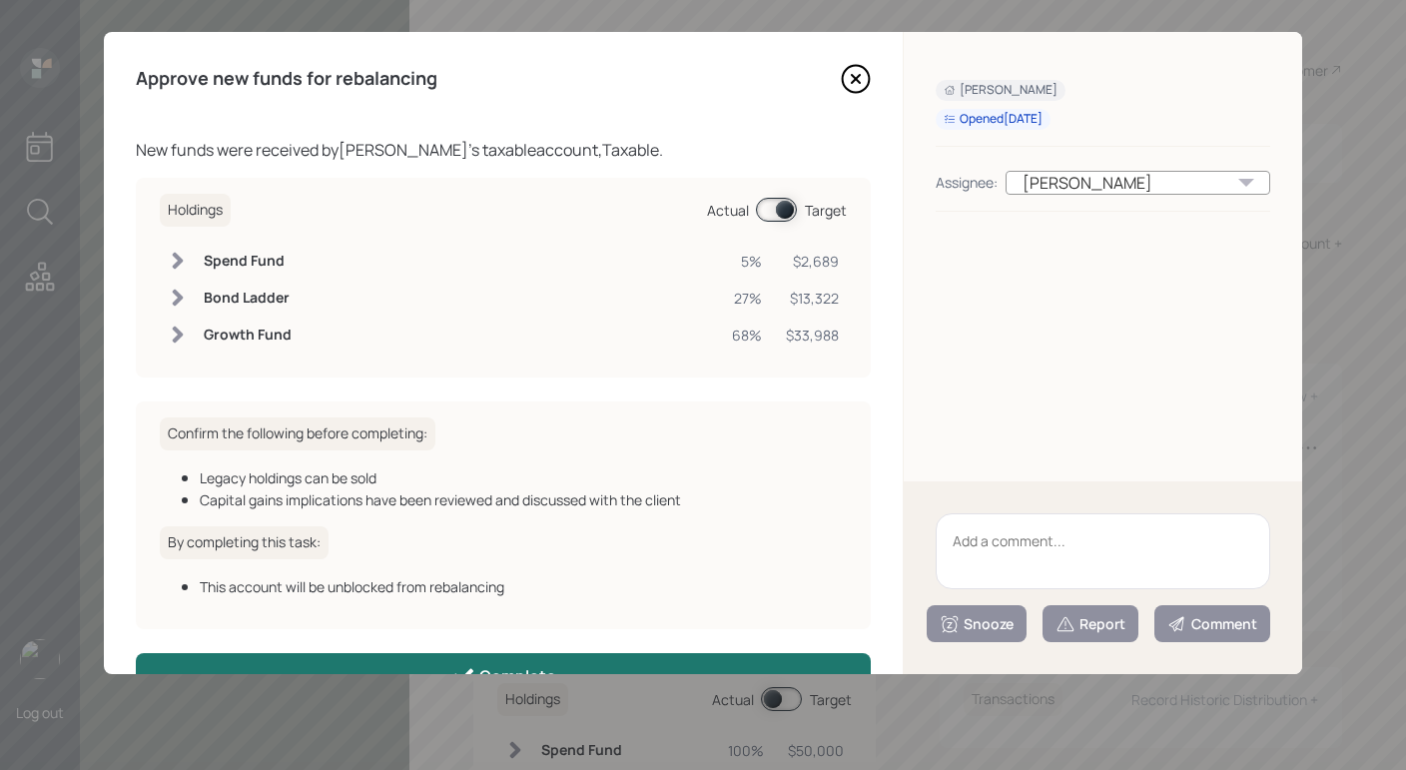
click at [681, 651] on div "Approve new funds for rebalancing New funds were received by [PERSON_NAME] 's t…" at bounding box center [503, 353] width 799 height 642
click at [679, 663] on button "Complete" at bounding box center [503, 675] width 735 height 45
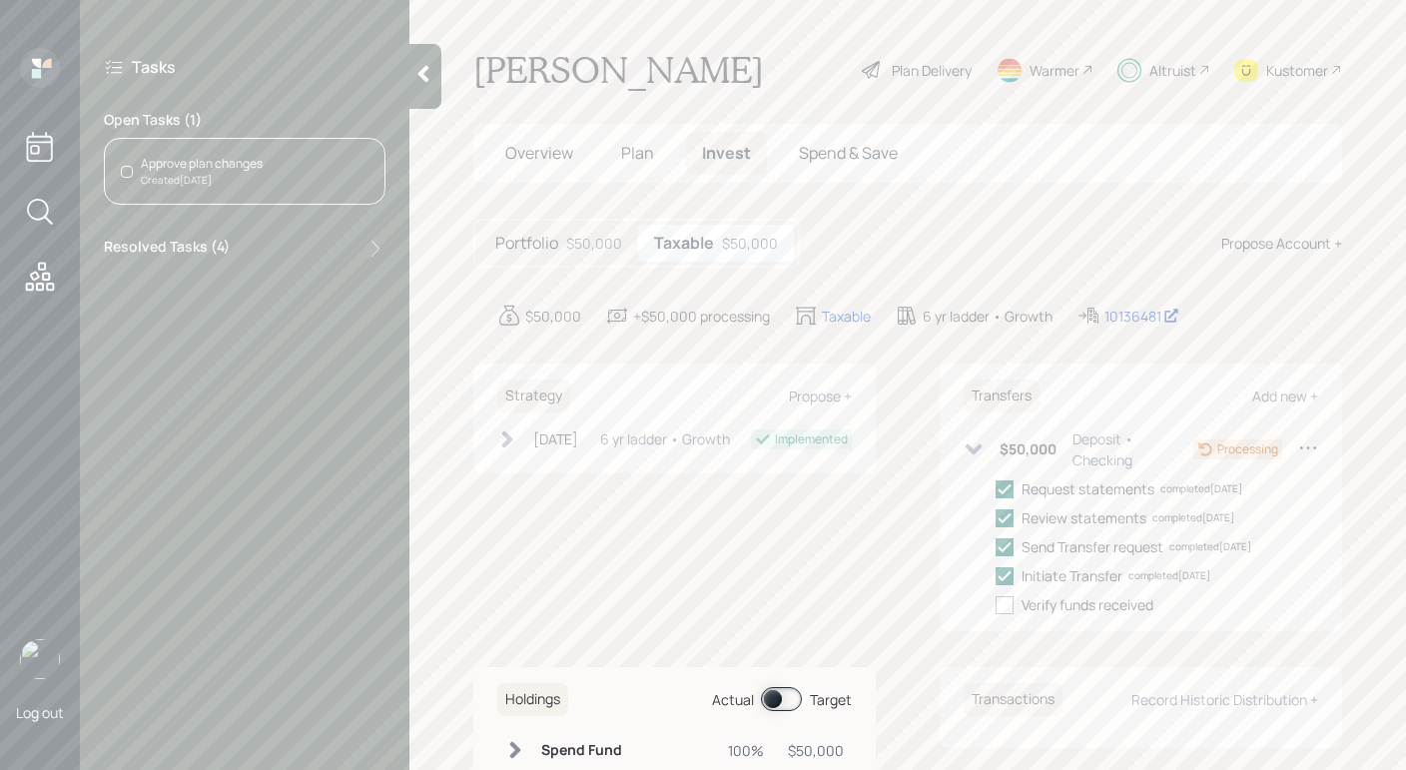
click at [258, 180] on div "Created [DATE]" at bounding box center [202, 180] width 122 height 15
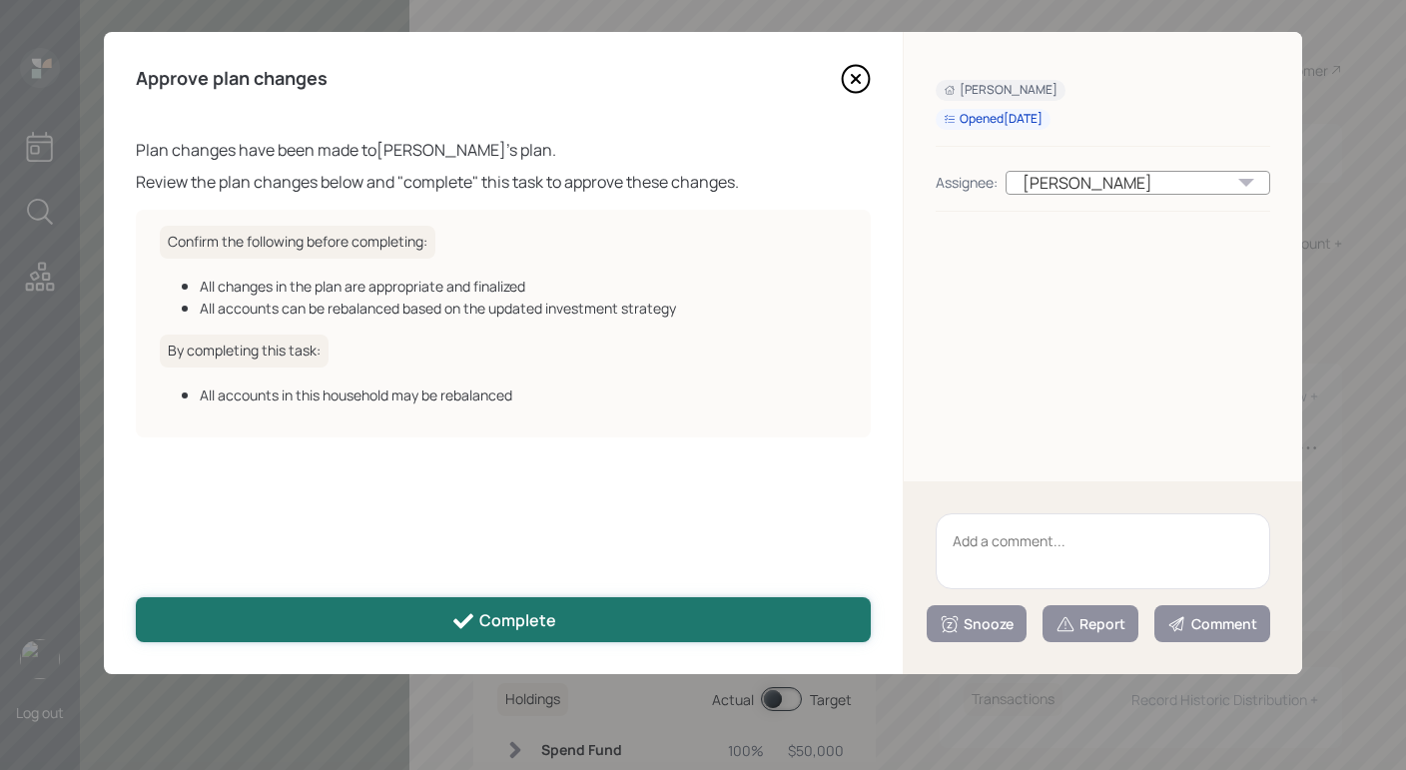
click at [516, 626] on div "Complete" at bounding box center [504, 621] width 105 height 24
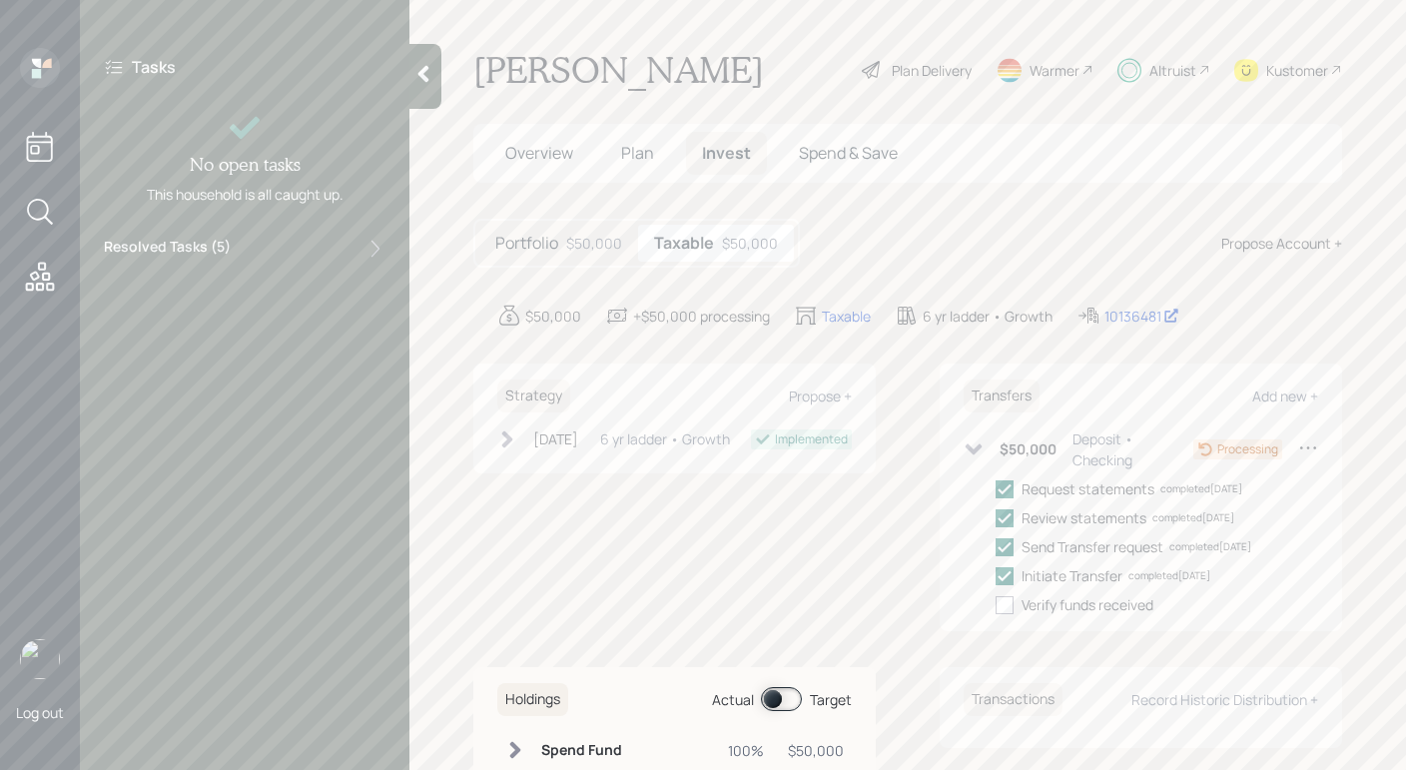
click at [643, 177] on div "Overview Plan Invest Spend & Save" at bounding box center [907, 153] width 869 height 59
click at [635, 150] on span "Plan" at bounding box center [637, 153] width 33 height 22
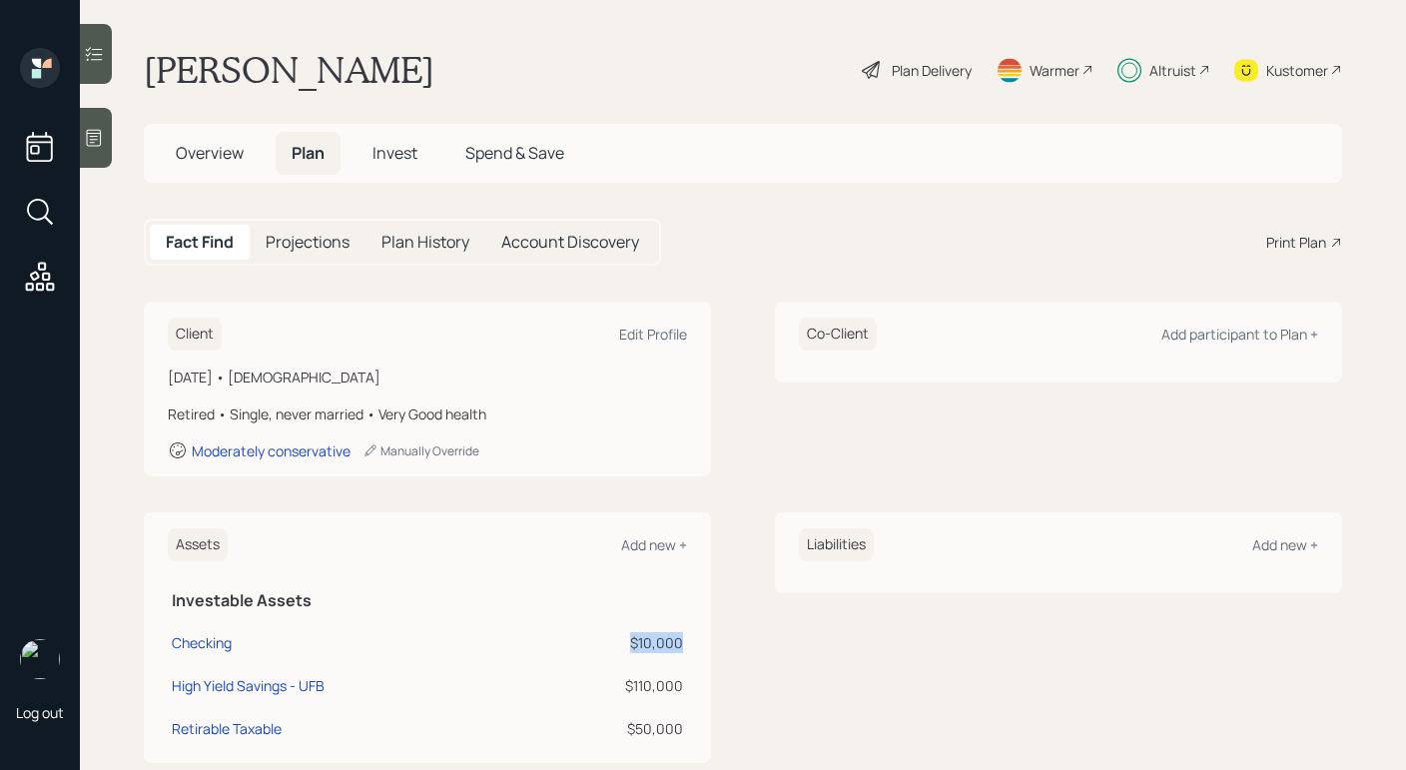
drag, startPoint x: 678, startPoint y: 645, endPoint x: 616, endPoint y: 646, distance: 61.9
click at [616, 646] on td "$10,000" at bounding box center [611, 639] width 151 height 43
drag, startPoint x: 666, startPoint y: 732, endPoint x: 651, endPoint y: 713, distance: 24.2
click at [611, 717] on td "$50,000" at bounding box center [611, 725] width 151 height 43
drag, startPoint x: 677, startPoint y: 688, endPoint x: 596, endPoint y: 656, distance: 87.0
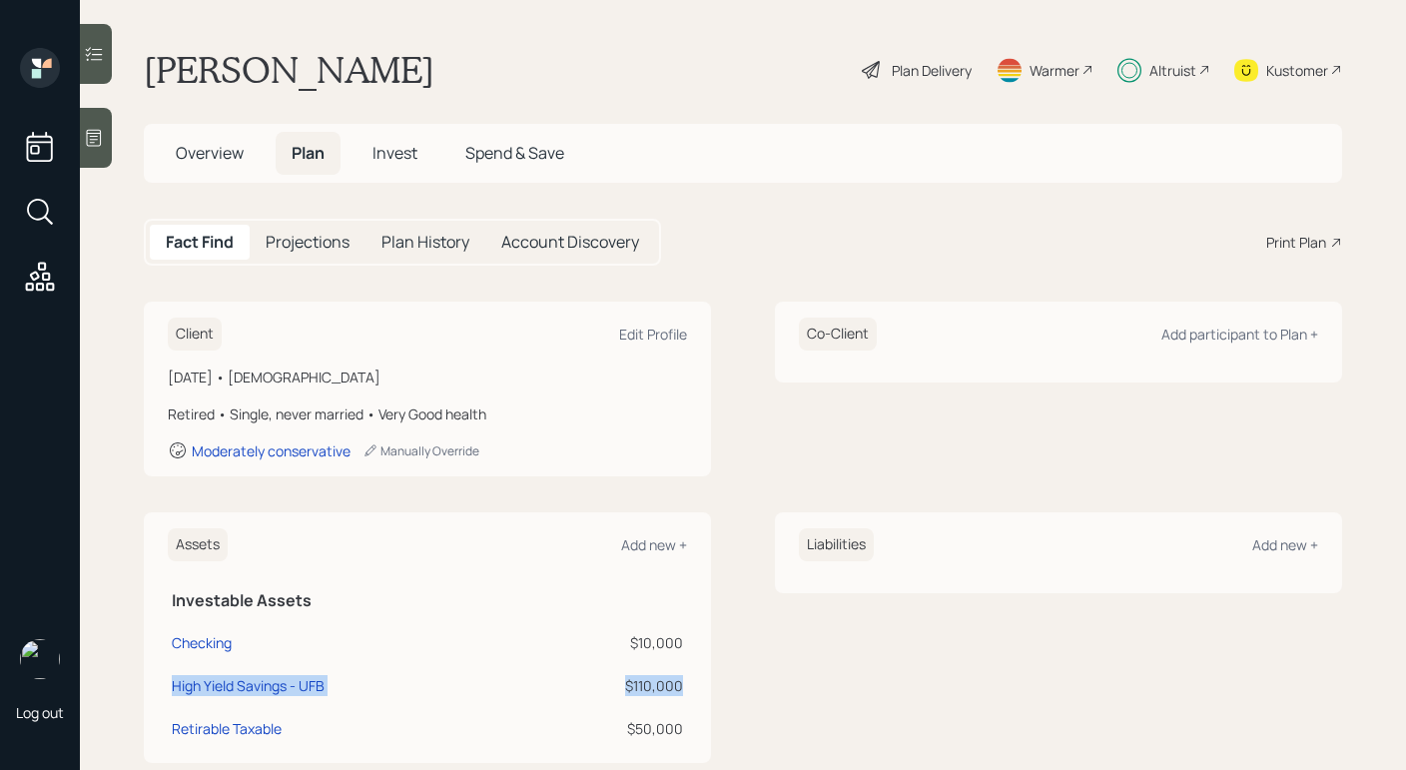
click at [595, 657] on tbody "Checking $10,000 High Yield Savings - UFB $110,000 Retirable Taxable $50,000" at bounding box center [427, 682] width 519 height 129
drag, startPoint x: 867, startPoint y: 613, endPoint x: 851, endPoint y: 609, distance: 16.5
click at [867, 613] on div "Liabilities Add new +" at bounding box center [1058, 637] width 567 height 251
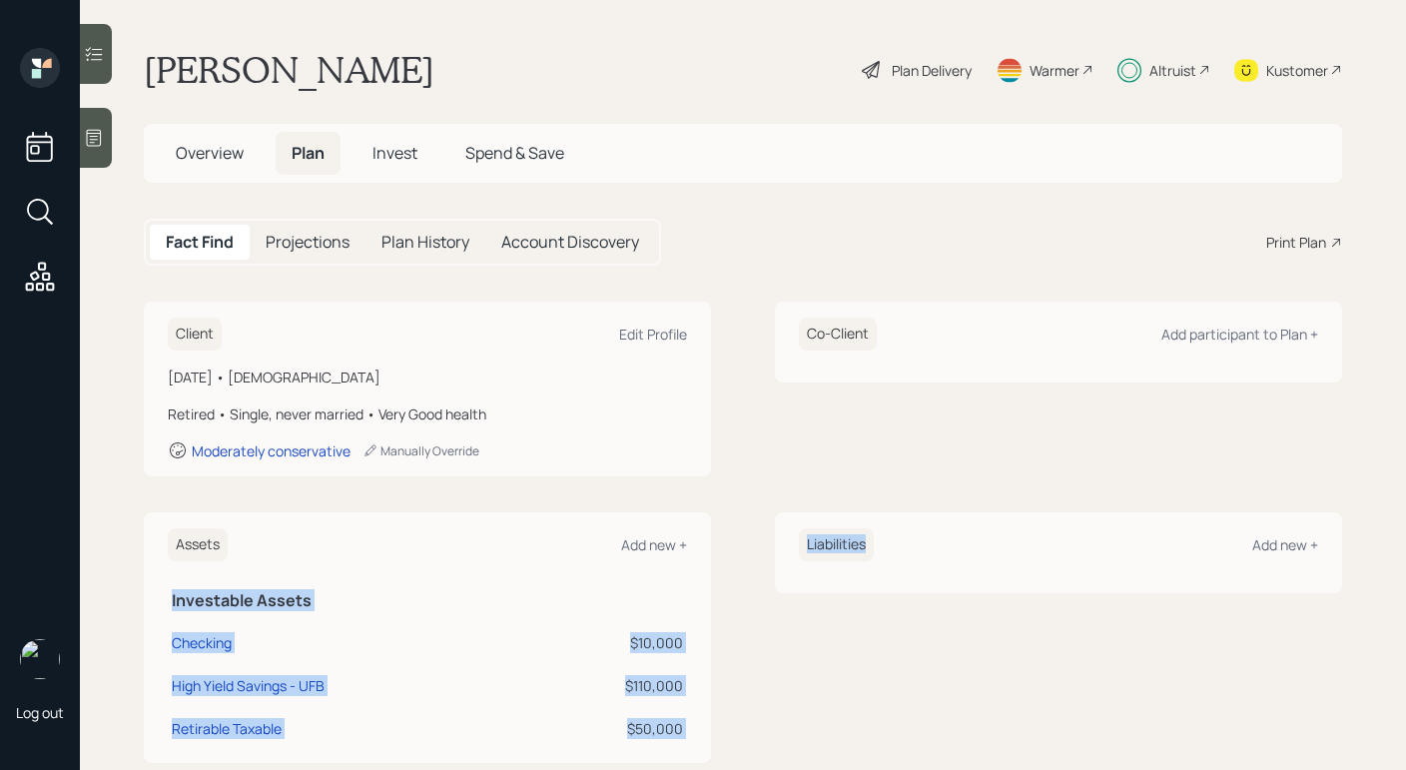
drag, startPoint x: 744, startPoint y: 682, endPoint x: 757, endPoint y: 685, distance: 13.3
click at [752, 684] on div "Assets Add new + Investable Assets Checking $10,000 High Yield Savings - UFB $1…" at bounding box center [743, 637] width 1199 height 251
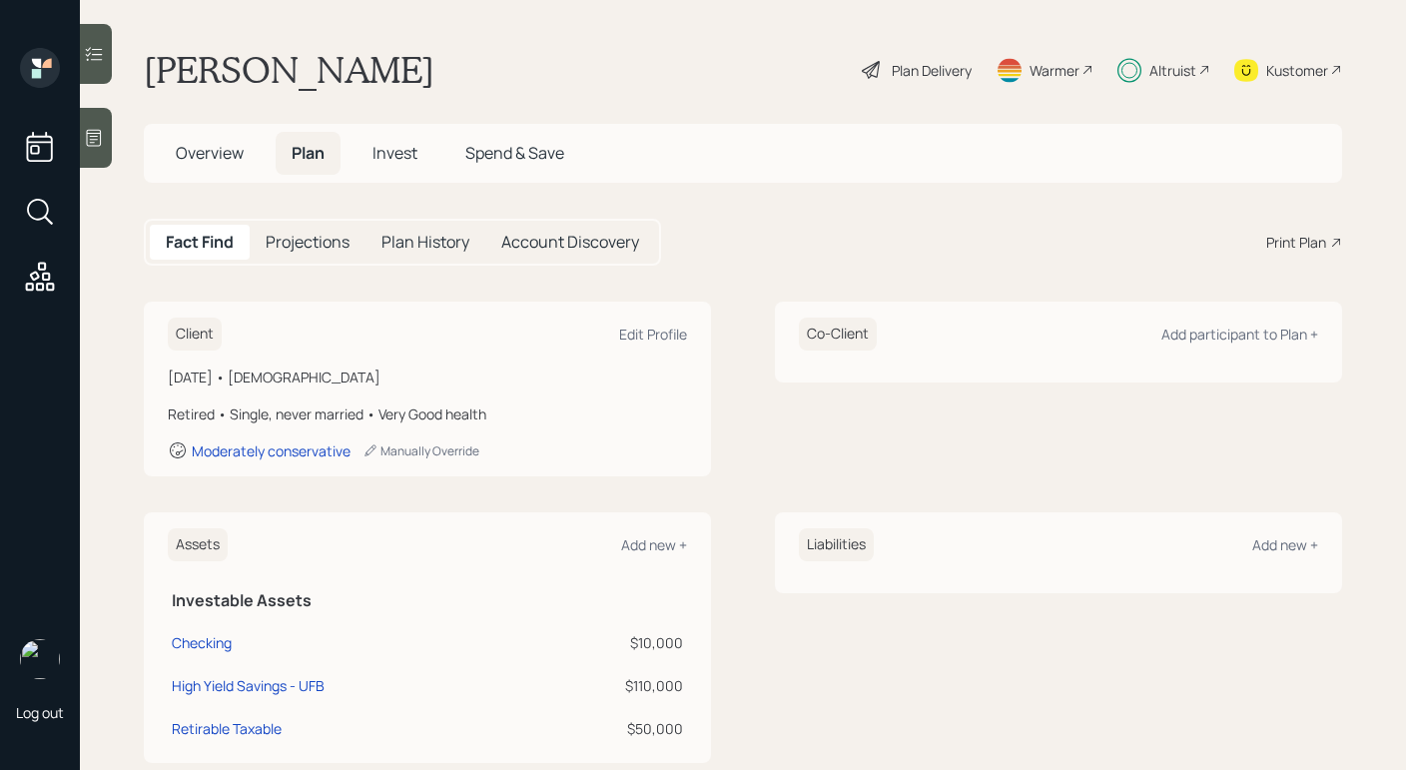
click at [764, 684] on div "Assets Add new + Investable Assets Checking $10,000 High Yield Savings - UFB $1…" at bounding box center [743, 637] width 1199 height 251
click at [898, 55] on div "Plan Delivery" at bounding box center [917, 70] width 114 height 44
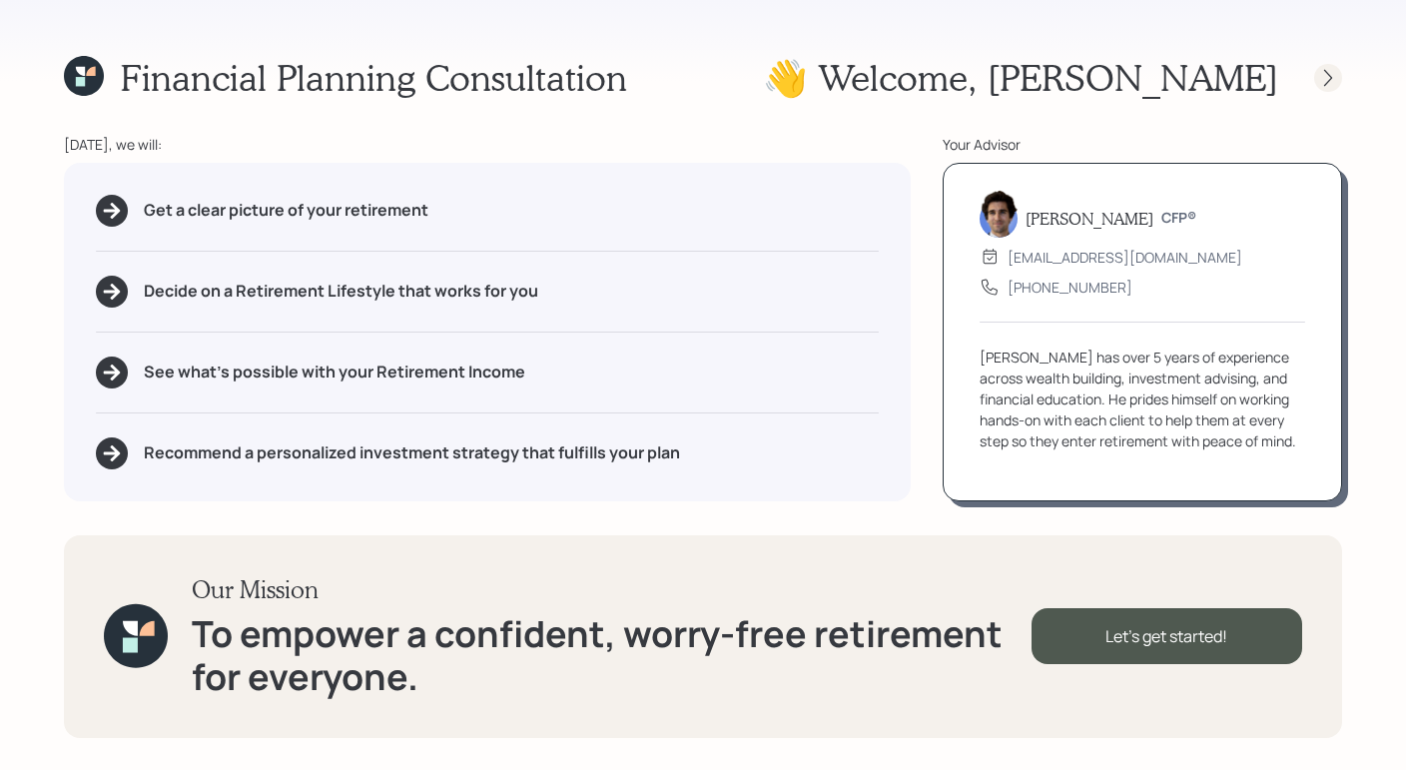
click at [1332, 73] on icon at bounding box center [1329, 78] width 20 height 20
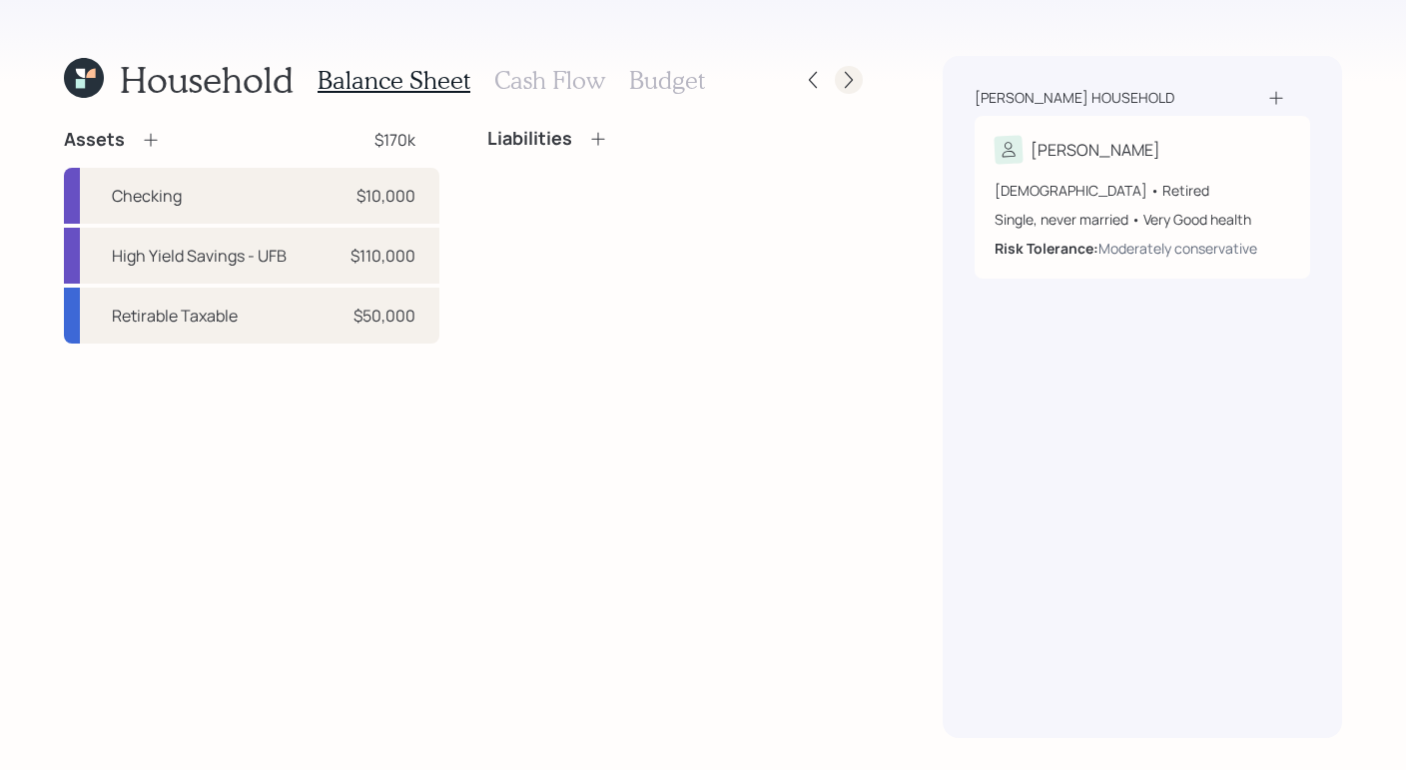
click at [852, 82] on icon at bounding box center [849, 80] width 20 height 20
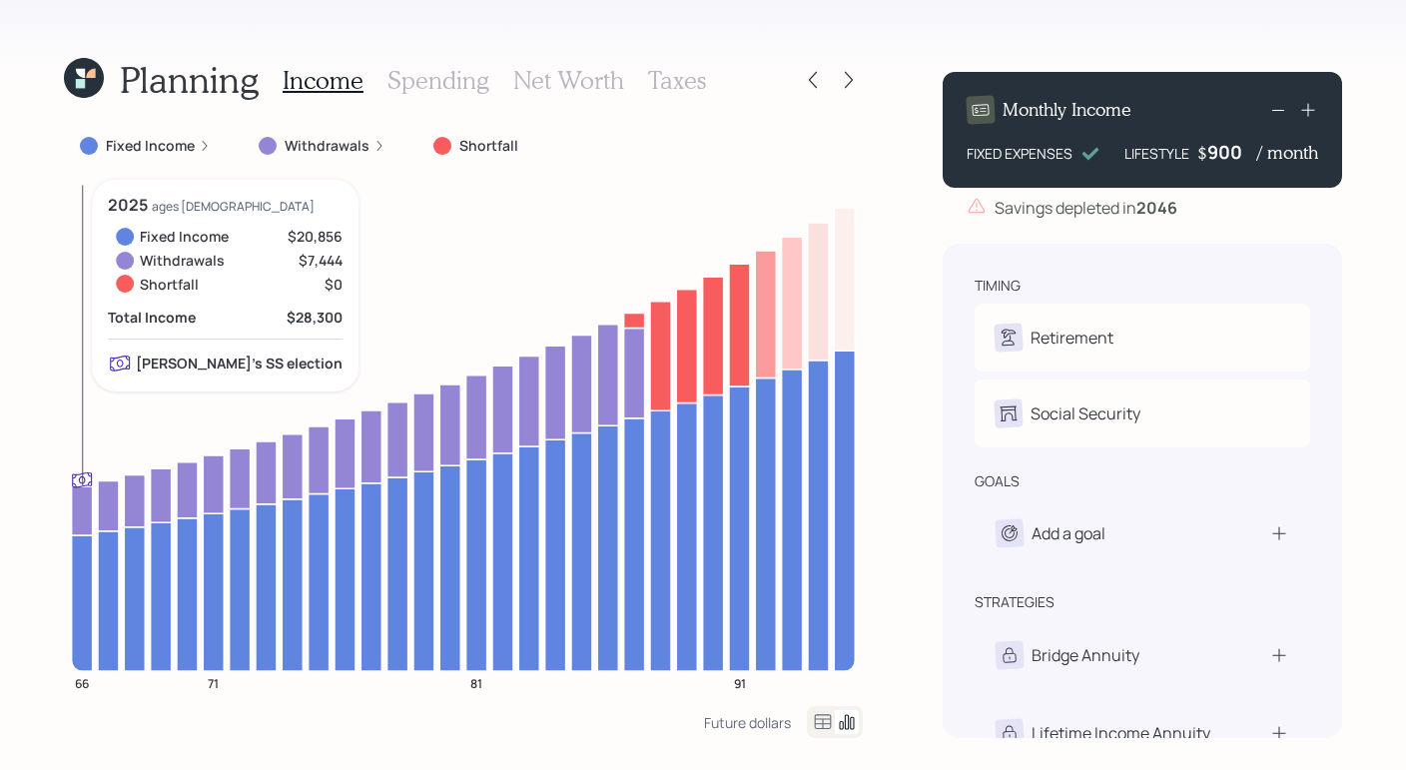
click at [77, 508] on icon at bounding box center [82, 510] width 21 height 49
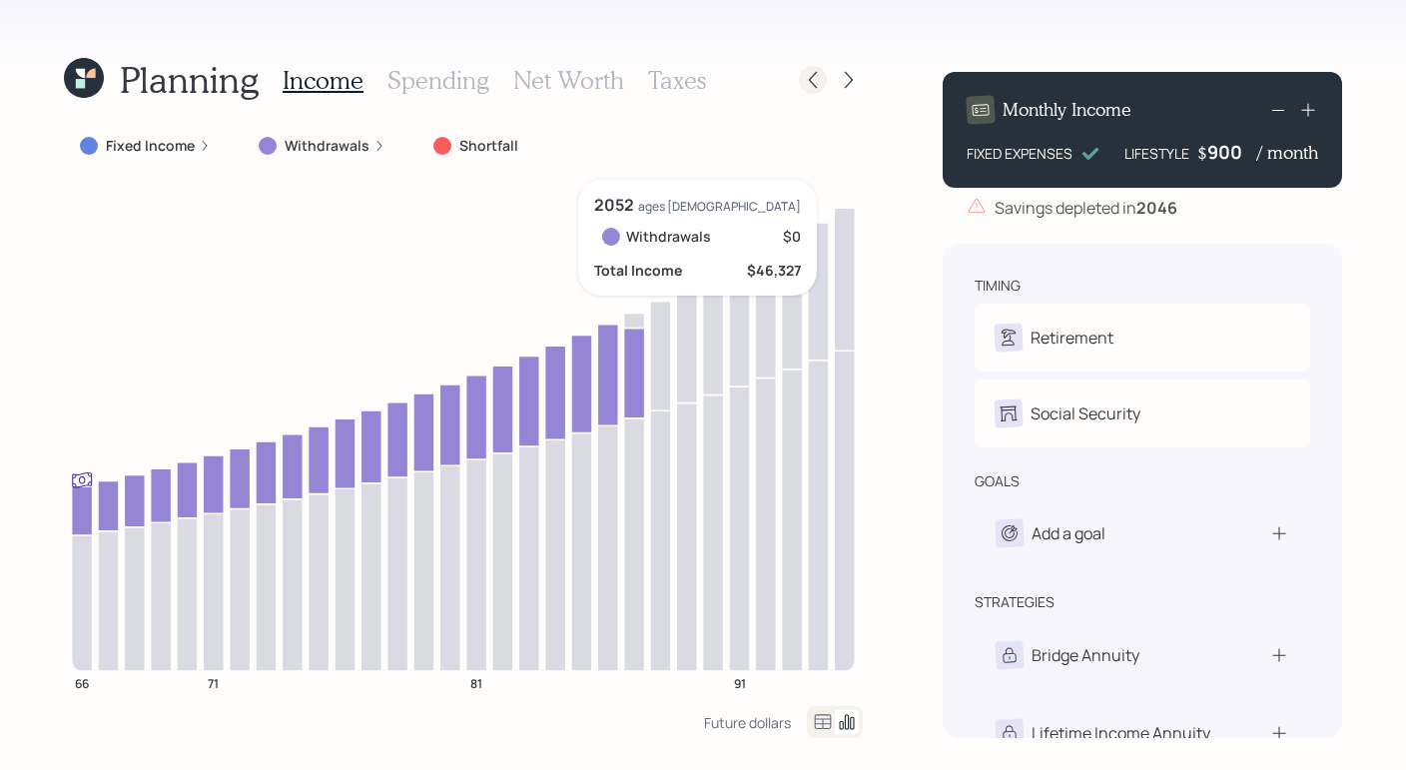
click at [806, 89] on icon at bounding box center [813, 80] width 20 height 20
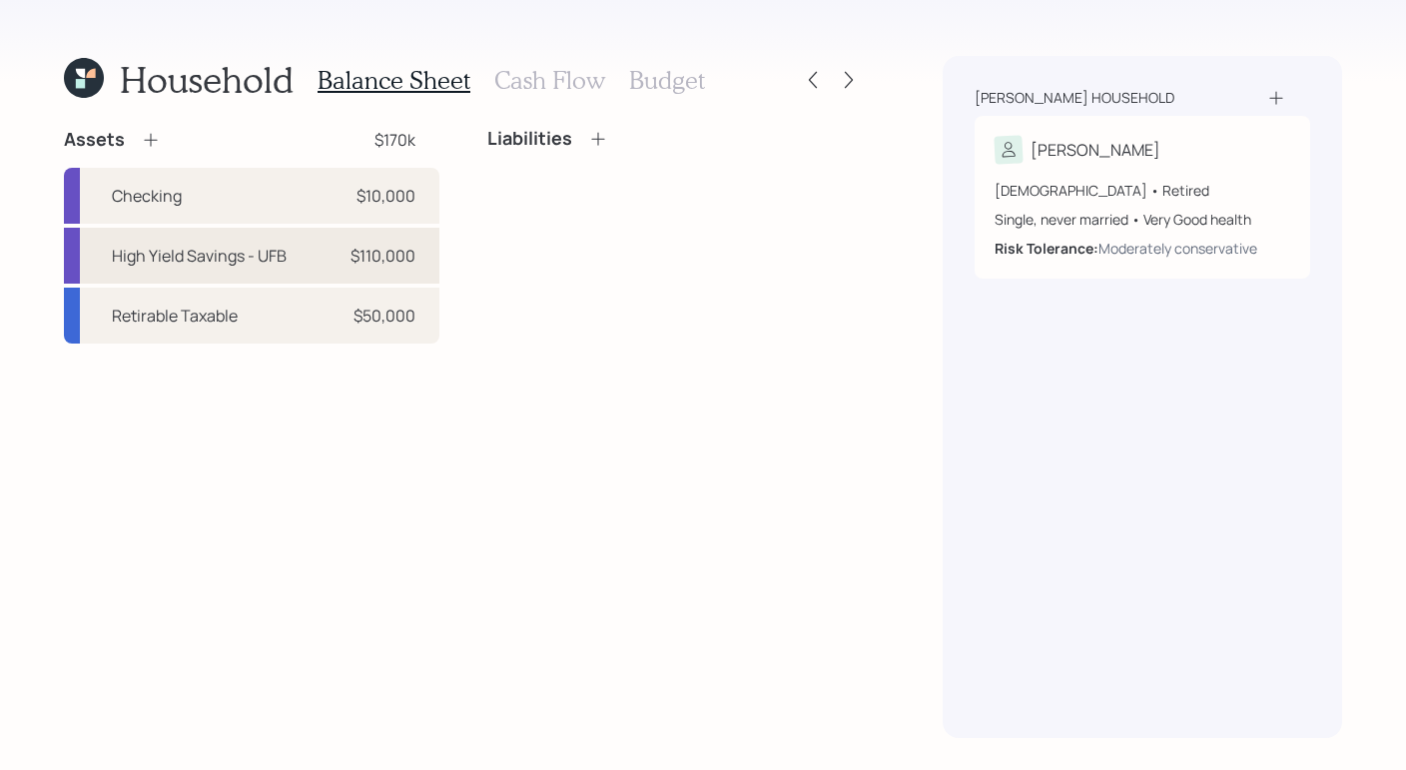
click at [425, 274] on div "High Yield Savings - UFB $110,000" at bounding box center [252, 256] width 376 height 56
select select "cash"
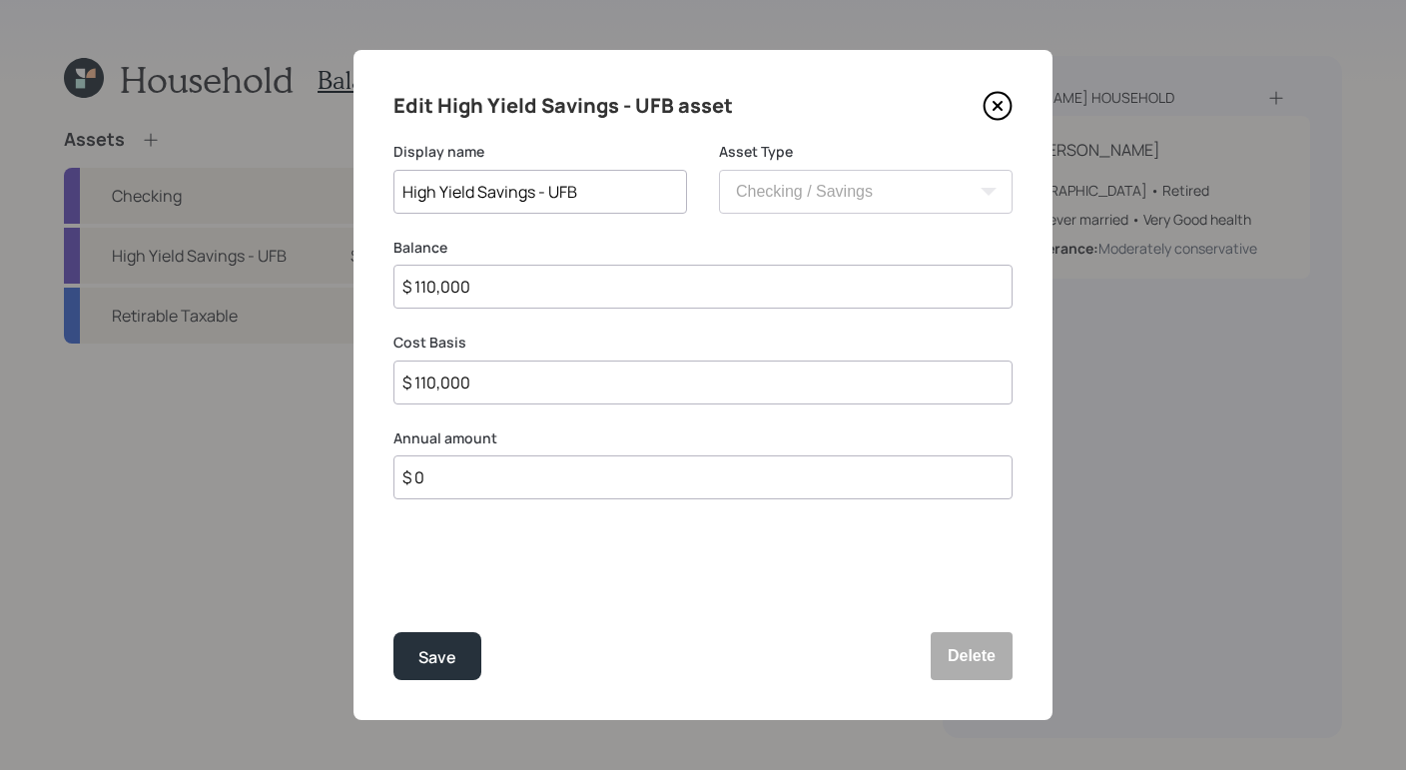
click at [991, 120] on icon at bounding box center [998, 106] width 30 height 30
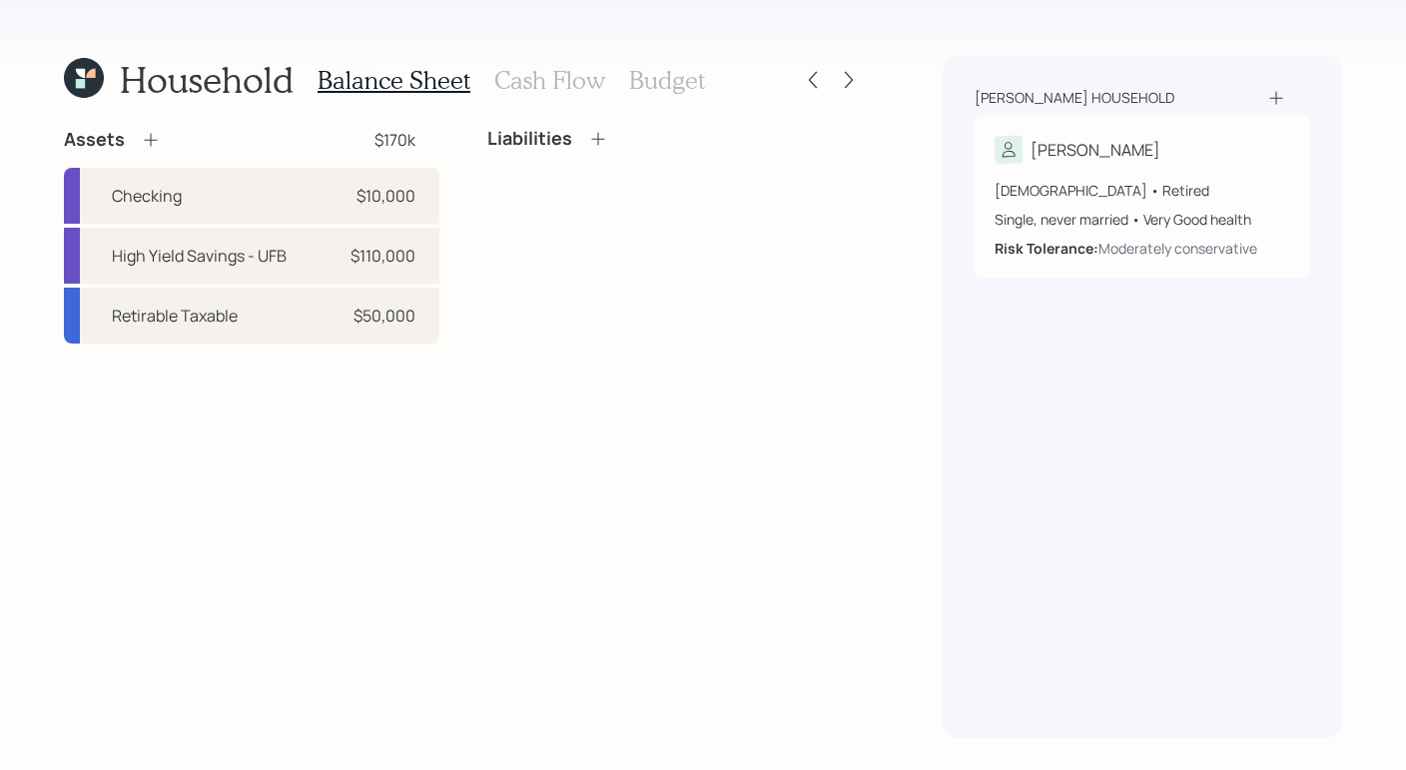
click at [625, 86] on div "Balance Sheet Cash Flow Budget" at bounding box center [512, 80] width 388 height 48
click at [630, 81] on h3 "Budget" at bounding box center [667, 80] width 76 height 29
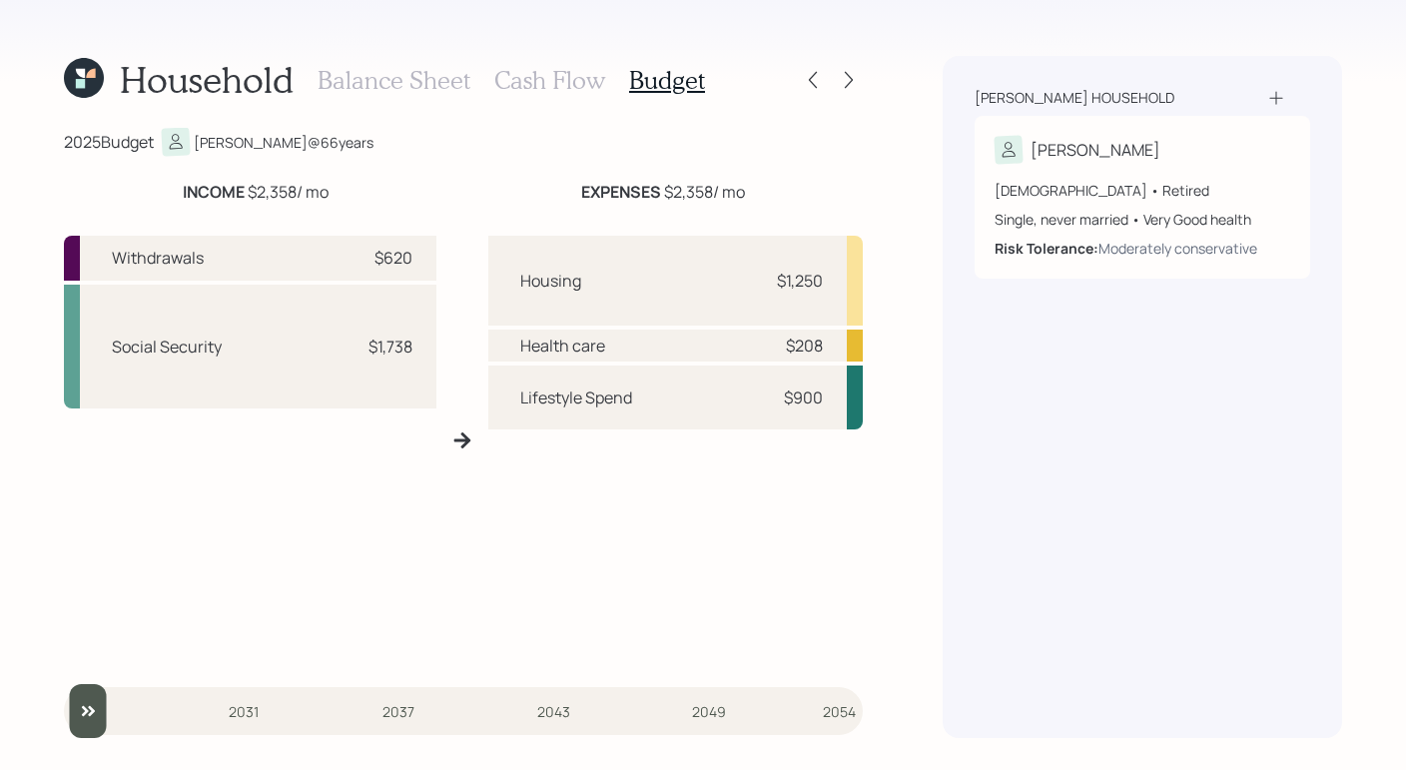
drag, startPoint x: 741, startPoint y: 206, endPoint x: 578, endPoint y: 203, distance: 162.8
click at [579, 203] on div "INCOME $2,358 / mo EXPENSES $2,358 / mo Withdrawals $620 Social Security $1,738…" at bounding box center [463, 420] width 799 height 480
click at [434, 82] on h3 "Balance Sheet" at bounding box center [394, 80] width 153 height 29
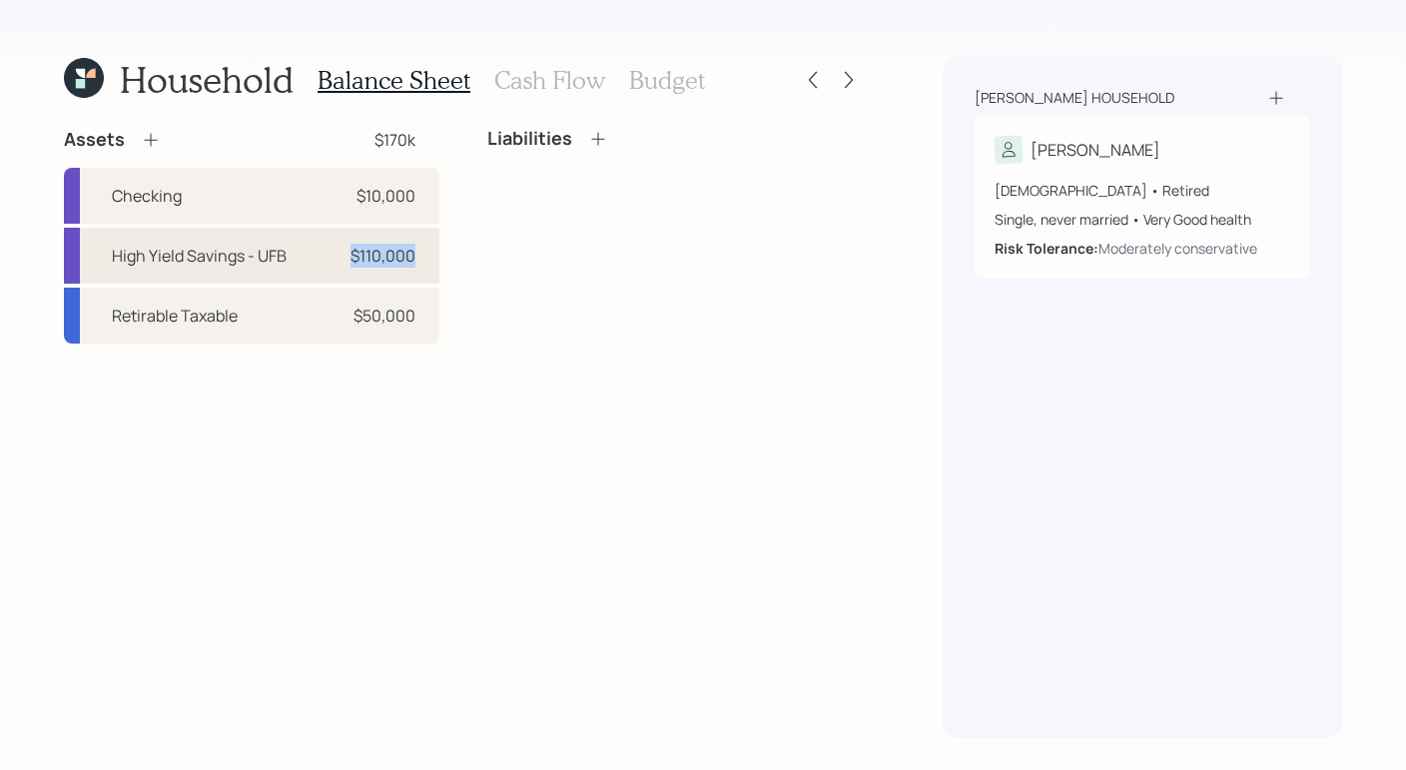
drag, startPoint x: 442, startPoint y: 252, endPoint x: 327, endPoint y: 250, distance: 114.9
click at [327, 250] on div "Assets $170k Checking $10,000 High Yield Savings - UFB $110,000 Retirable Taxab…" at bounding box center [463, 236] width 799 height 216
click at [821, 137] on div "Liabilities" at bounding box center [675, 139] width 376 height 22
click at [859, 80] on div at bounding box center [849, 80] width 28 height 28
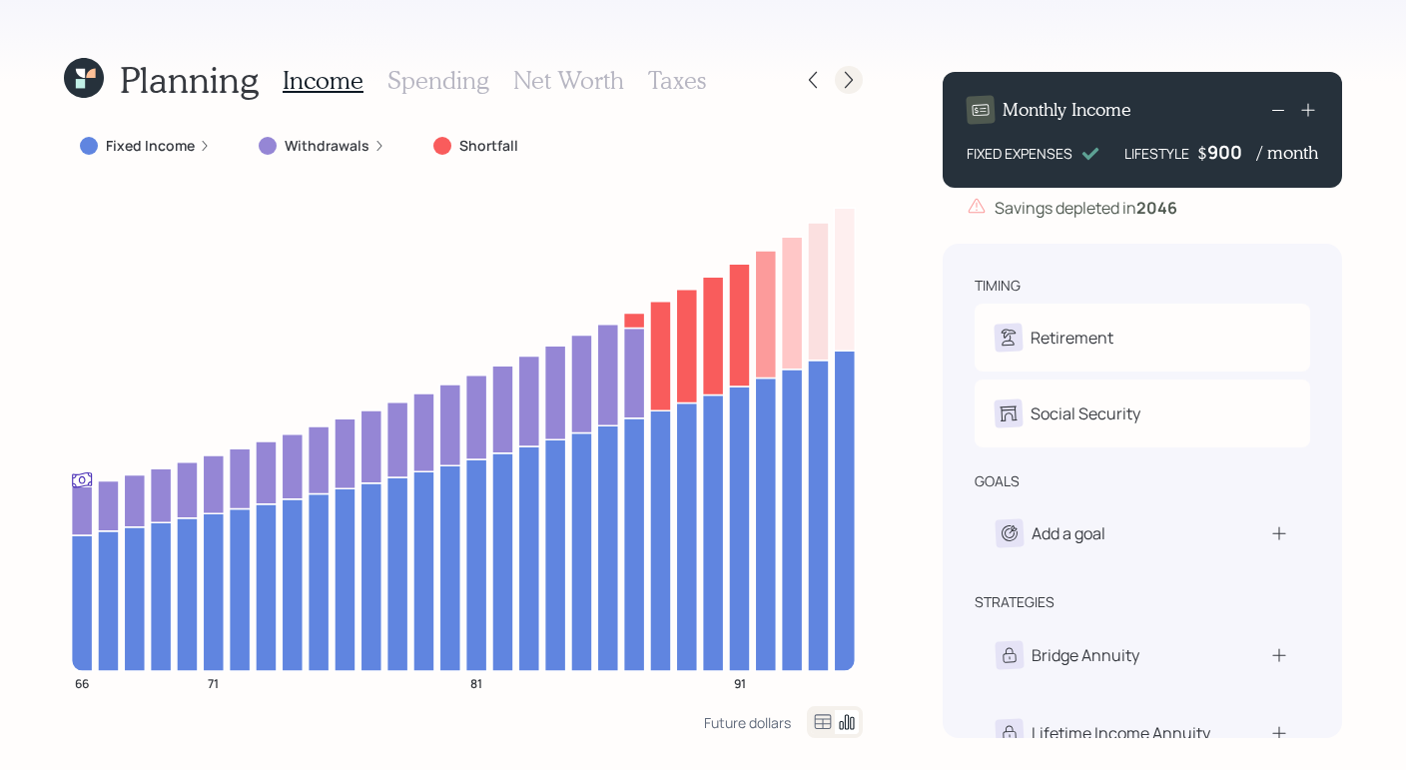
click at [858, 76] on icon at bounding box center [849, 80] width 20 height 20
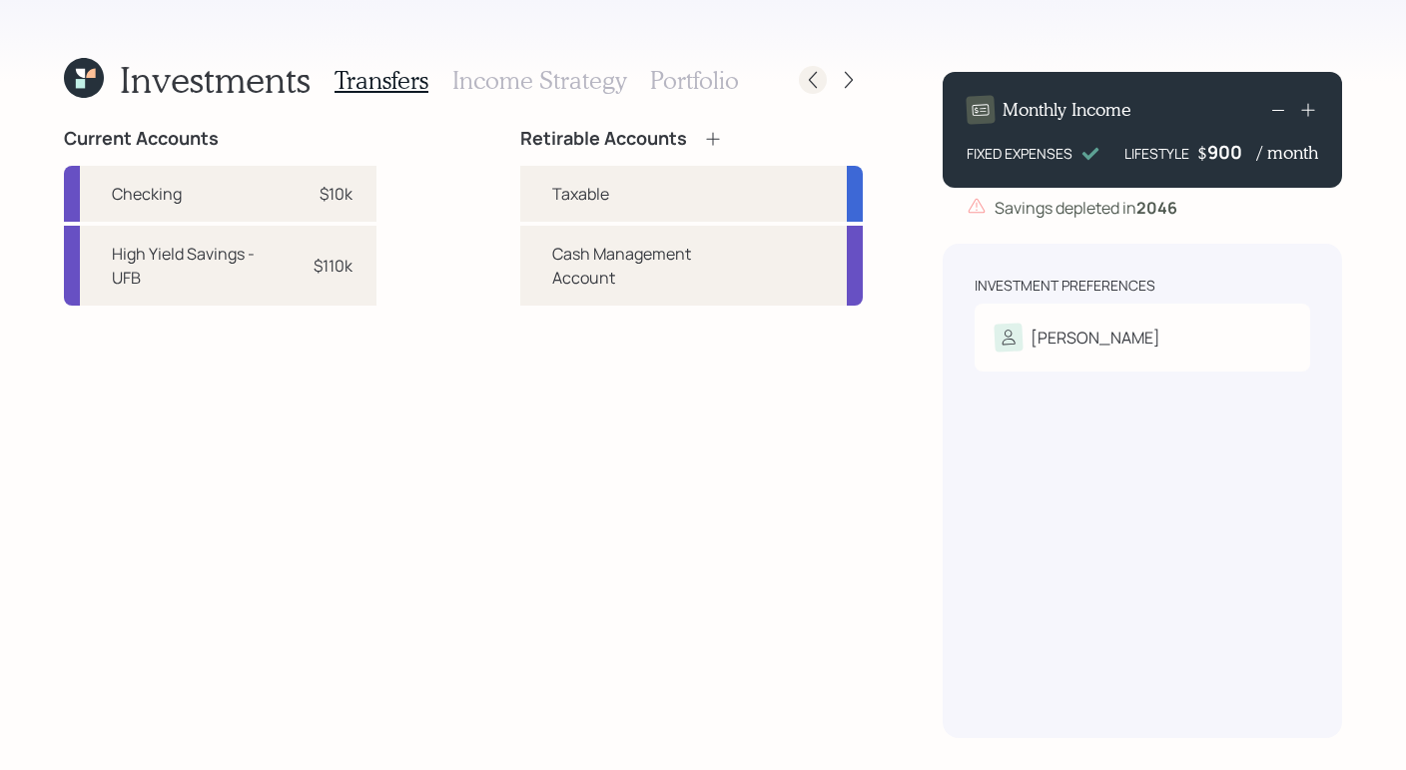
click at [804, 83] on icon at bounding box center [813, 80] width 20 height 20
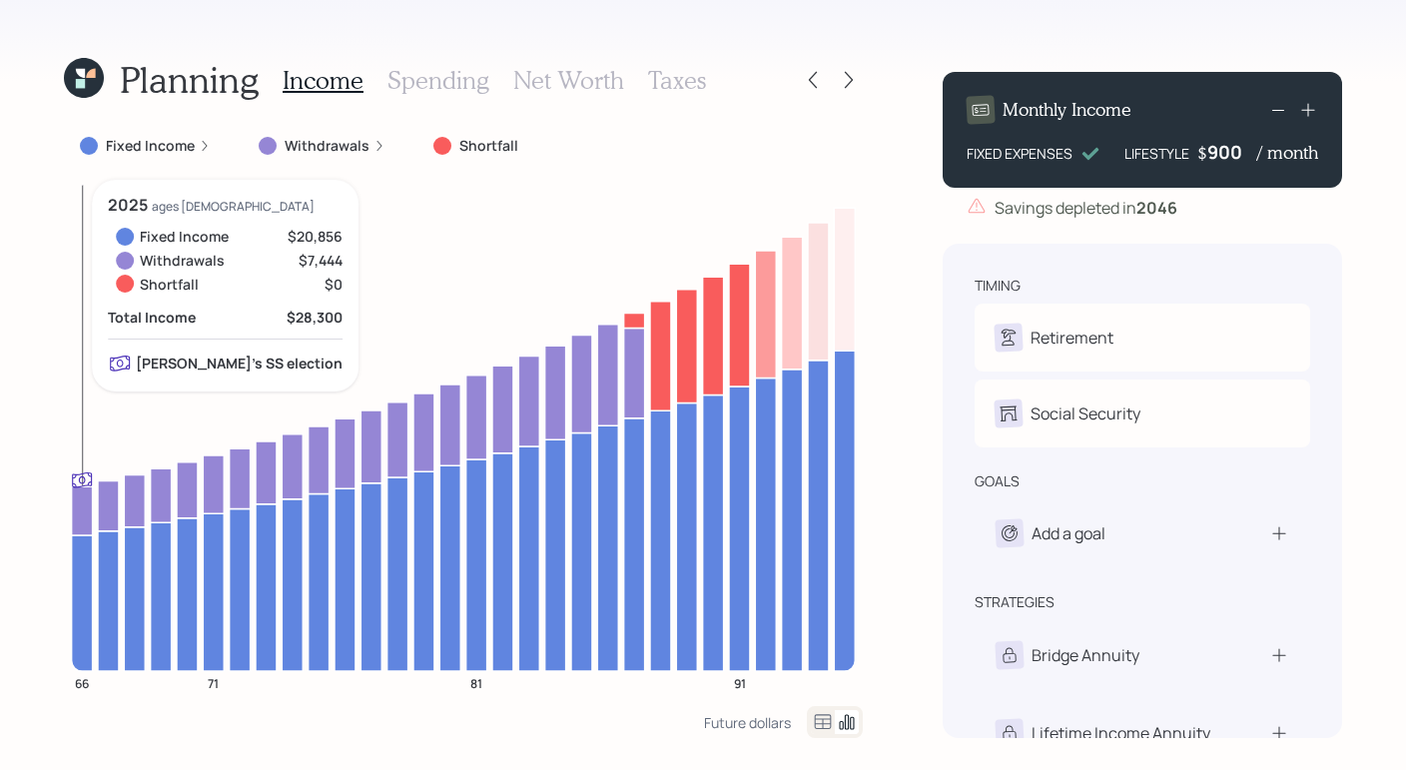
click at [81, 502] on icon at bounding box center [82, 510] width 21 height 49
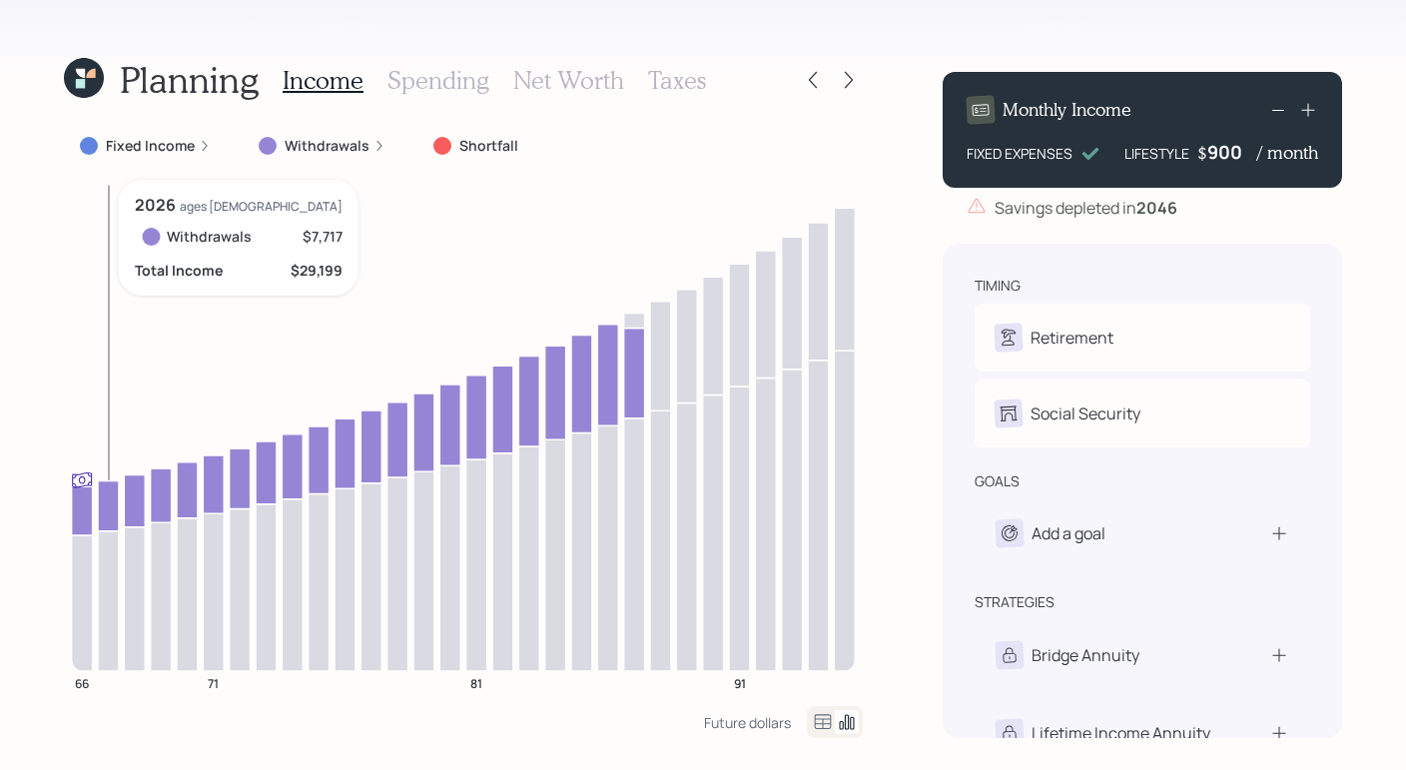
click at [103, 491] on icon at bounding box center [108, 505] width 21 height 50
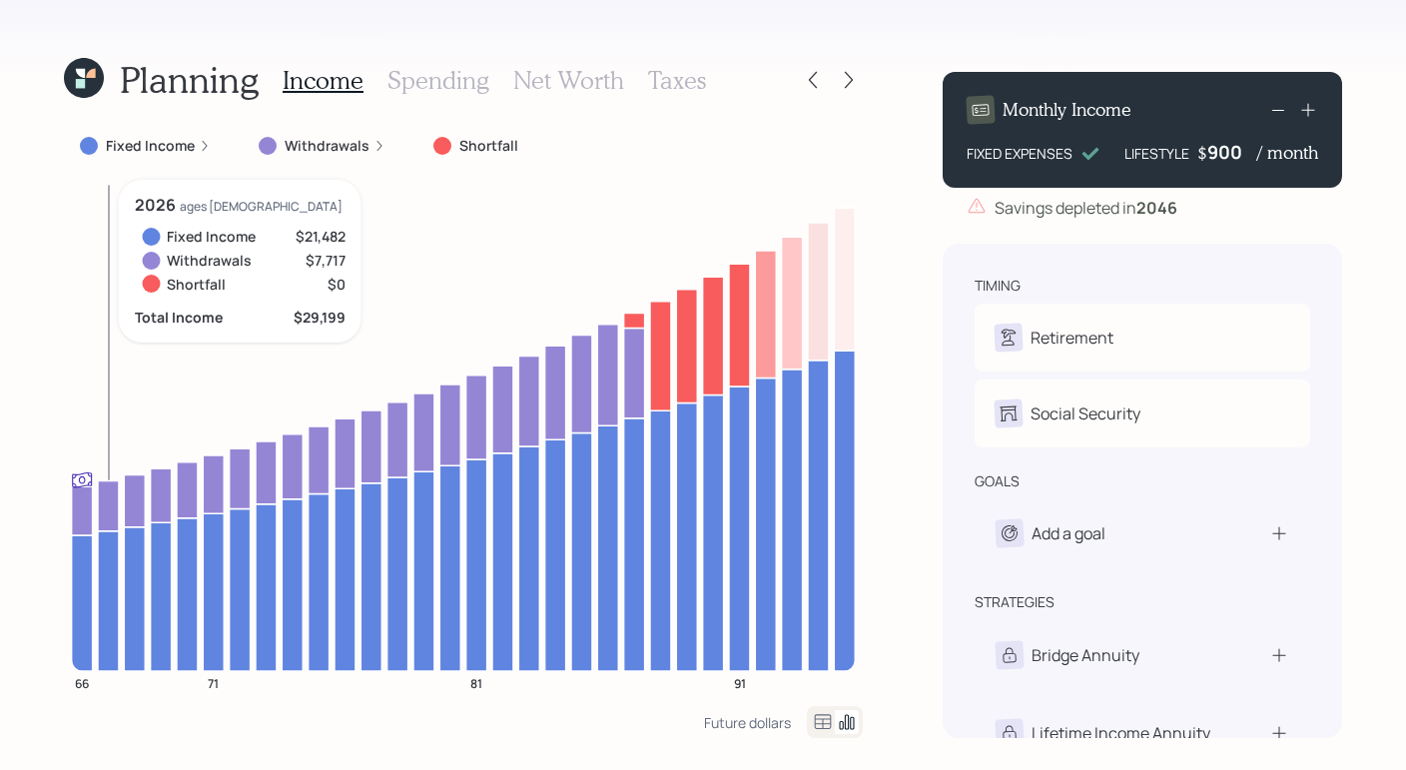
click at [101, 491] on icon at bounding box center [108, 505] width 21 height 50
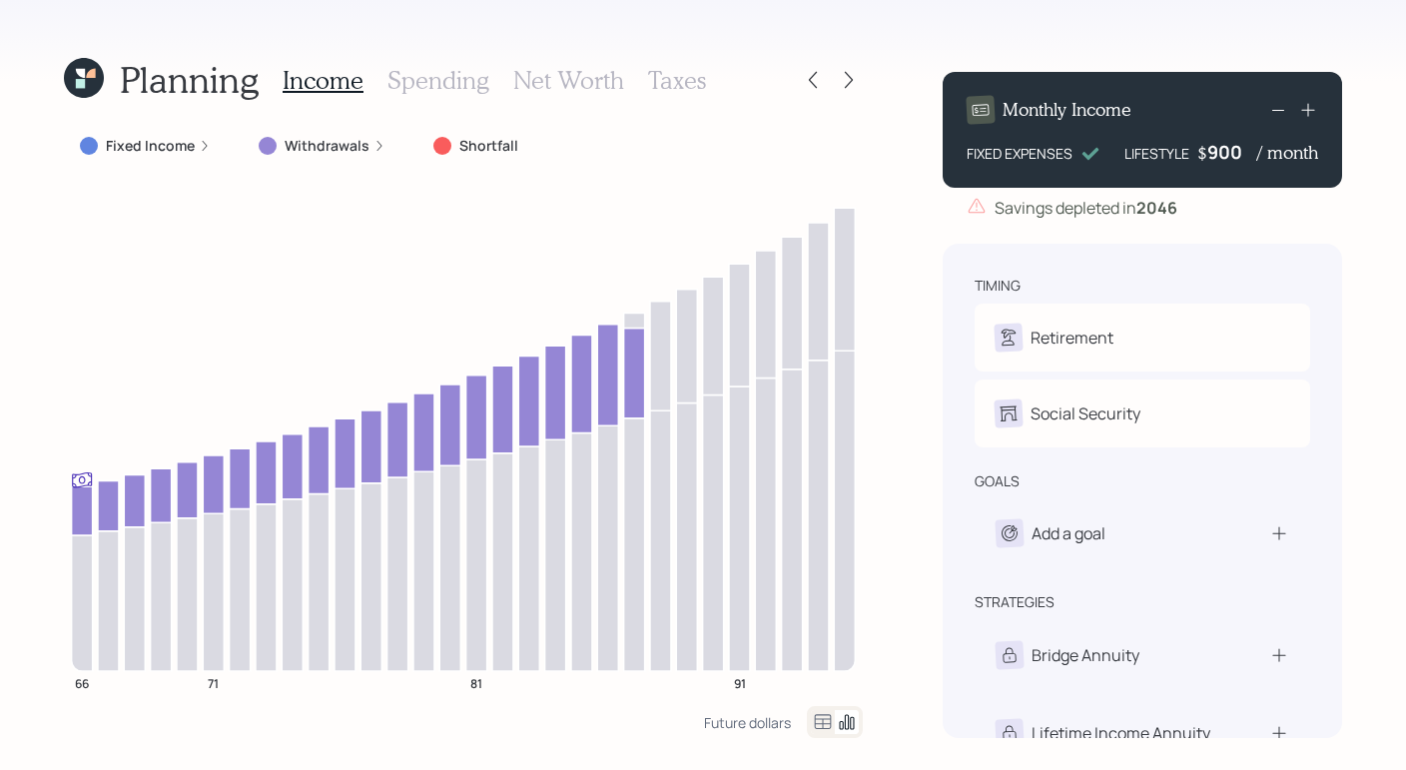
click at [861, 88] on div at bounding box center [849, 80] width 28 height 28
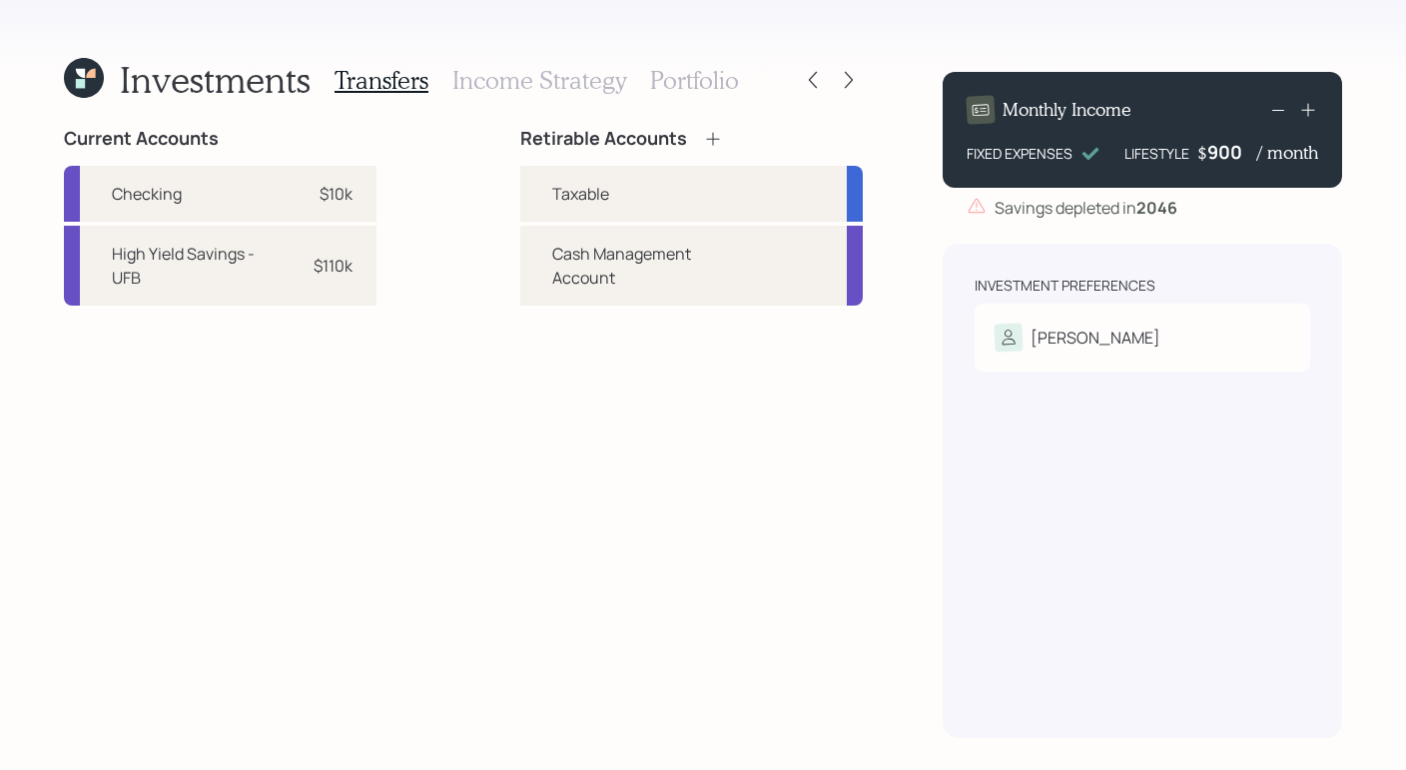
click at [708, 88] on h3 "Portfolio" at bounding box center [694, 80] width 89 height 29
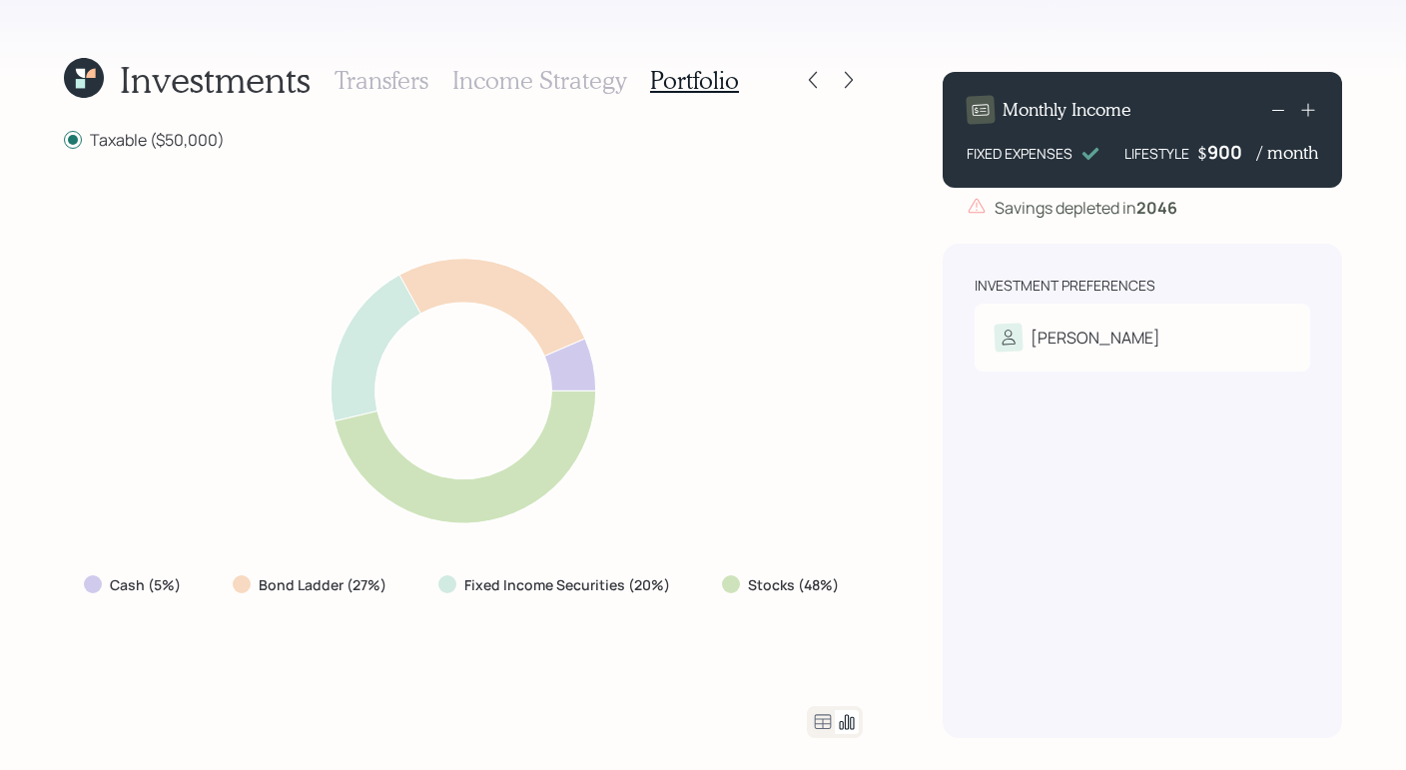
drag, startPoint x: 817, startPoint y: 705, endPoint x: 816, endPoint y: 728, distance: 23.0
click at [817, 707] on div at bounding box center [835, 722] width 56 height 32
click at [816, 731] on icon at bounding box center [823, 722] width 24 height 24
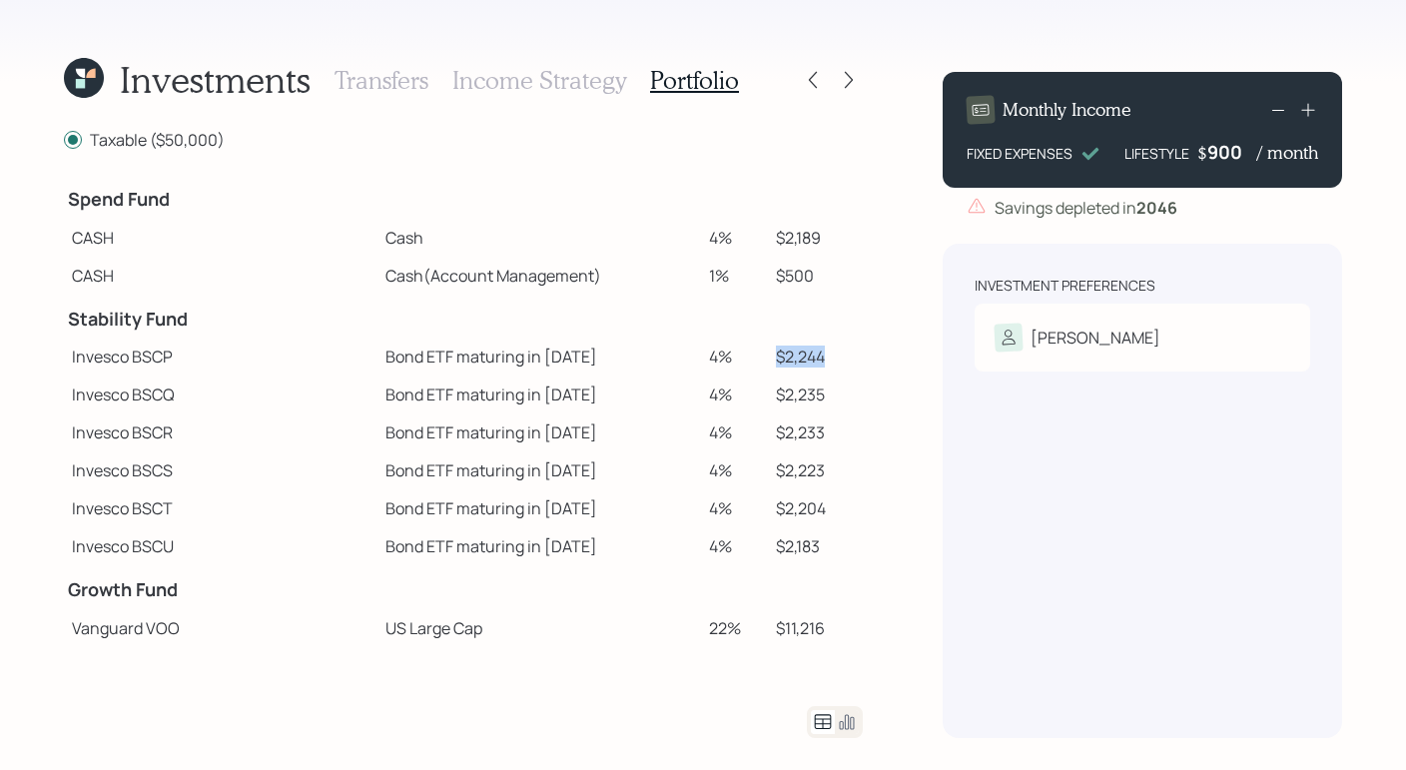
drag, startPoint x: 815, startPoint y: 354, endPoint x: 706, endPoint y: 351, distance: 108.9
click at [706, 351] on tr "Invesco BSCP Bond ETF maturing in 2025 4% $2,244" at bounding box center [463, 357] width 799 height 38
click at [826, 67] on div at bounding box center [831, 80] width 64 height 28
click at [820, 76] on icon at bounding box center [813, 80] width 20 height 20
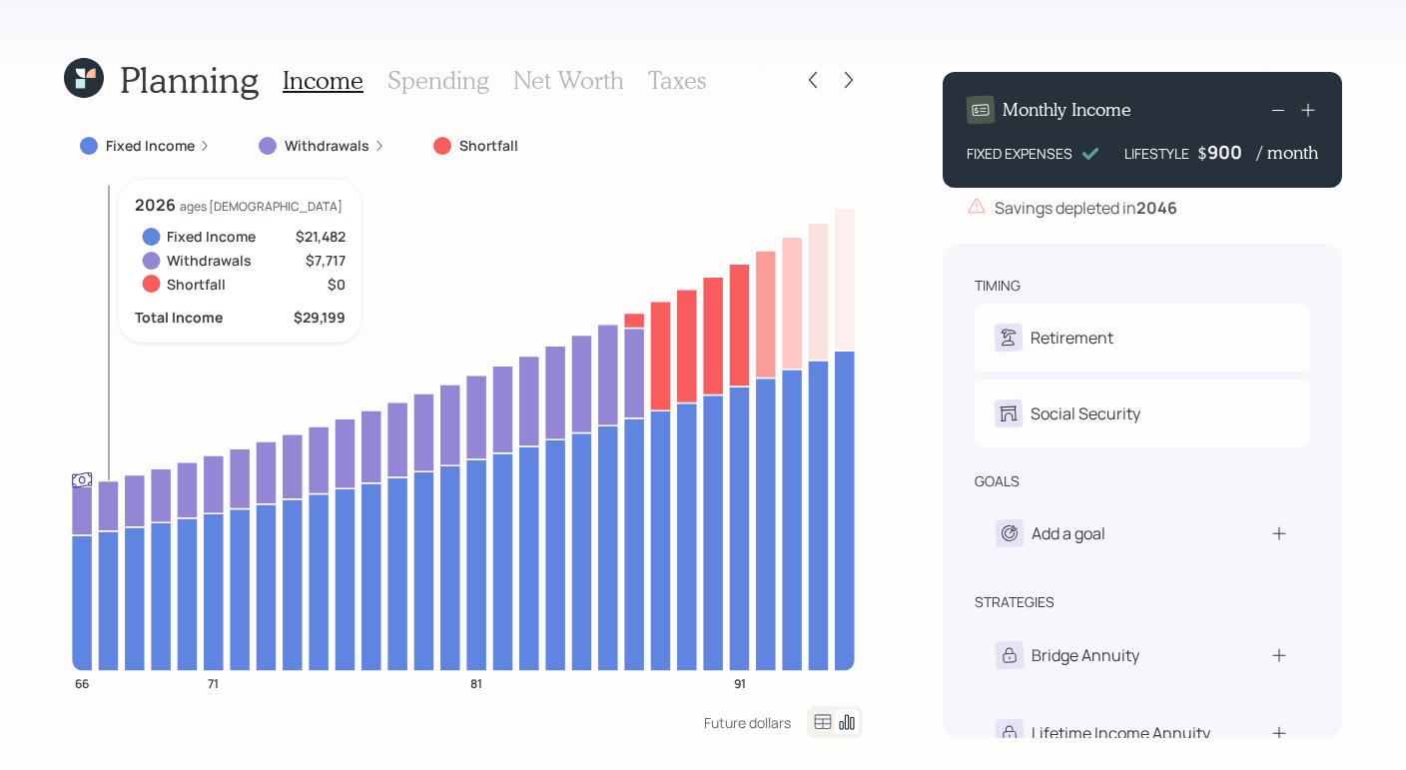
click at [98, 500] on icon at bounding box center [108, 505] width 21 height 50
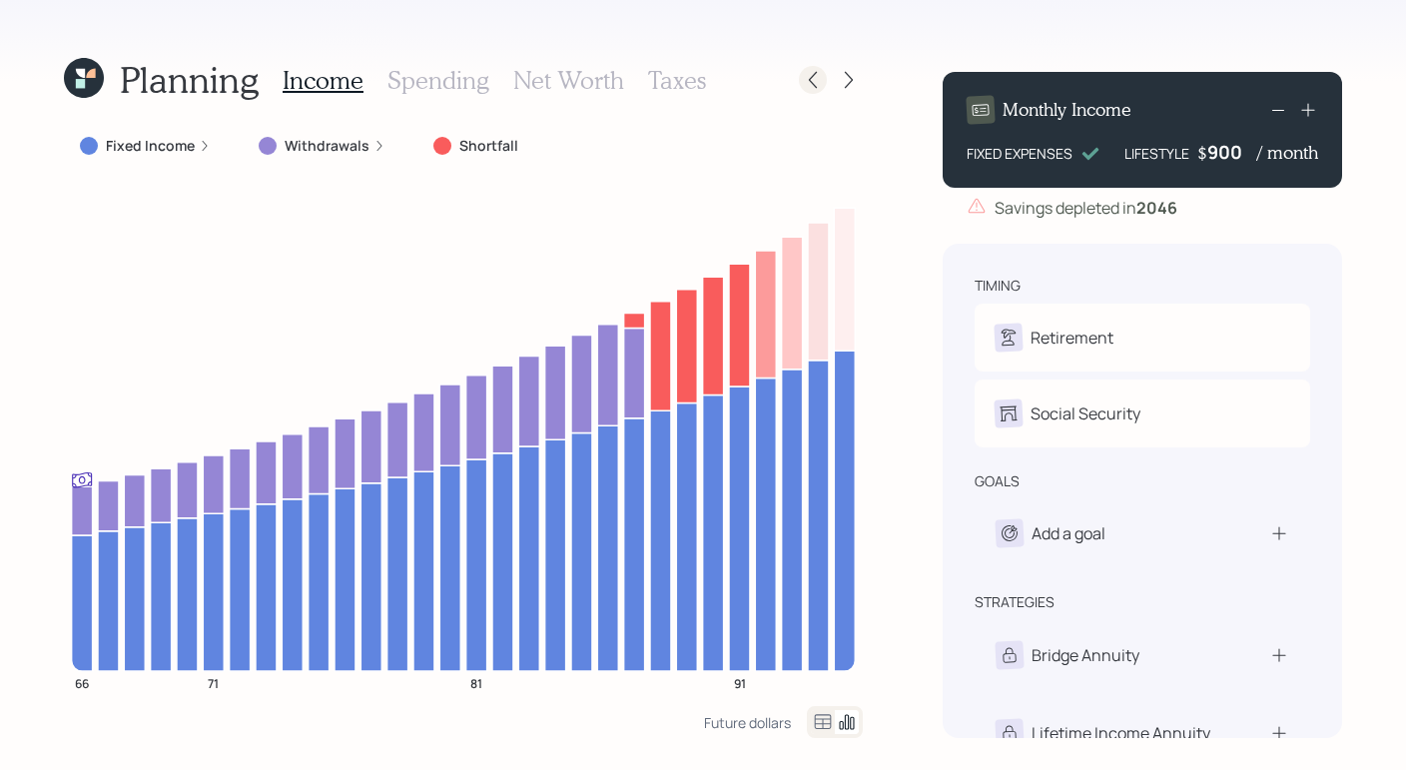
click at [818, 75] on icon at bounding box center [813, 80] width 20 height 20
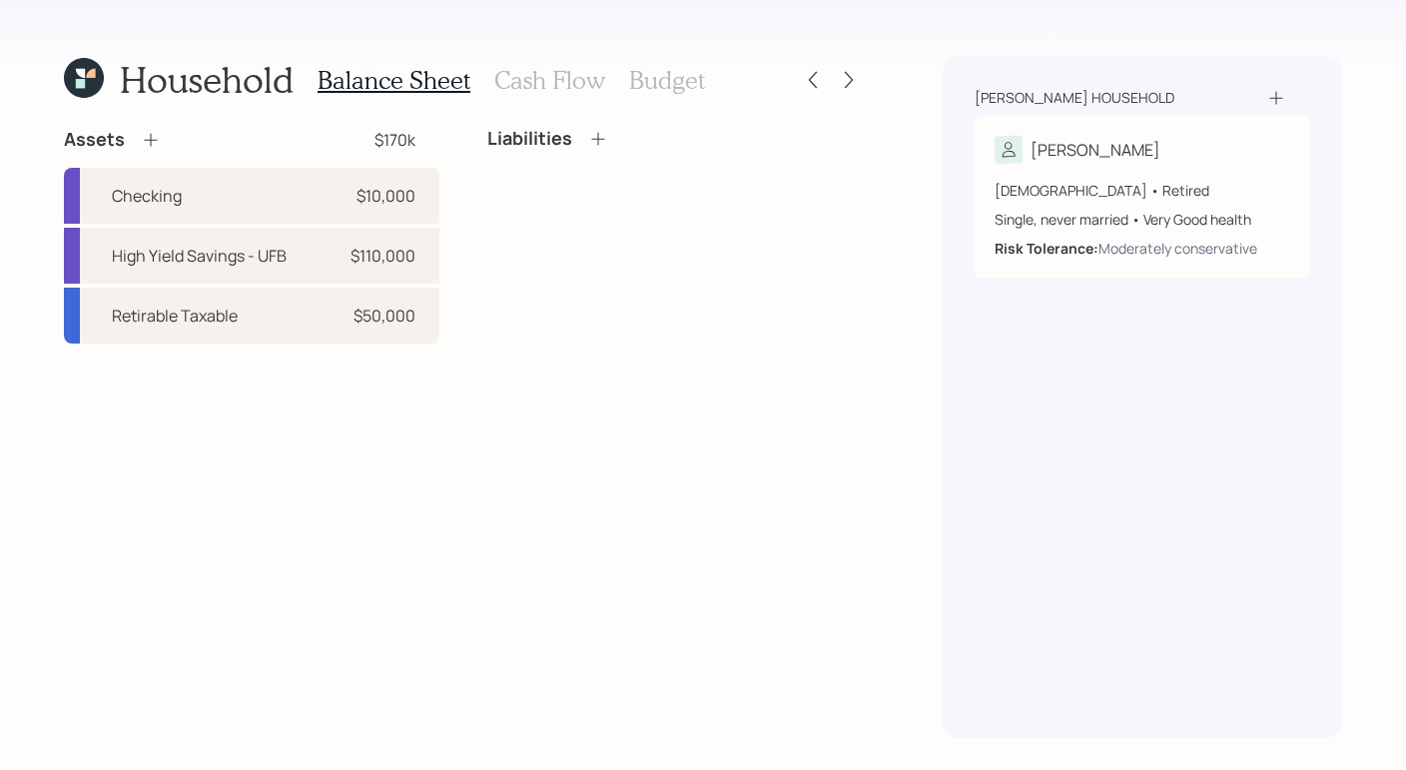
click at [98, 72] on icon at bounding box center [84, 78] width 40 height 40
